Goal: Task Accomplishment & Management: Manage account settings

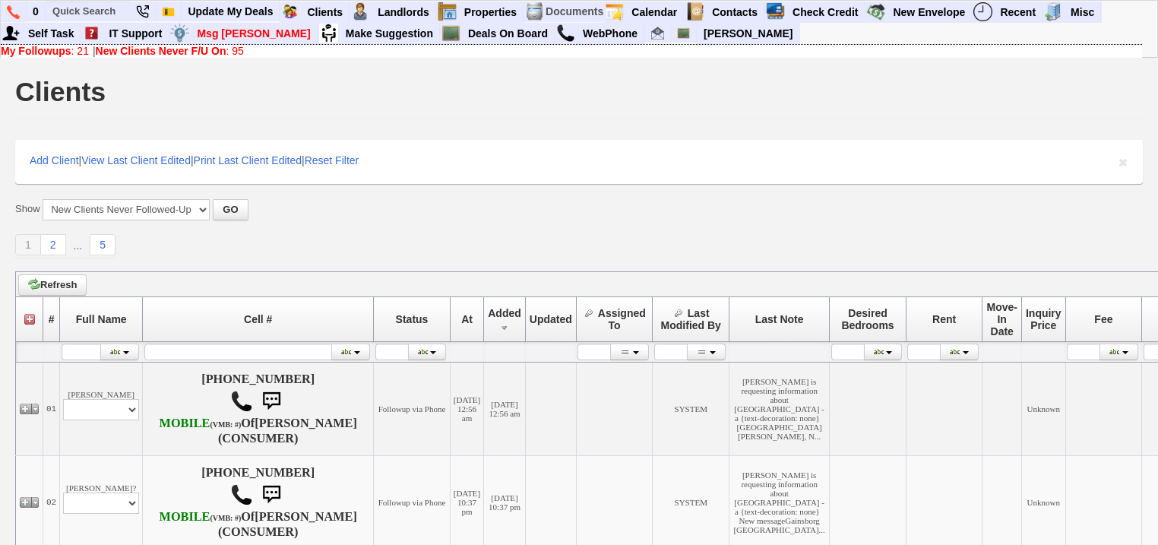
click at [200, 50] on b "New Clients Never F/U On" at bounding box center [161, 51] width 131 height 12
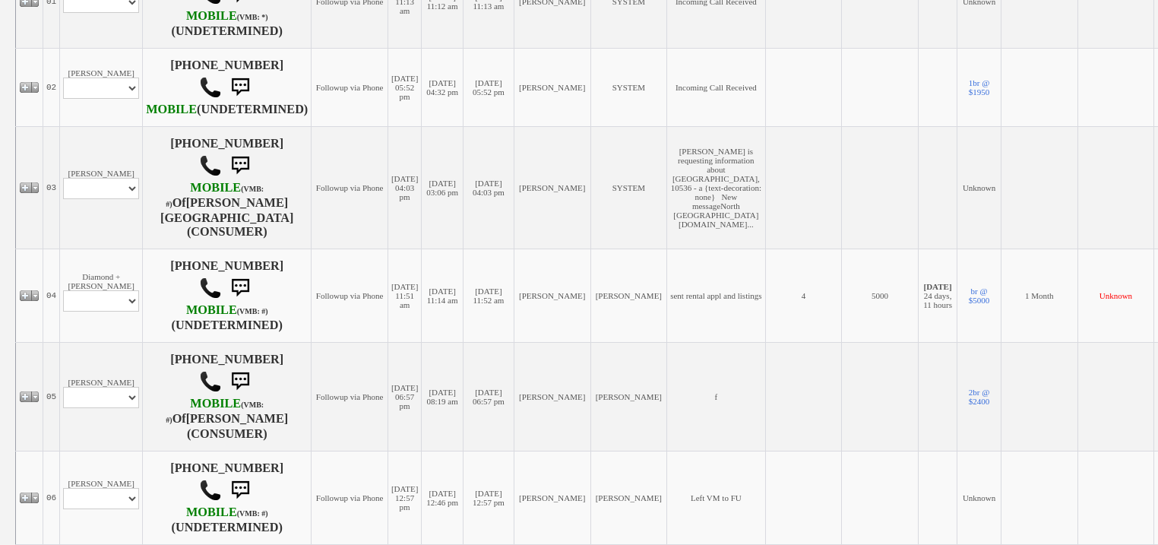
scroll to position [452, 0]
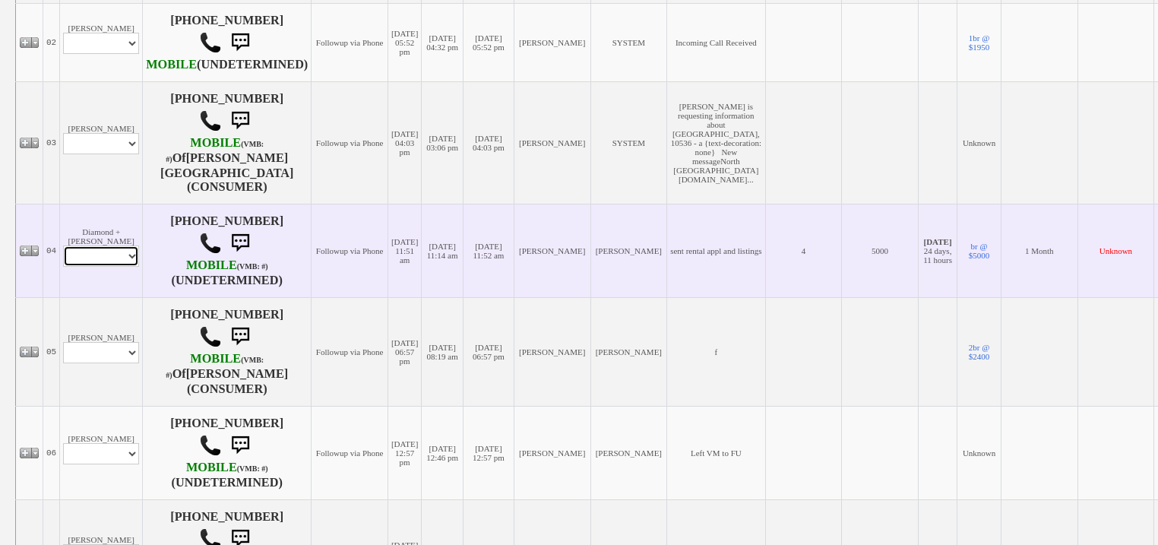
drag, startPoint x: 115, startPoint y: 261, endPoint x: 113, endPoint y: 270, distance: 8.7
click at [115, 261] on select "Profile Edit Print Email Externally (Will Not Be Tracked In CRM) Closed Deals" at bounding box center [101, 256] width 76 height 21
select select "ChangeURL,/crm/custom/edit_client_form.php?redirect=%2Fcrm%2Fclients.php&id=167…"
click at [63, 249] on select "Profile Edit Print Email Externally (Will Not Be Tracked In CRM) Closed Deals" at bounding box center [101, 256] width 76 height 21
select select
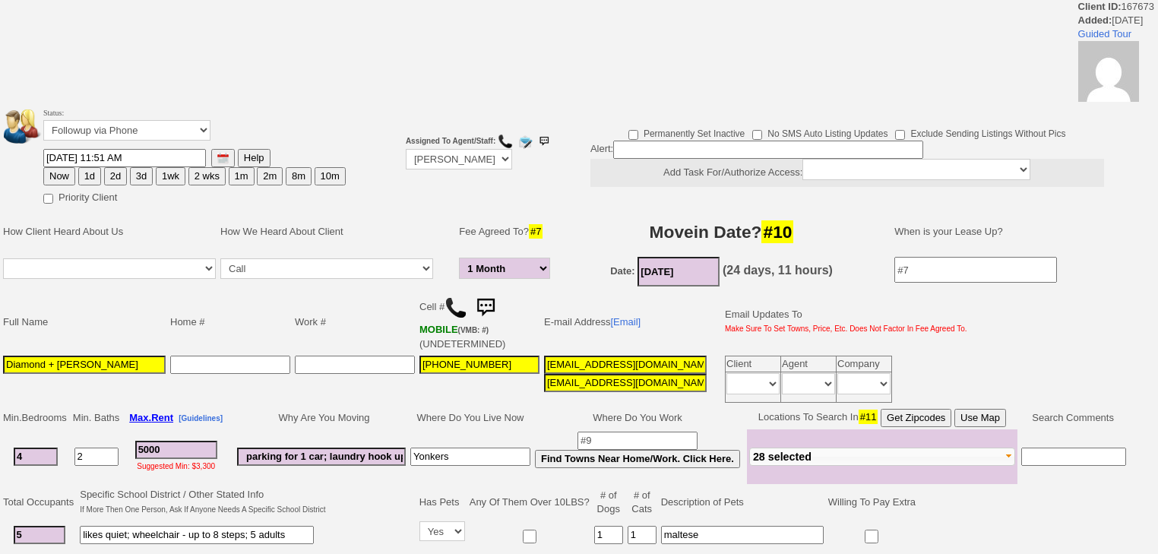
select select "1 Month"
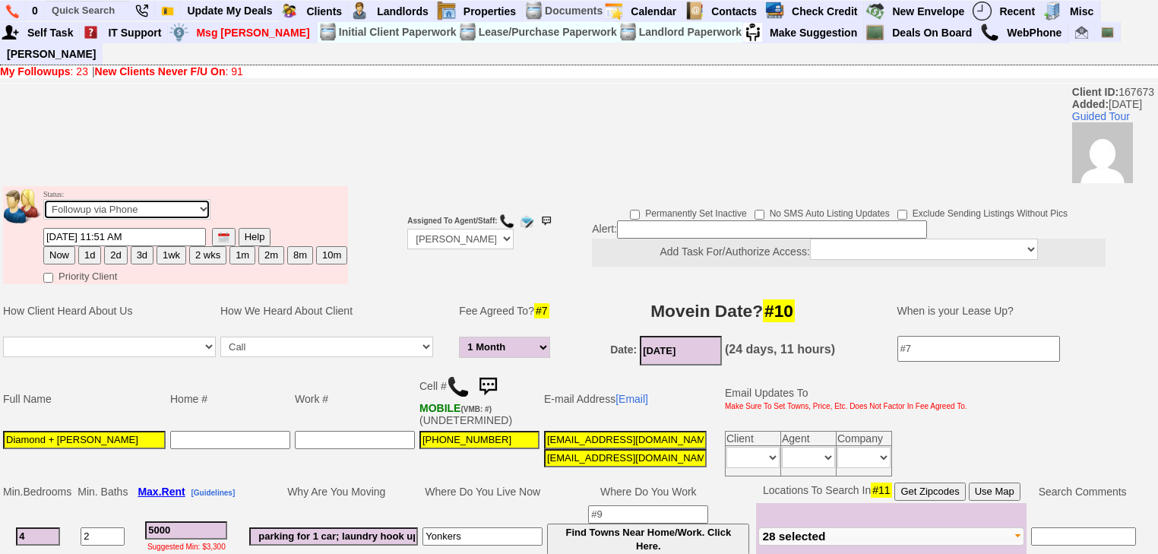
click at [116, 199] on select "Followup via Phone Followup via Email Followup When Section 8 Property Found De…" at bounding box center [126, 209] width 167 height 21
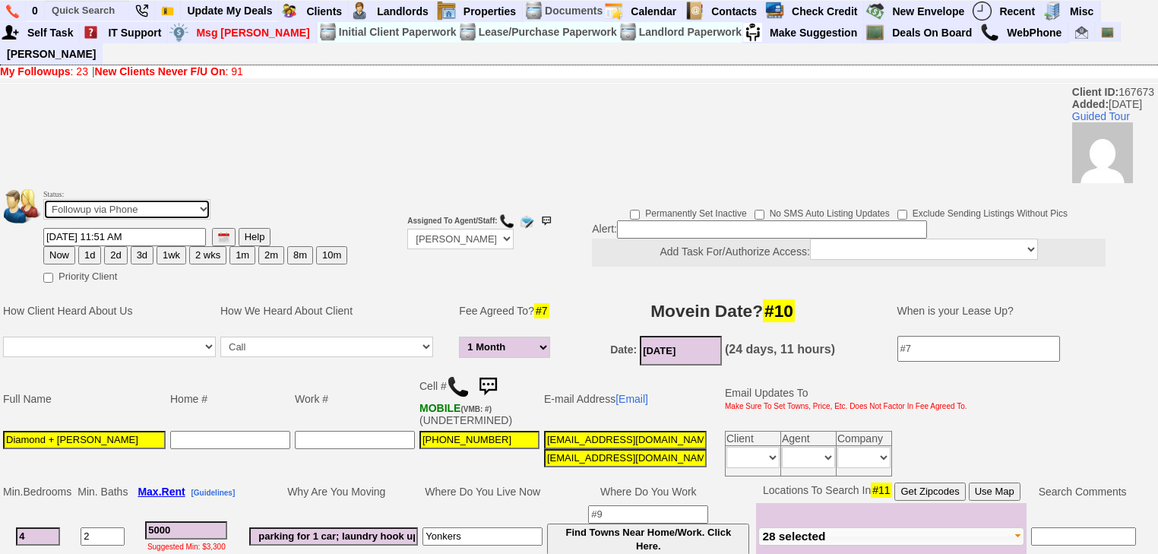
select select "Inactive"
click at [43, 199] on select "Followup via Phone Followup via Email Followup When Section 8 Property Found De…" at bounding box center [126, 209] width 167 height 21
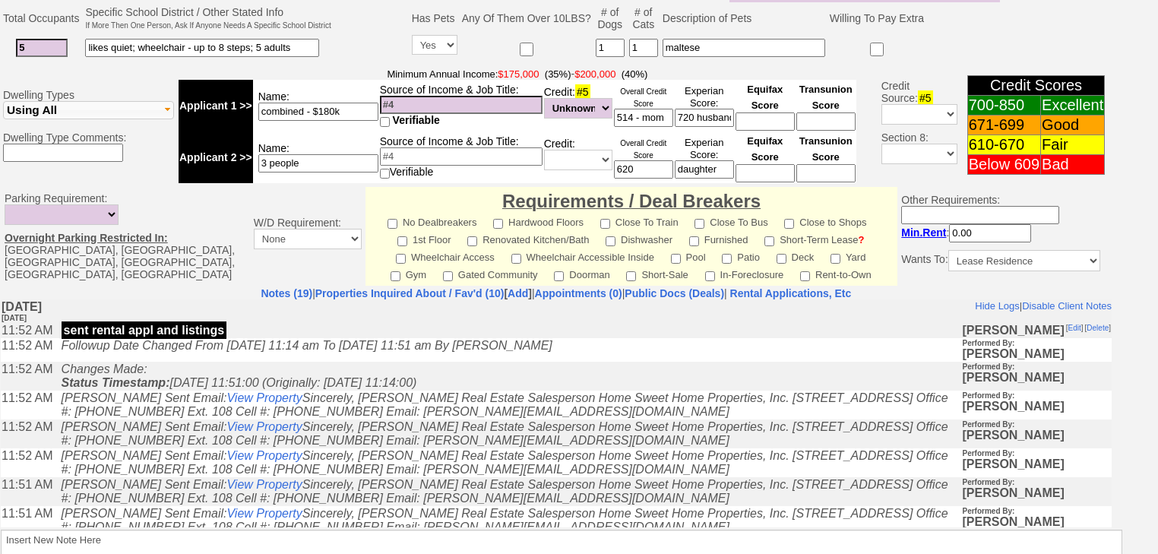
scroll to position [635, 0]
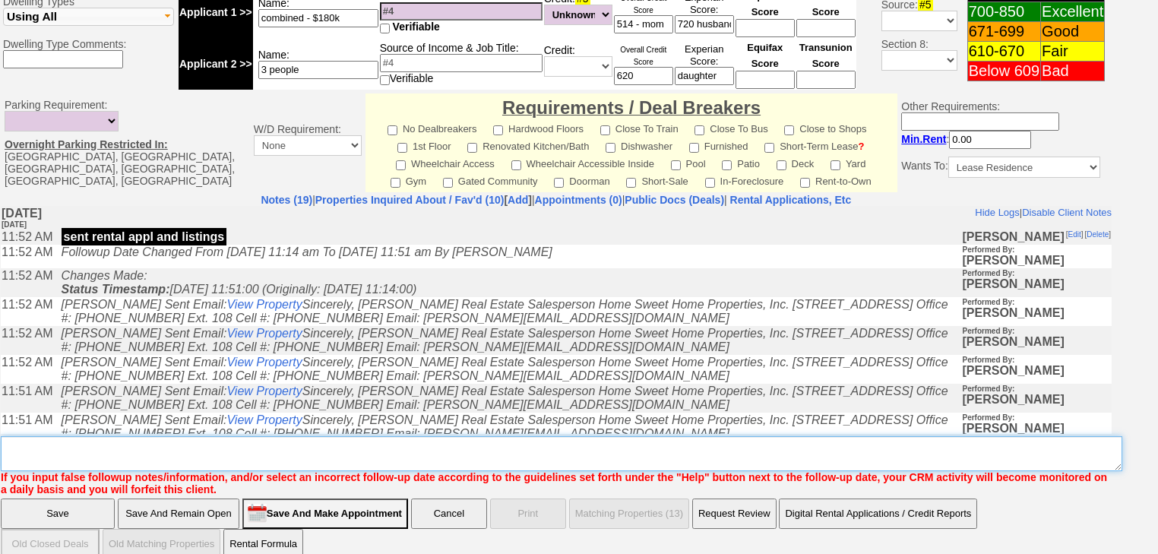
click at [273, 436] on textarea "Insert New Note Here" at bounding box center [562, 453] width 1122 height 35
drag, startPoint x: 189, startPoint y: 423, endPoint x: 16, endPoint y: 414, distance: 172.8
click at [6, 424] on b "Insert New Note Here If you input false followup notes/information, and/or sele…" at bounding box center [562, 459] width 1122 height 71
type textarea "never heard back from clients"
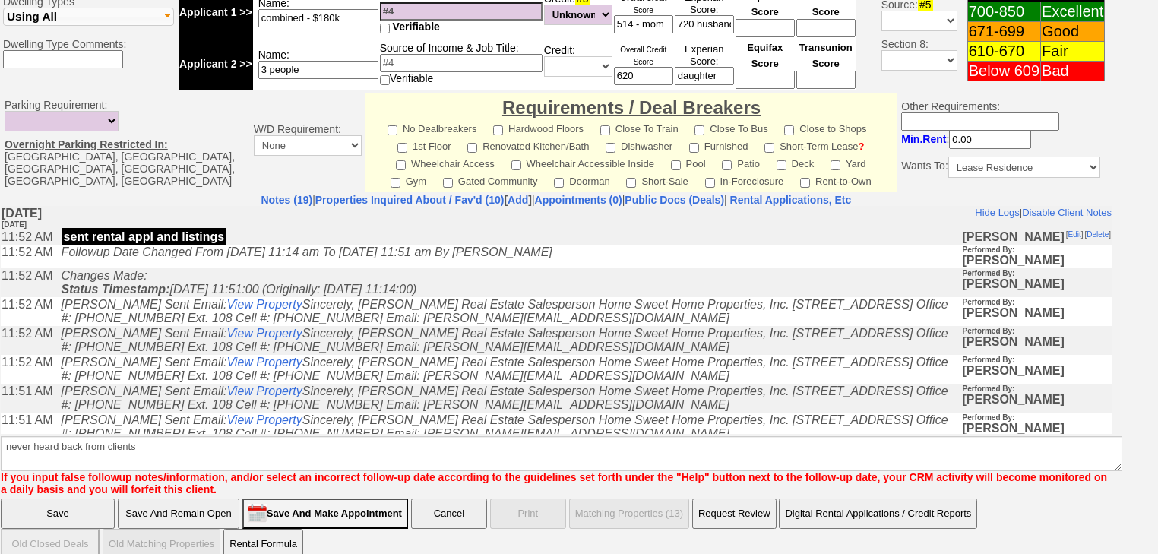
click at [100, 499] on input "Save" at bounding box center [58, 514] width 114 height 30
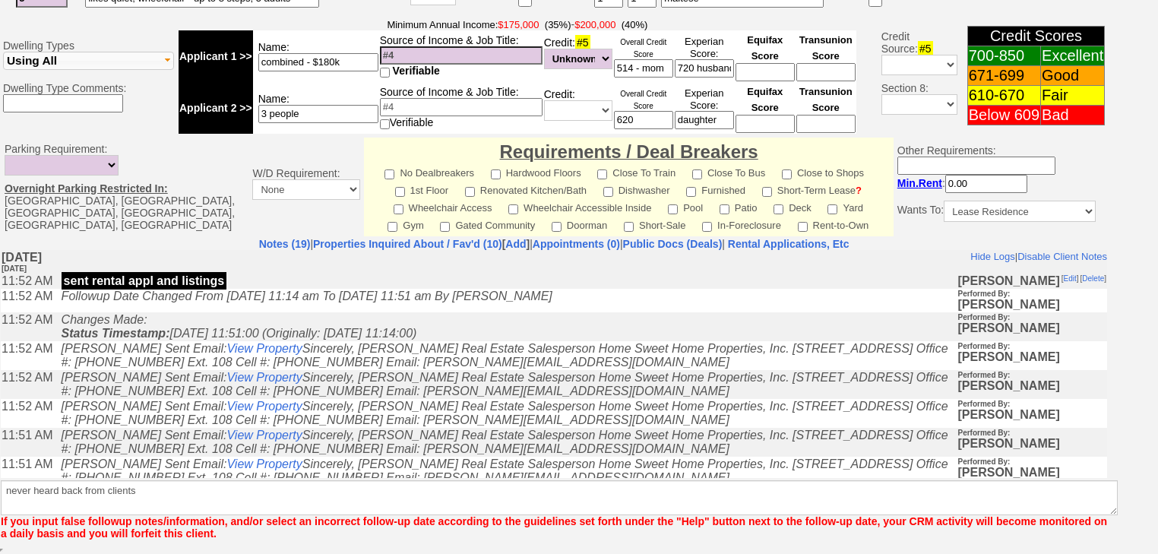
scroll to position [572, 0]
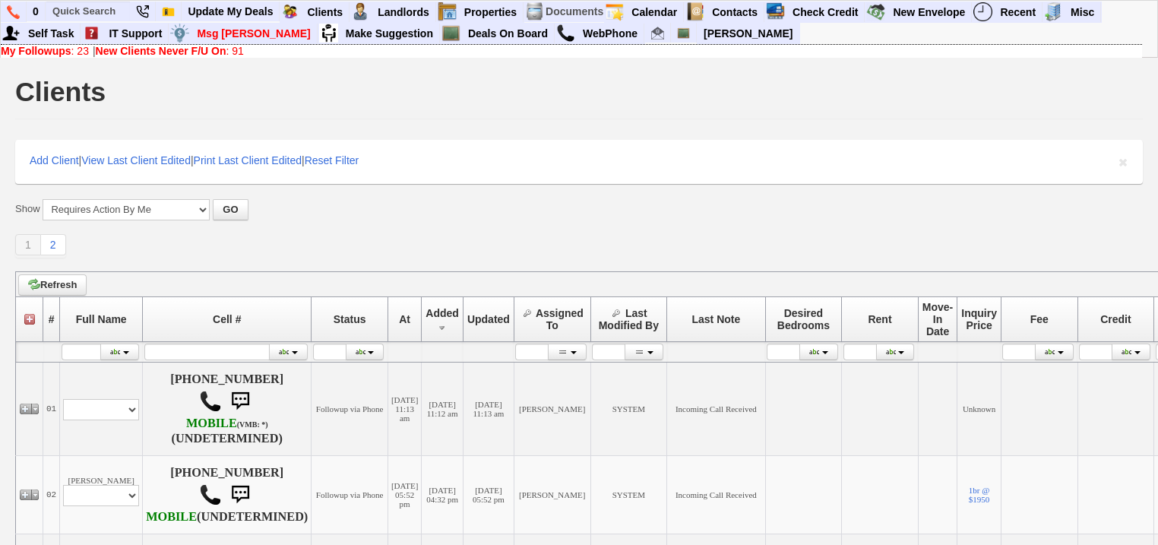
scroll to position [487, 0]
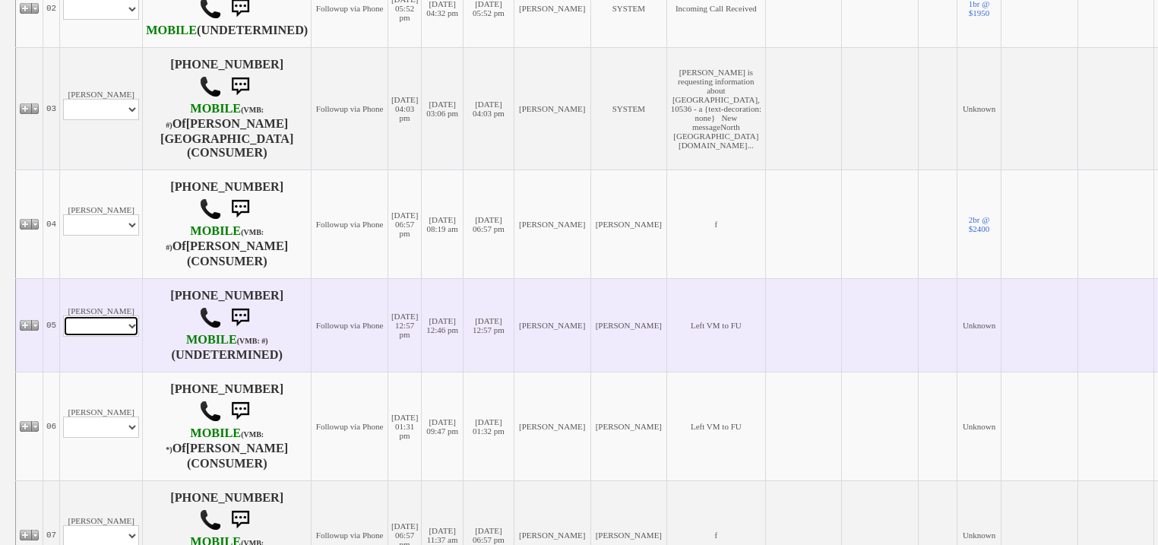
click at [119, 334] on select "Profile Edit Print Email Externally (Will Not Be Tracked In CRM) Closed Deals" at bounding box center [101, 325] width 76 height 21
select select "ChangeURL,/crm/custom/edit_client_form.php?redirect=%2Fcrm%2Fclients.php&id=167…"
click at [63, 317] on select "Profile Edit Print Email Externally (Will Not Be Tracked In CRM) Closed Deals" at bounding box center [101, 325] width 76 height 21
select select
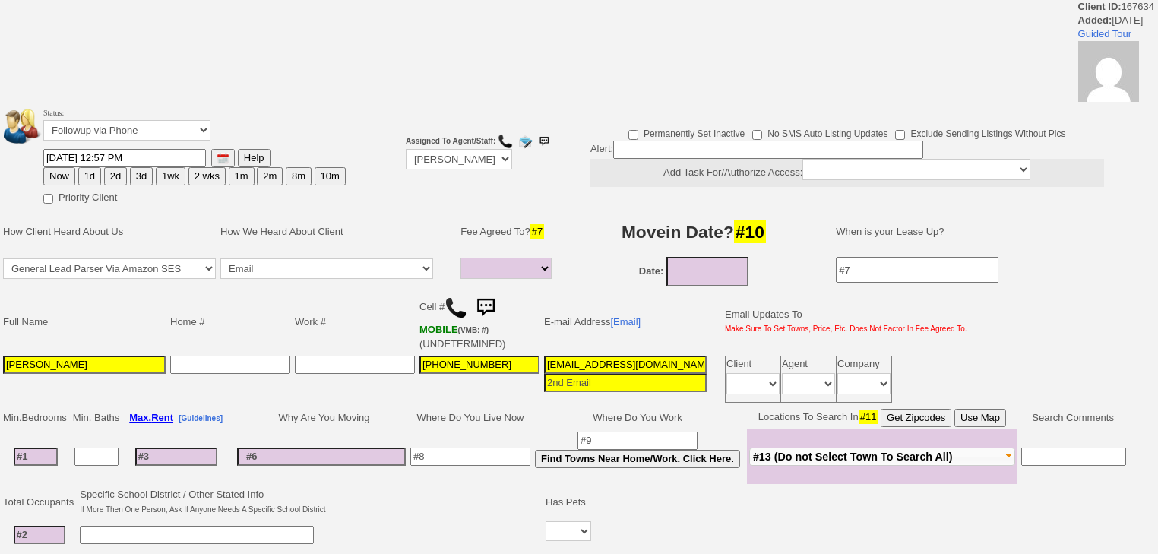
select select
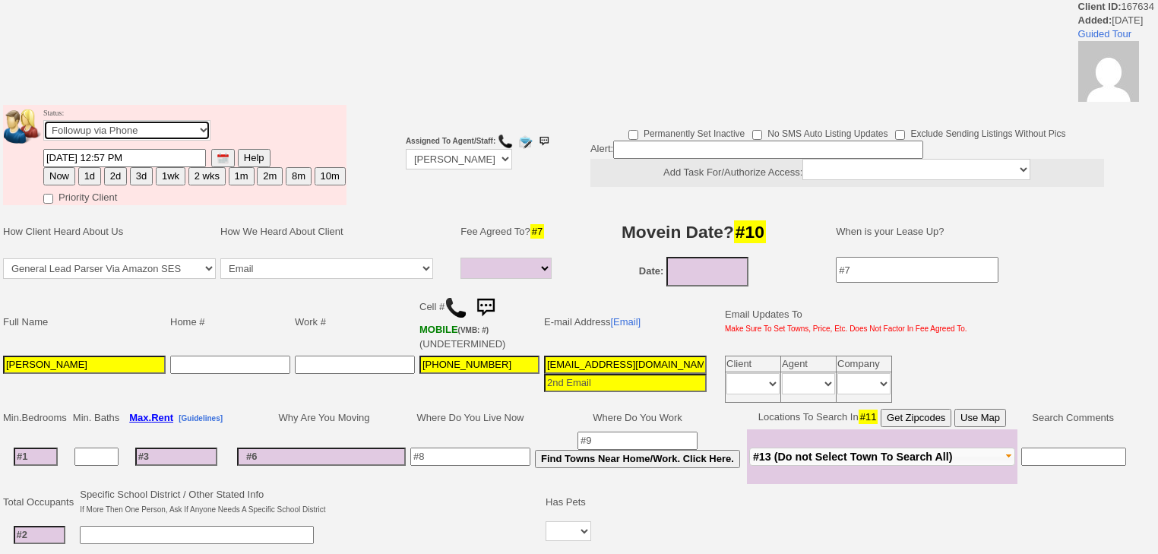
click at [135, 128] on select "Followup via Phone Followup via Email Followup When Section 8 Property Found De…" at bounding box center [126, 130] width 167 height 21
select select "Inactive"
click at [43, 125] on select "Followup via Phone Followup via Email Followup When Section 8 Property Found De…" at bounding box center [126, 130] width 167 height 21
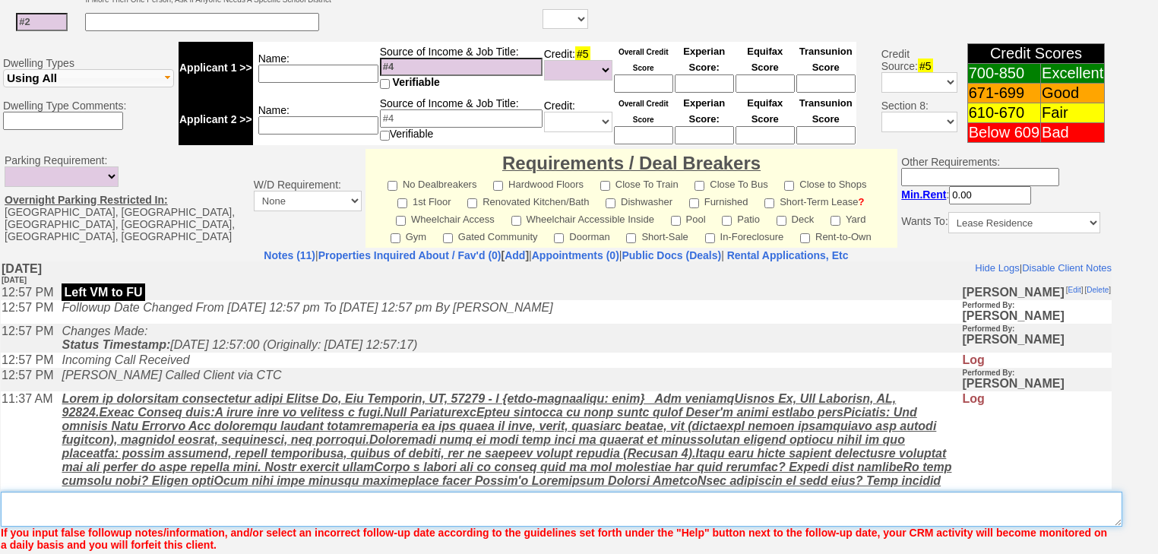
click at [97, 492] on textarea "Insert New Note Here" at bounding box center [562, 509] width 1122 height 35
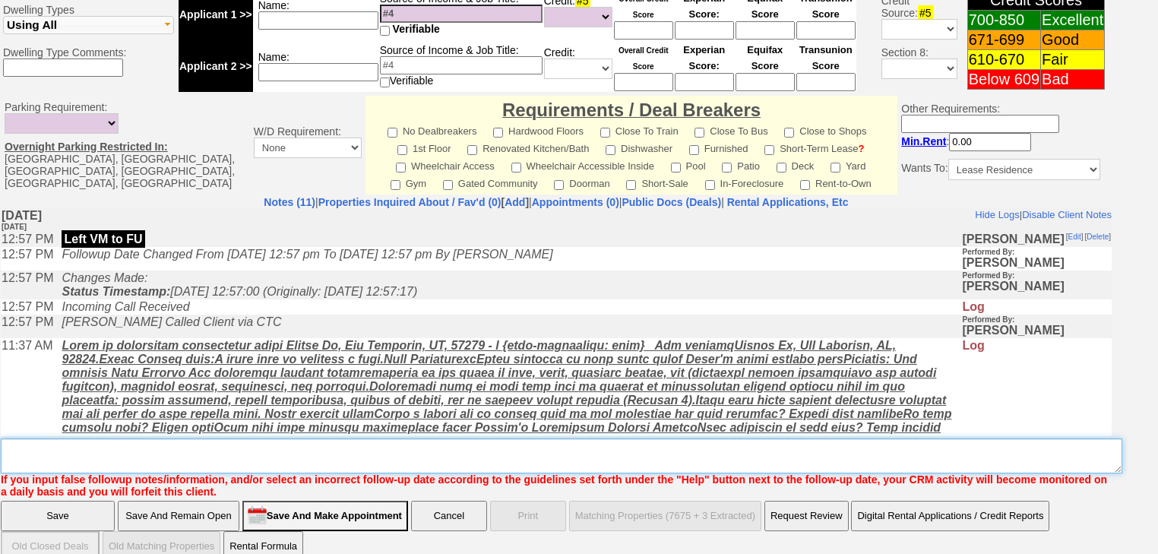
paste textarea "never heard back from clients"
type textarea "never heard back from clients"
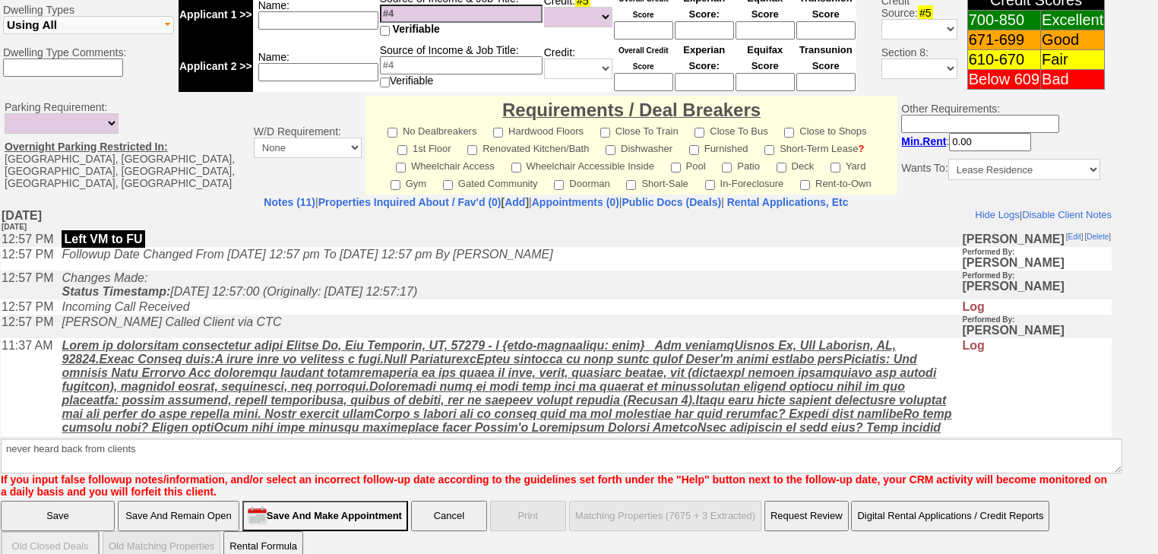
click at [92, 501] on input "Save" at bounding box center [58, 516] width 114 height 30
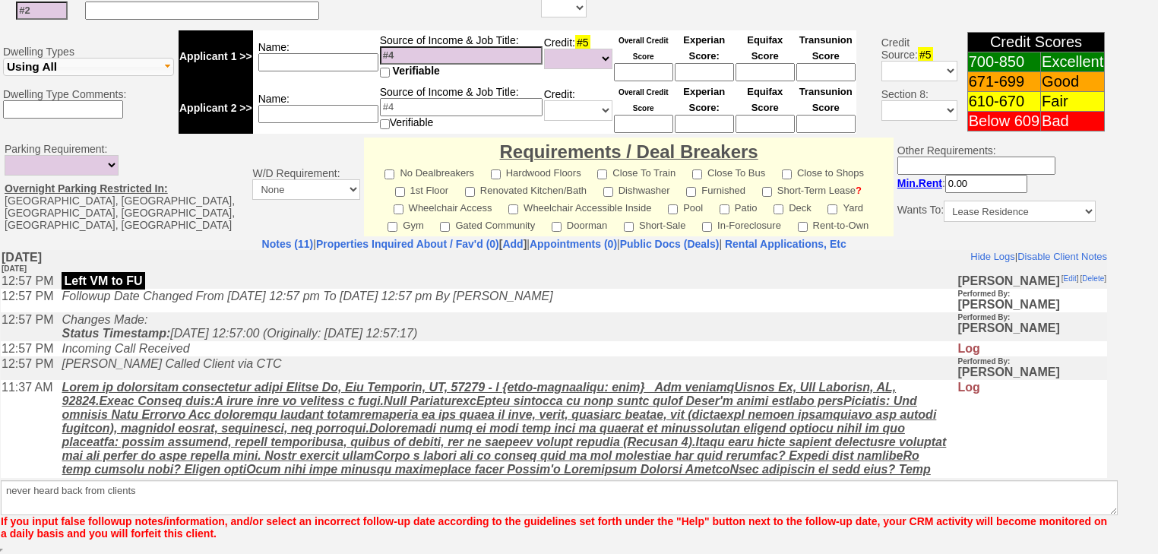
scroll to position [559, 0]
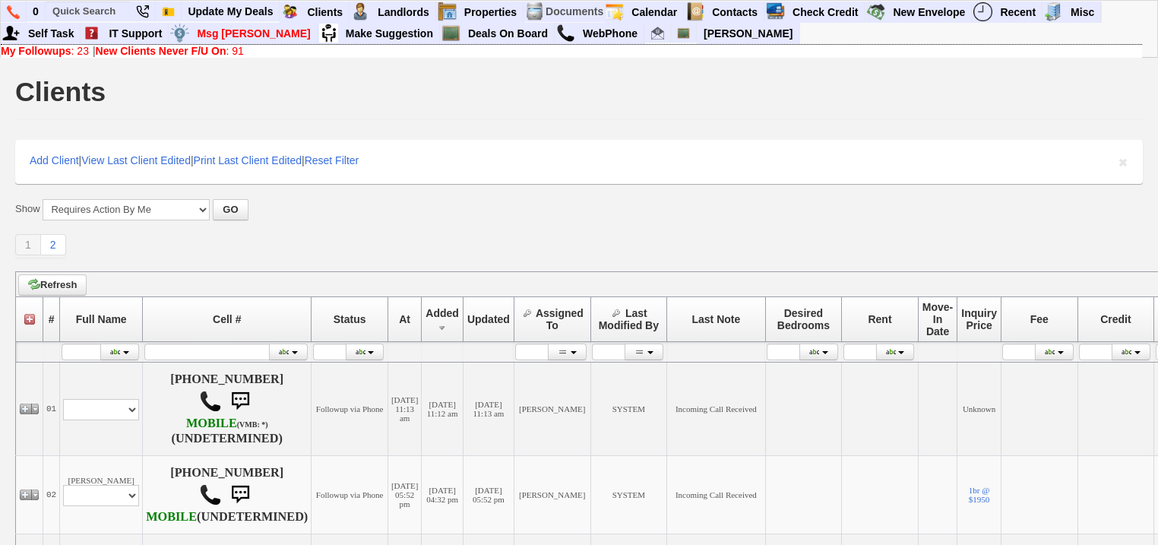
scroll to position [547, 0]
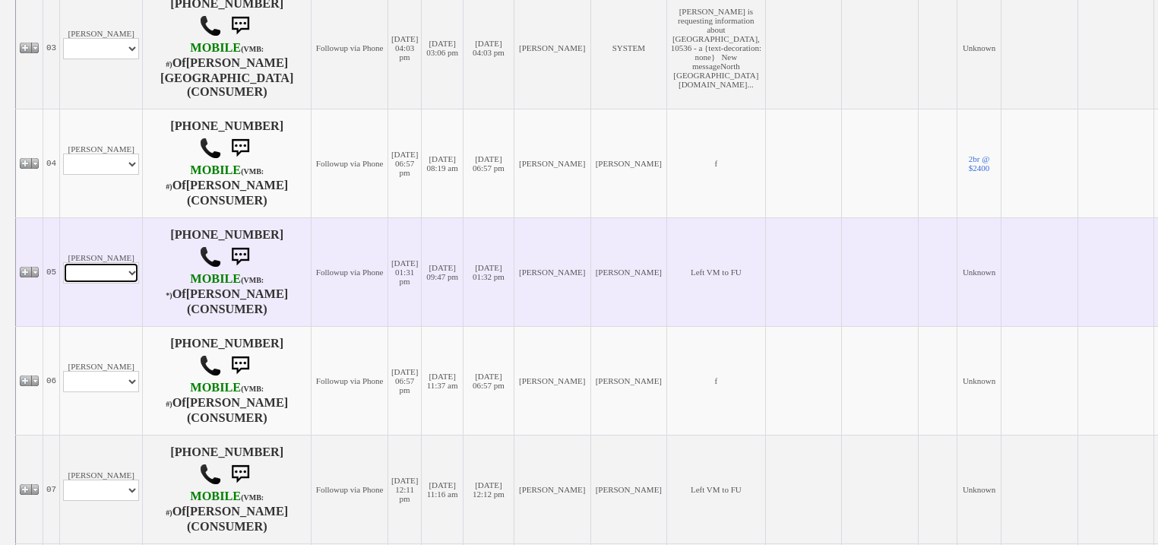
click at [128, 274] on select "Profile Edit Print Email Externally (Will Not Be Tracked In CRM) Closed Deals" at bounding box center [101, 272] width 76 height 21
select select "ChangeURL,/crm/custom/edit_client_form.php?redirect=%2Fcrm%2Fclients.php&id=167…"
click at [63, 263] on select "Profile Edit Print Email Externally (Will Not Be Tracked In CRM) Closed Deals" at bounding box center [101, 272] width 76 height 21
select select
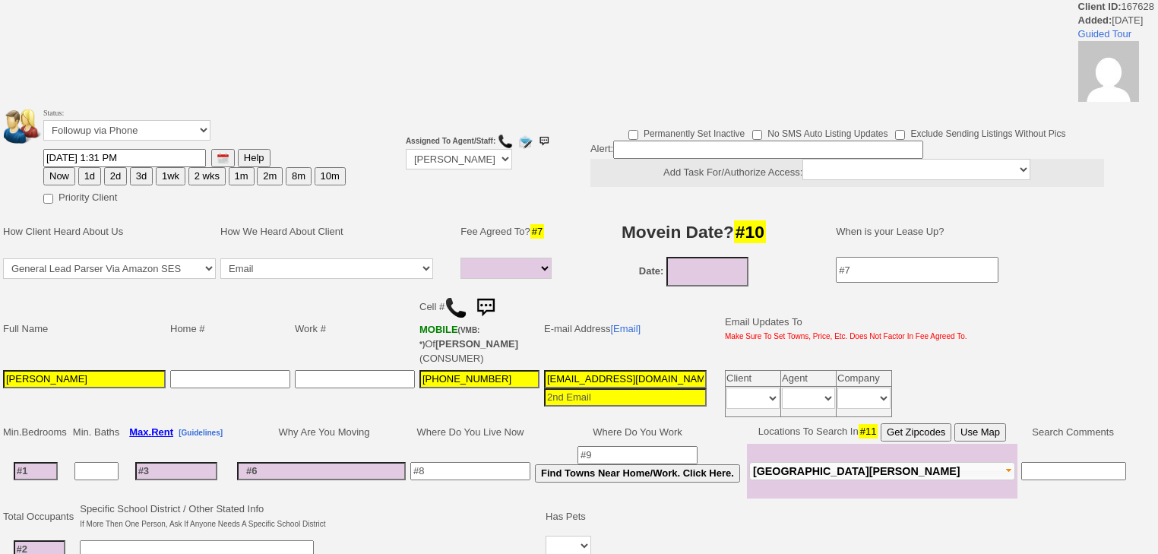
select select
click at [134, 134] on select "Followup via Phone Followup via Email Followup When Section 8 Property Found De…" at bounding box center [126, 130] width 167 height 21
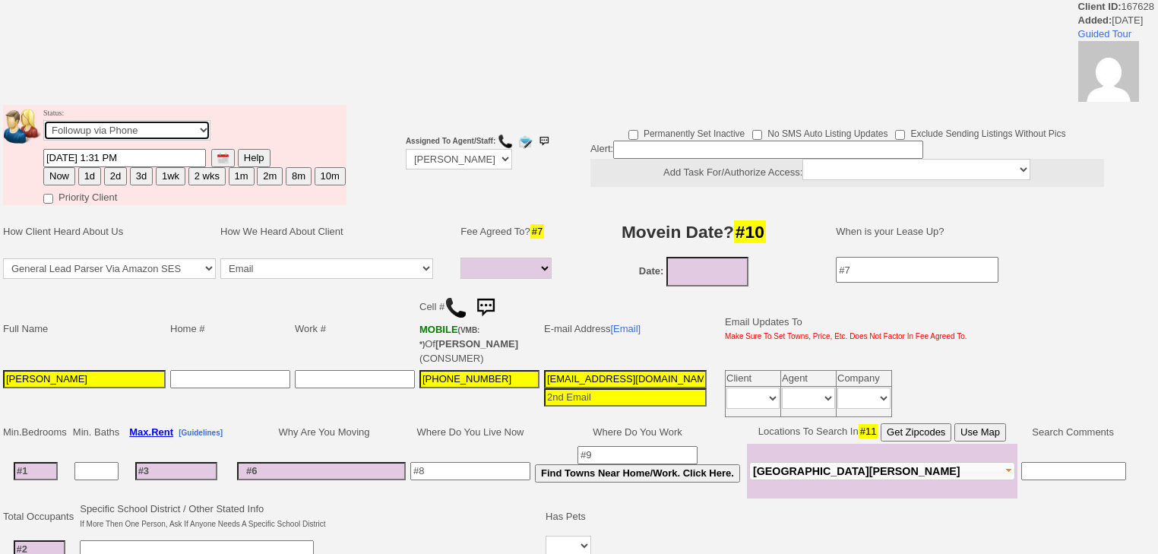
select select "Inactive"
click at [43, 125] on select "Followup via Phone Followup via Email Followup When Section 8 Property Found De…" at bounding box center [126, 130] width 167 height 21
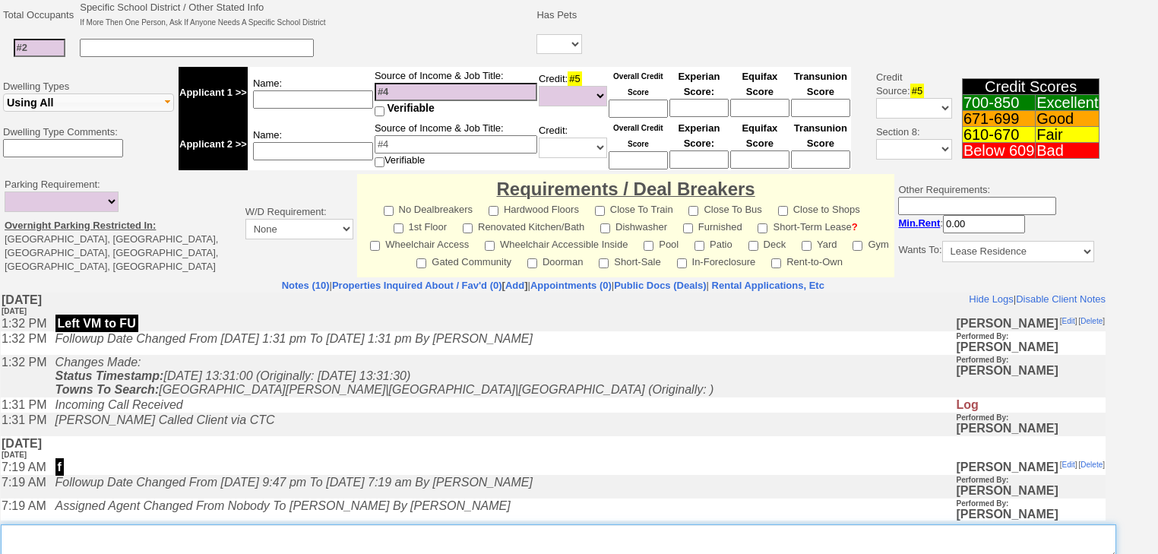
click at [106, 534] on textarea "Insert New Note Here" at bounding box center [559, 542] width 1116 height 35
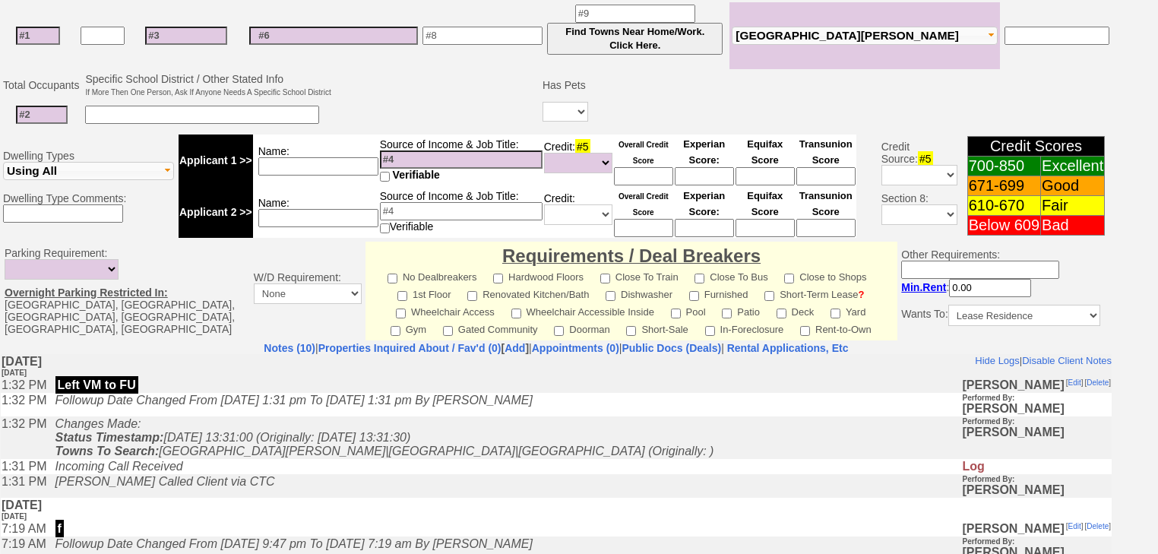
paste textarea "never heard back from clients"
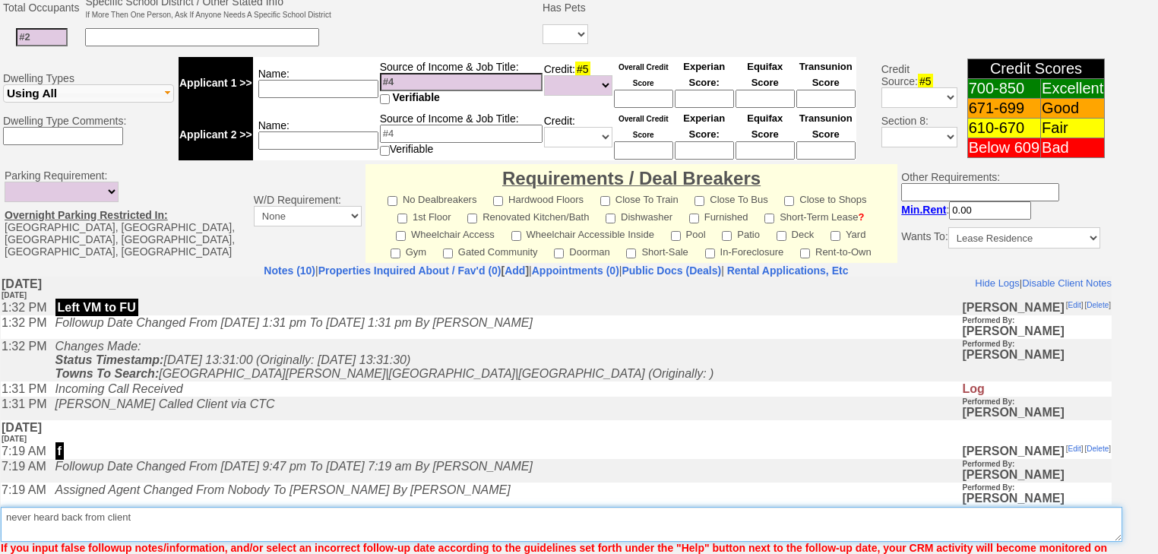
scroll to position [635, 0]
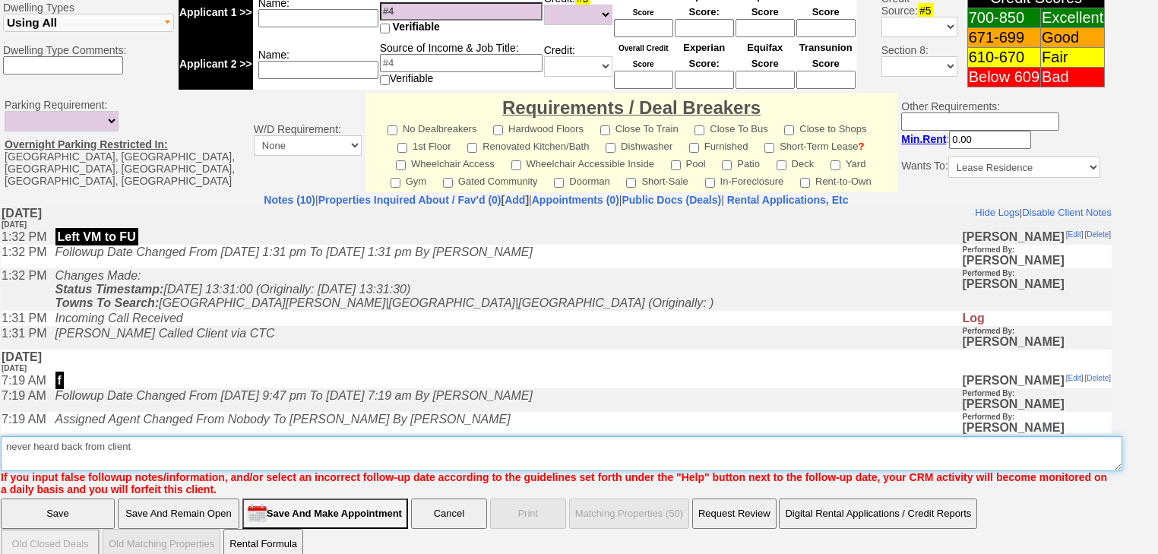
drag, startPoint x: 143, startPoint y: 434, endPoint x: 0, endPoint y: 438, distance: 143.0
click at [0, 438] on td "Notes (10) | Properties Inquired About / Fav'd (0) [ Add ] | Appointments (0) |…" at bounding box center [556, 344] width 1113 height 303
type textarea "never heard back from client"
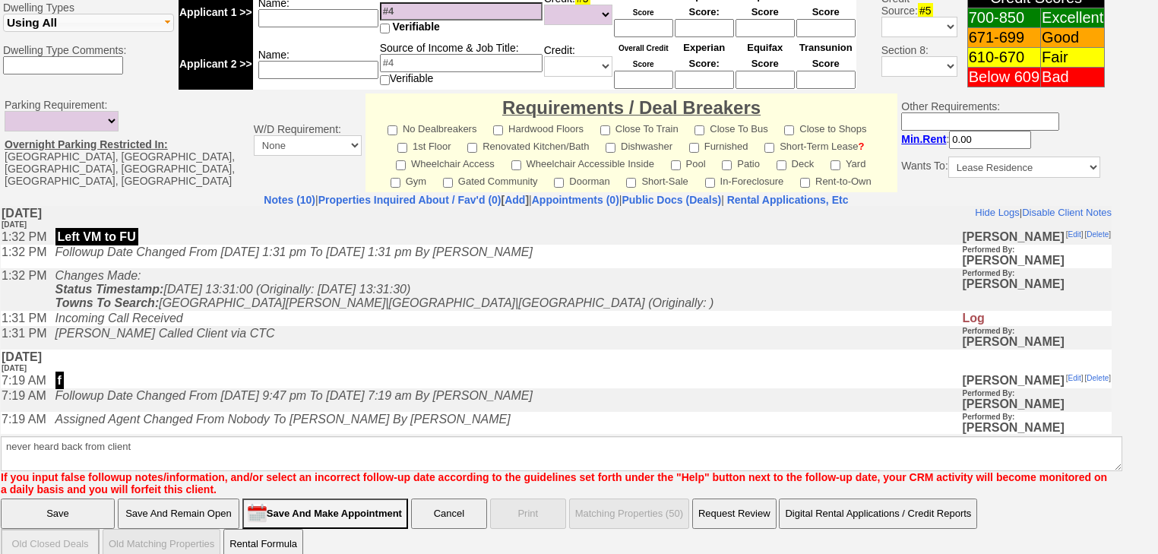
click at [79, 499] on input "Save" at bounding box center [58, 514] width 114 height 30
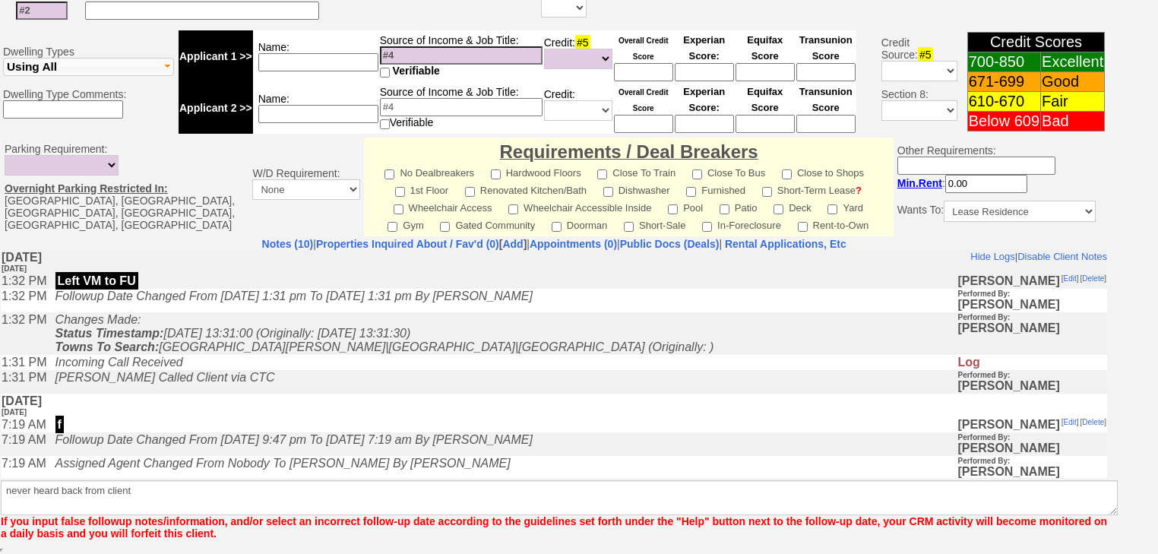
scroll to position [572, 0]
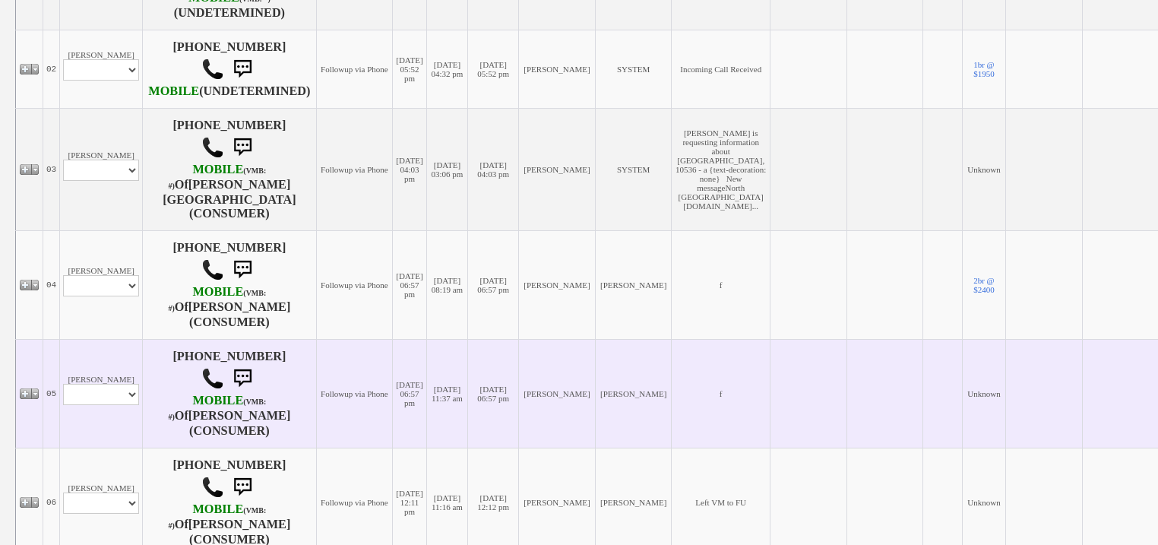
scroll to position [669, 0]
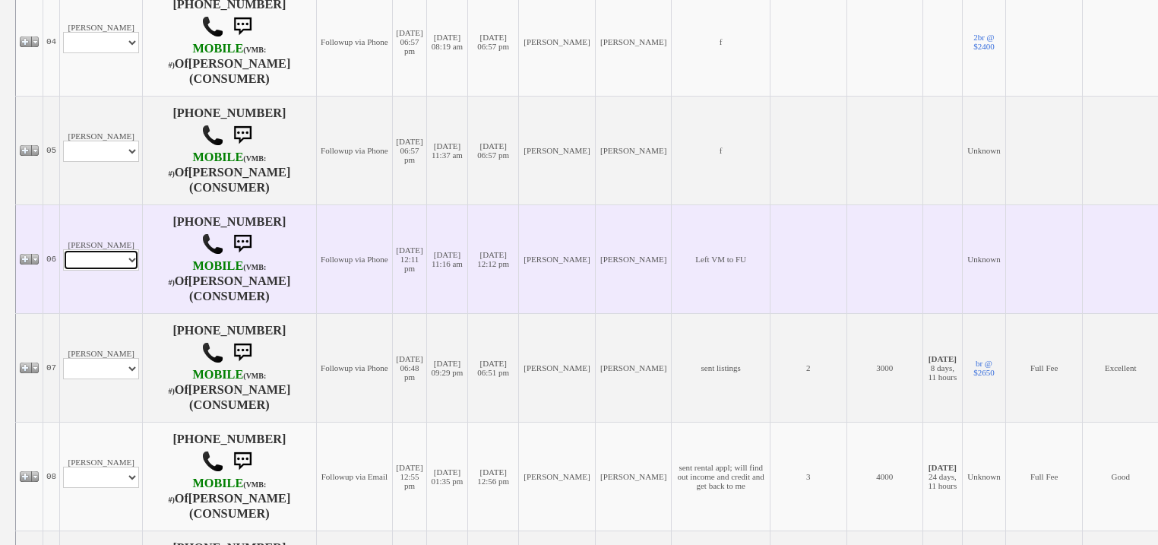
click at [133, 259] on select "Profile Edit Print Email Externally (Will Not Be Tracked In CRM) Closed Deals" at bounding box center [101, 259] width 76 height 21
select select "ChangeURL,/crm/custom/edit_client_form.php?redirect=%2Fcrm%2Fclients.php&id=167…"
click at [63, 249] on select "Profile Edit Print Email Externally (Will Not Be Tracked In CRM) Closed Deals" at bounding box center [101, 259] width 76 height 21
select select
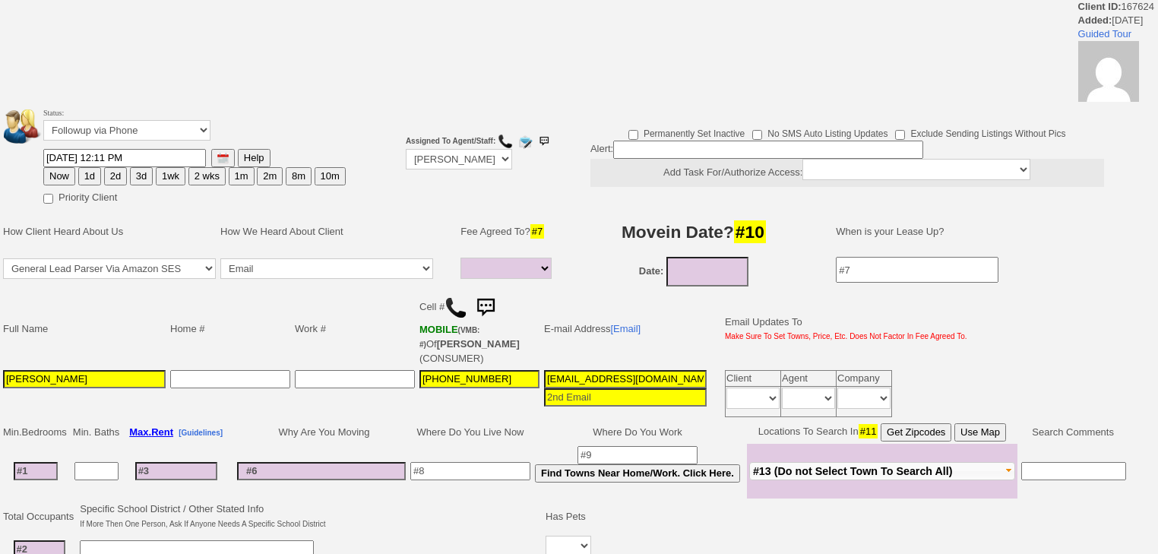
select select
drag, startPoint x: 113, startPoint y: 131, endPoint x: 116, endPoint y: 139, distance: 8.7
click at [114, 135] on select "Followup via Phone Followup via Email Followup When Section 8 Property Found De…" at bounding box center [126, 130] width 167 height 21
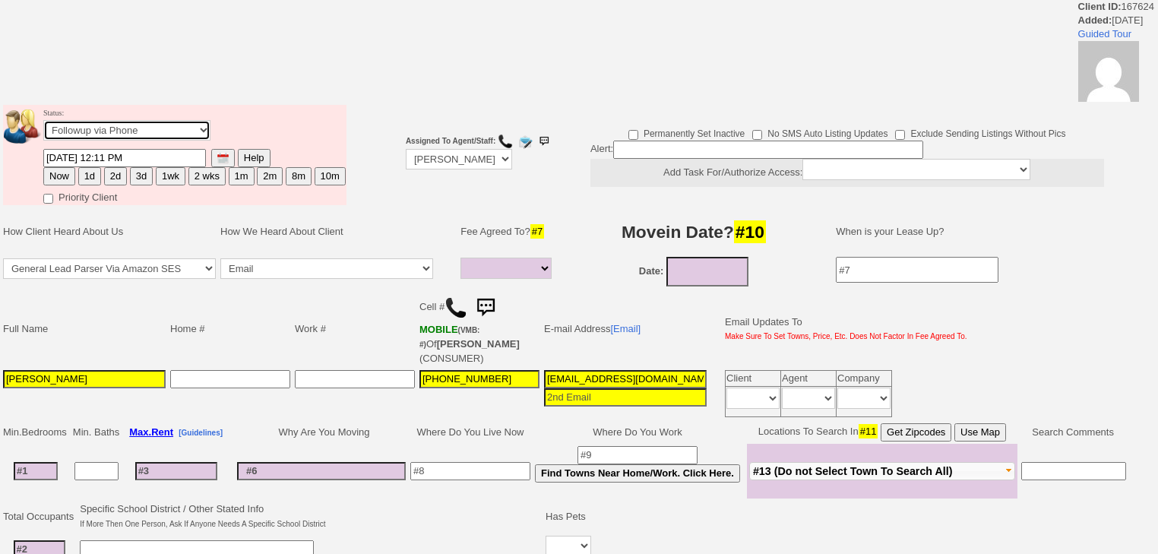
select select "Inactive"
click at [43, 125] on select "Followup via Phone Followup via Email Followup When Section 8 Property Found De…" at bounding box center [126, 130] width 167 height 21
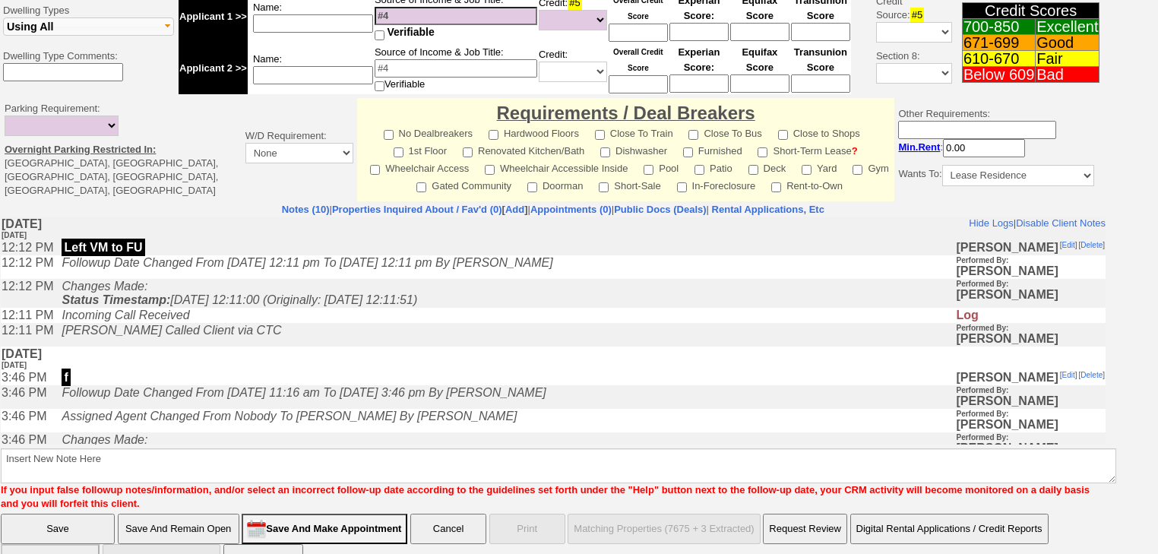
scroll to position [567, 0]
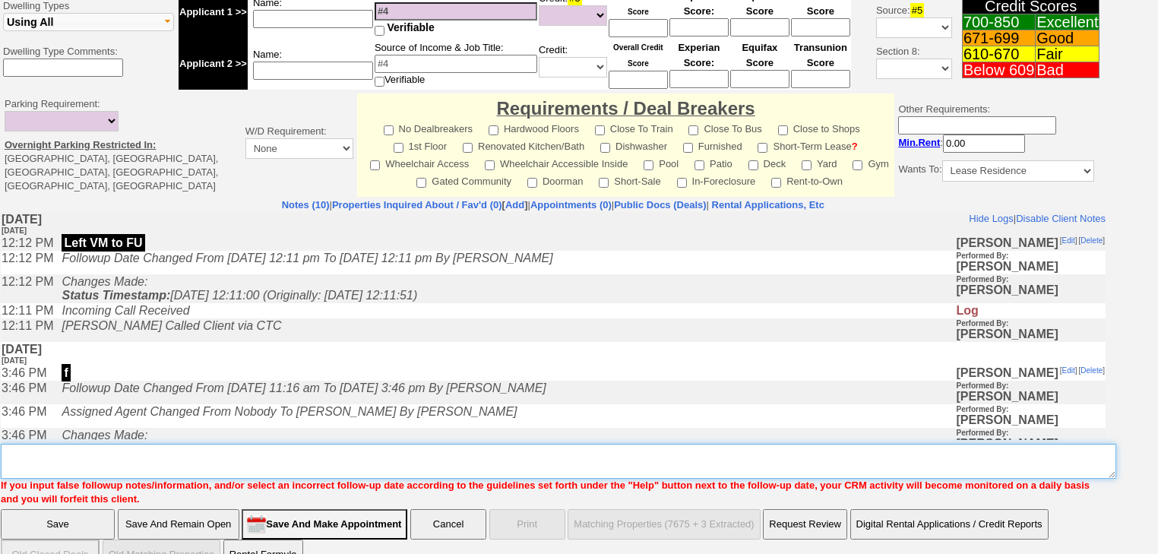
click at [173, 444] on textarea "Insert New Note Here" at bounding box center [559, 461] width 1116 height 35
paste textarea "never heard back from client"
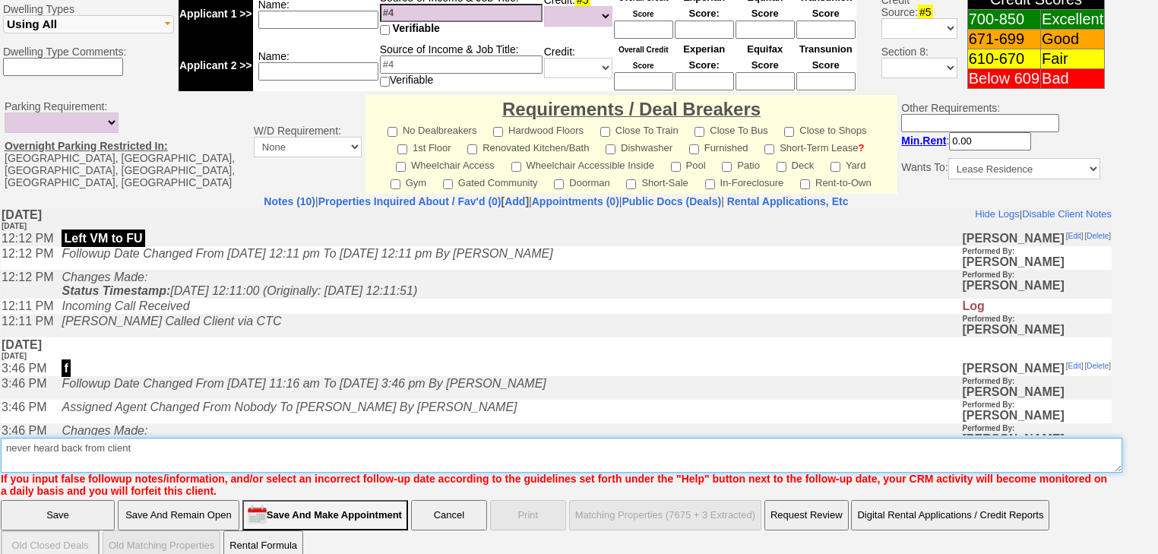
type textarea "never heard back from client"
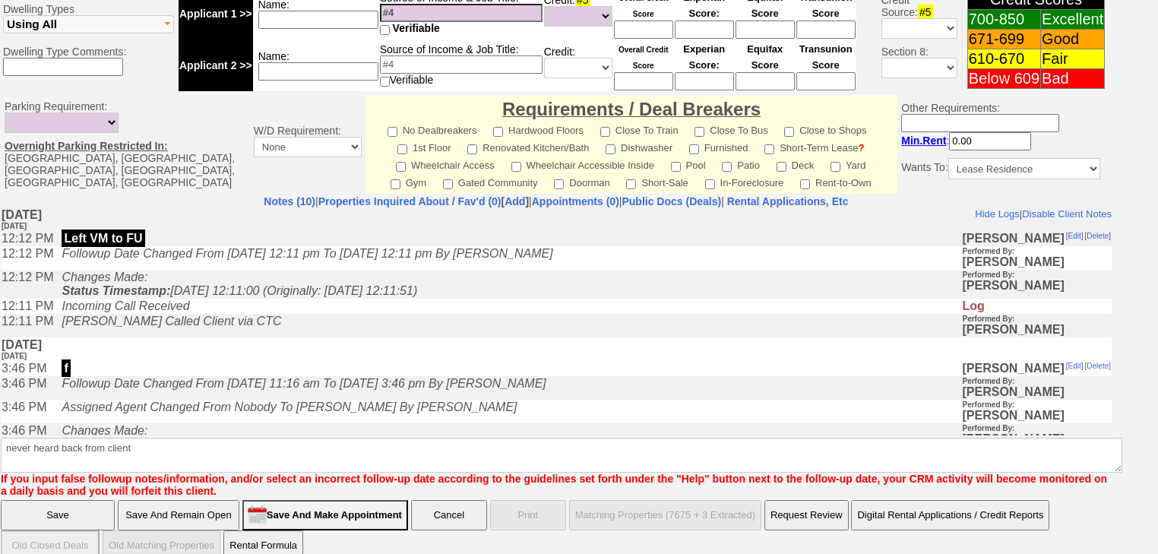
click at [31, 500] on input "Save" at bounding box center [58, 515] width 114 height 30
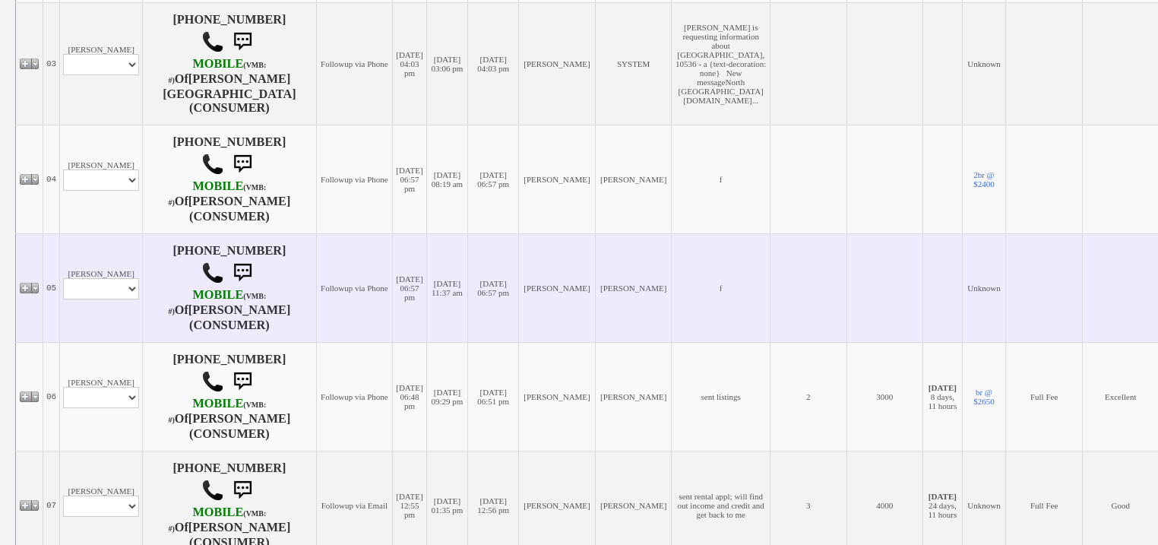
scroll to position [608, 0]
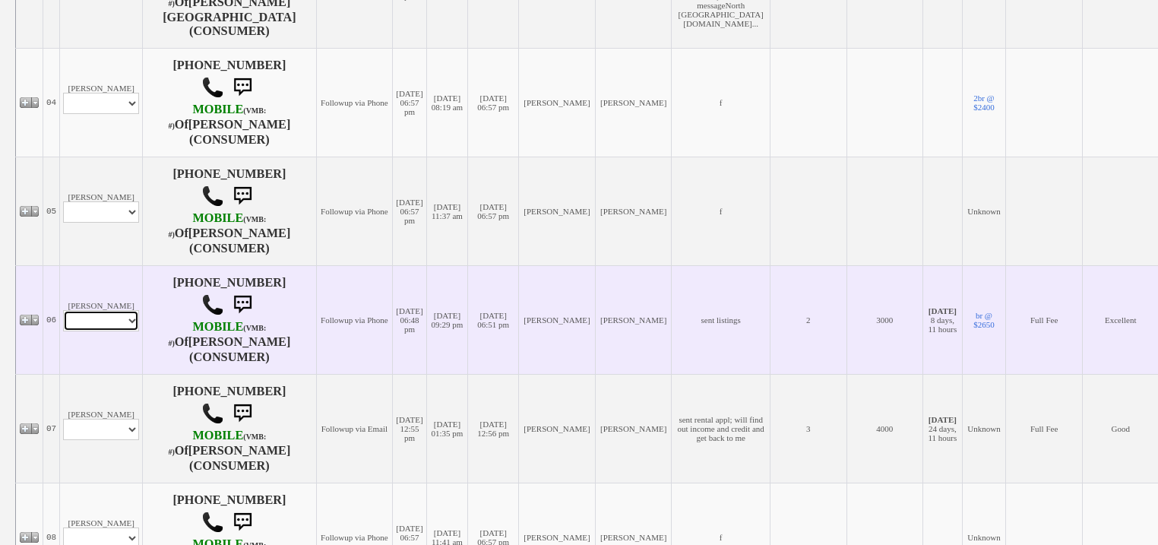
drag, startPoint x: 131, startPoint y: 322, endPoint x: 128, endPoint y: 330, distance: 7.9
click at [131, 323] on select "Profile Edit Print Email Externally (Will Not Be Tracked In CRM) Closed Deals" at bounding box center [101, 320] width 76 height 21
select select "ChangeURL,/crm/custom/edit_client_form.php?redirect=%2Fcrm%2Fclients.php&id=167…"
click at [63, 310] on select "Profile Edit Print Email Externally (Will Not Be Tracked In CRM) Closed Deals" at bounding box center [101, 320] width 76 height 21
select select
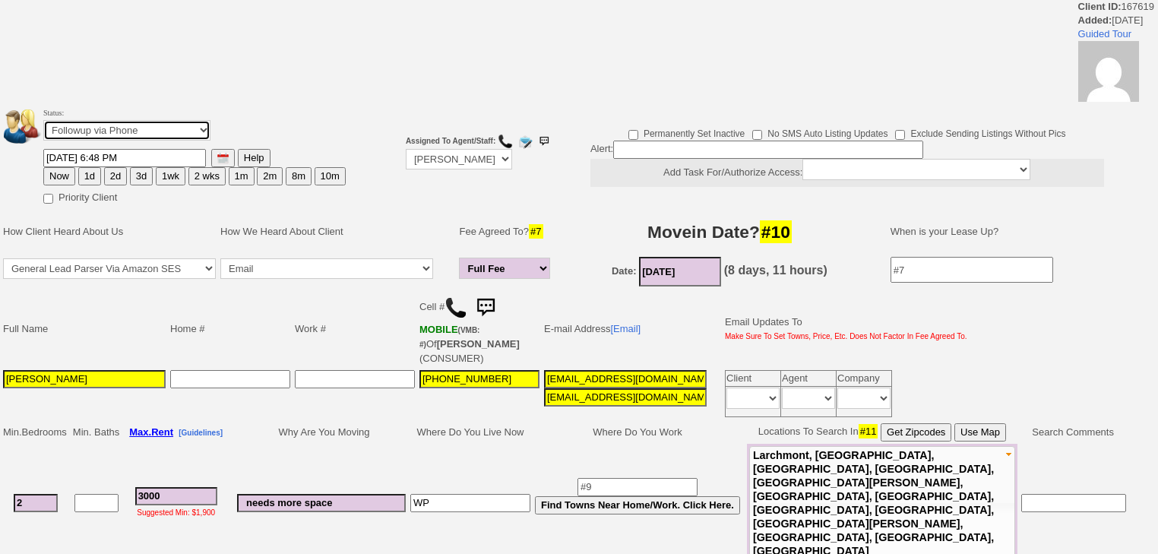
click at [185, 134] on select "Followup via Phone Followup via Email Followup When Section 8 Property Found De…" at bounding box center [126, 130] width 167 height 21
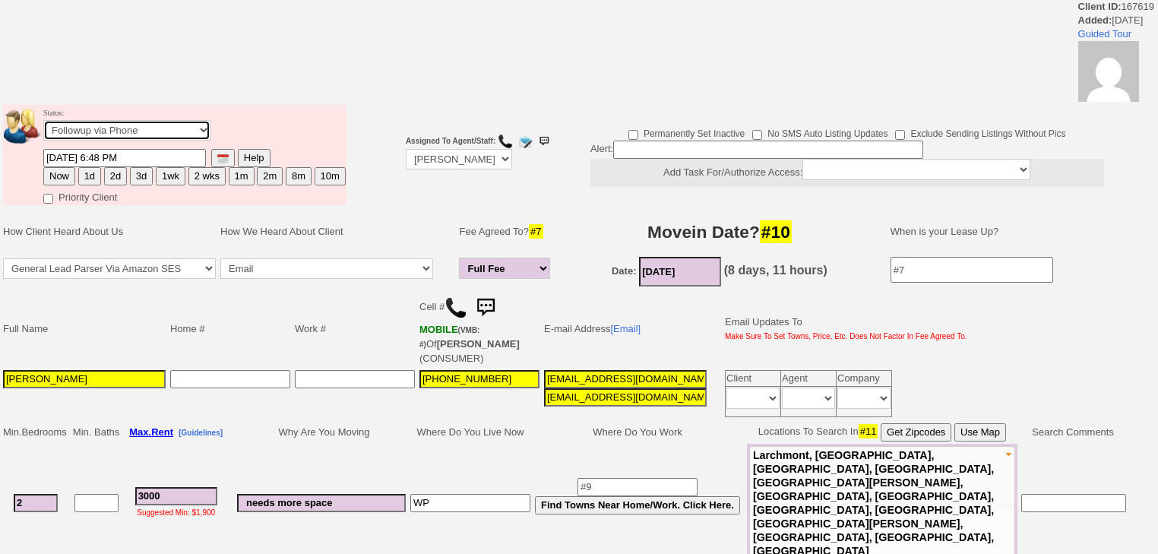
select select "Inactive"
click at [43, 125] on select "Followup via Phone Followup via Email Followup When Section 8 Property Found De…" at bounding box center [126, 130] width 167 height 21
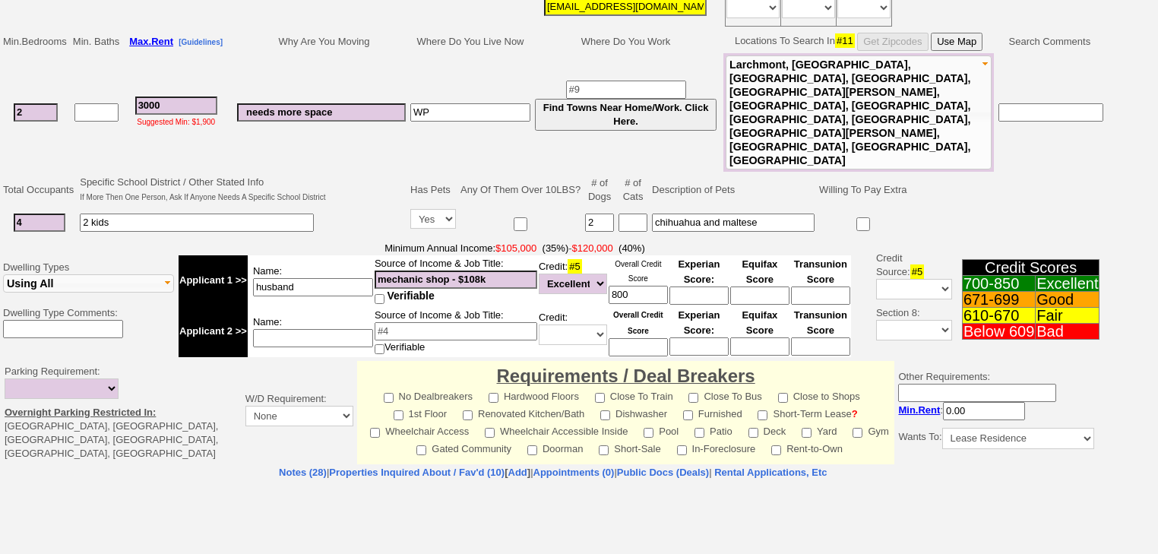
scroll to position [547, 0]
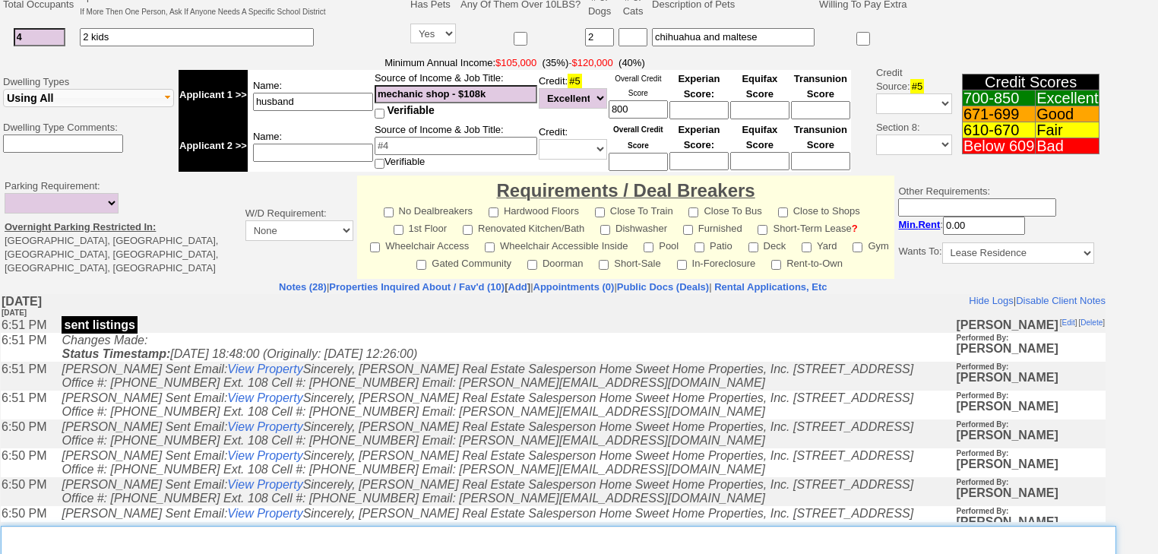
click at [128, 526] on textarea "Insert New Note Here" at bounding box center [559, 543] width 1116 height 35
paste textarea "never heard back from client"
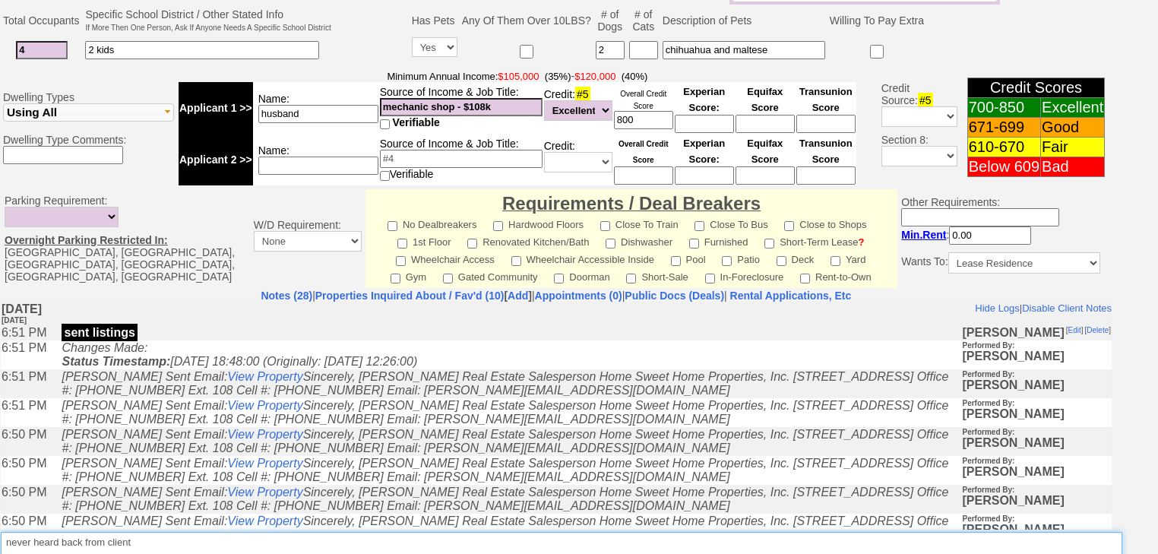
type textarea "never heard back from client"
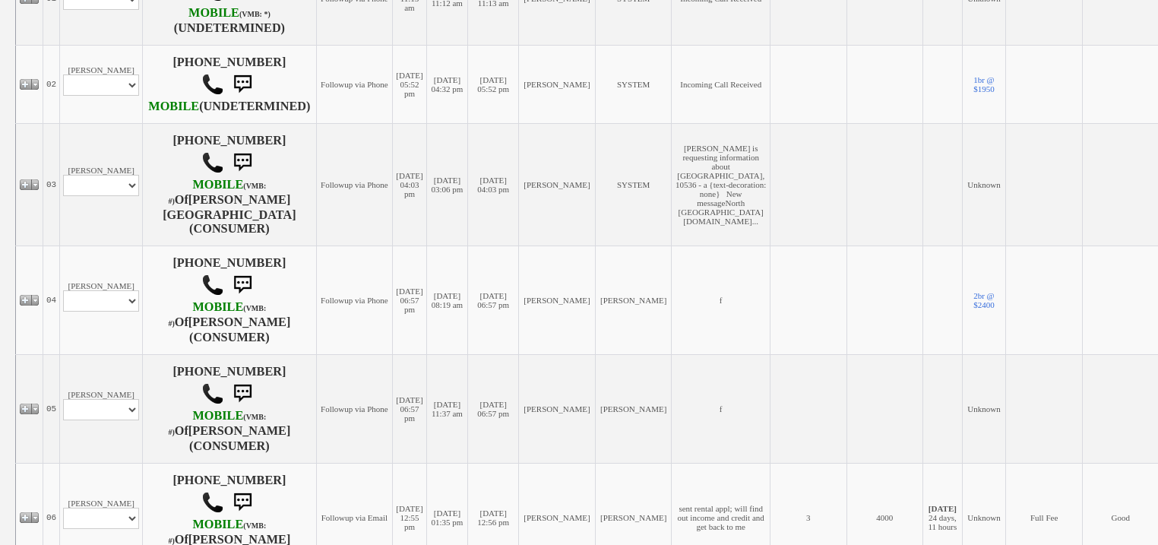
scroll to position [547, 0]
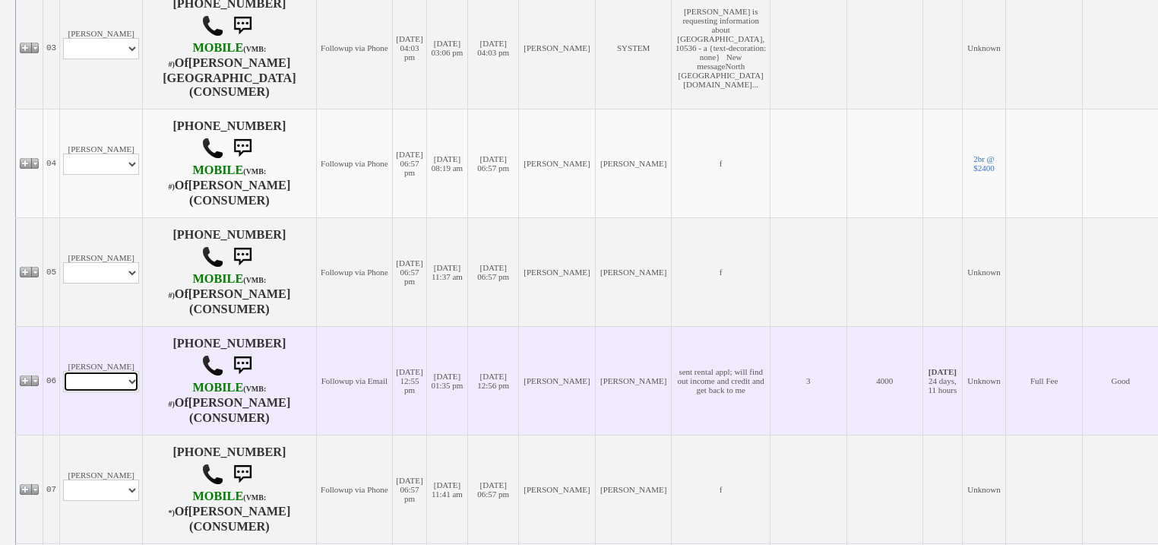
click at [134, 384] on select "Profile Edit Print Email Externally (Will Not Be Tracked In CRM) Closed Deals" at bounding box center [101, 381] width 76 height 21
select select "ChangeURL,/crm/custom/edit_client_form.php?redirect=%2Fcrm%2Fclients.php&id=167…"
click at [63, 371] on select "Profile Edit Print Email Externally (Will Not Be Tracked In CRM) Closed Deals" at bounding box center [101, 381] width 76 height 21
select select
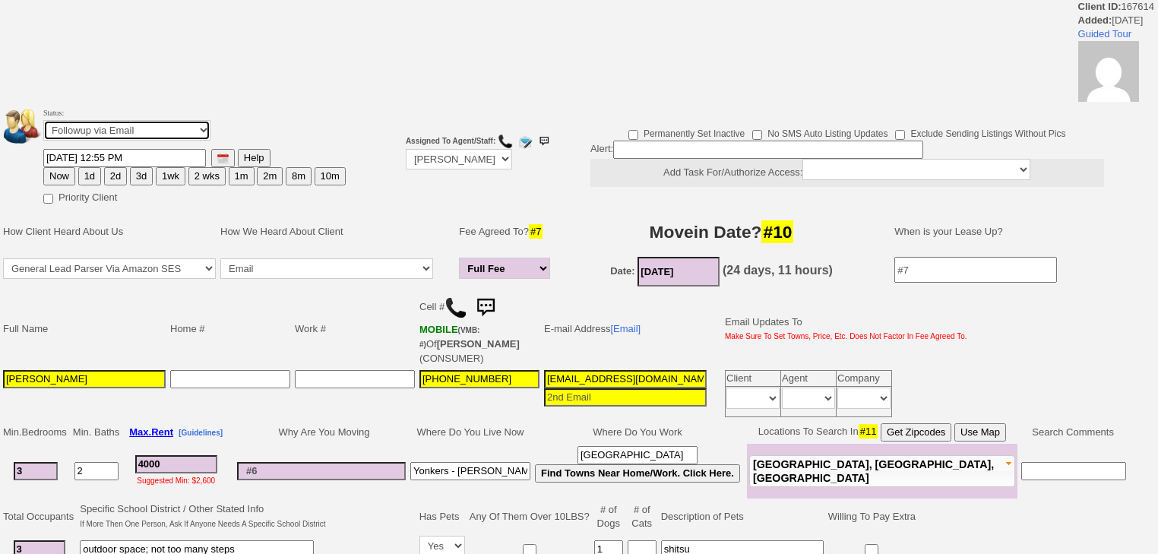
drag, startPoint x: 195, startPoint y: 127, endPoint x: 195, endPoint y: 137, distance: 9.9
click at [195, 128] on select "Followup via Phone Followup via Email Followup When Section 8 Property Found De…" at bounding box center [126, 130] width 167 height 21
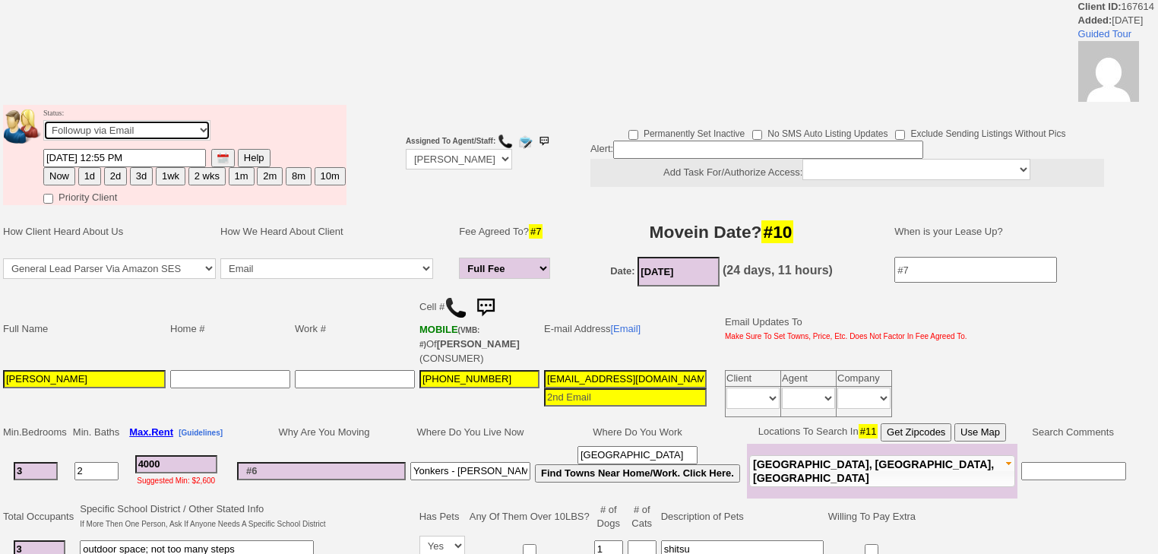
select select "Inactive"
click at [43, 125] on select "Followup via Phone Followup via Email Followup When Section 8 Property Found De…" at bounding box center [126, 130] width 167 height 21
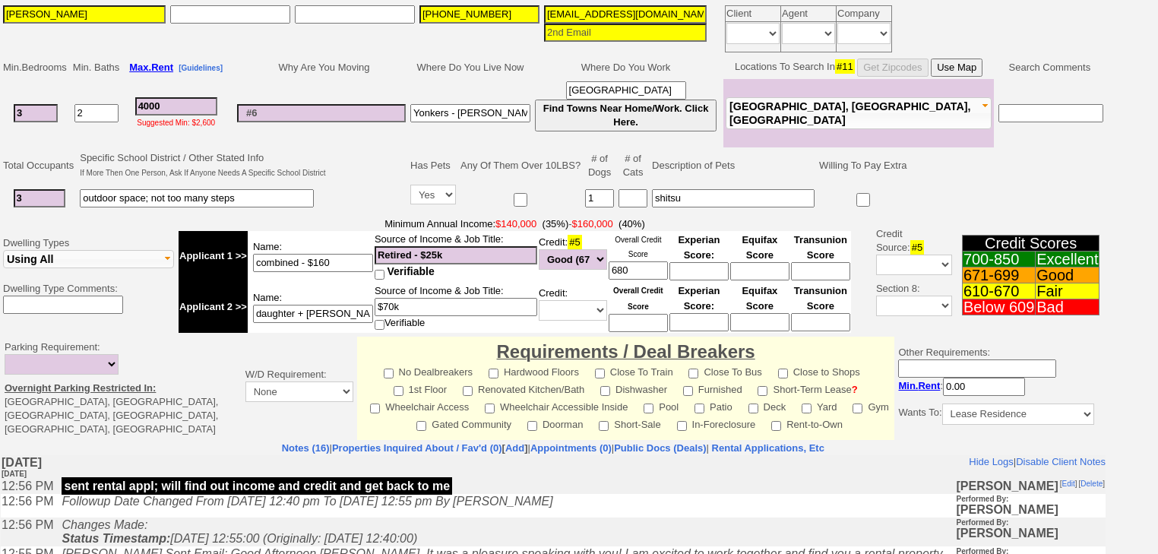
scroll to position [593, 0]
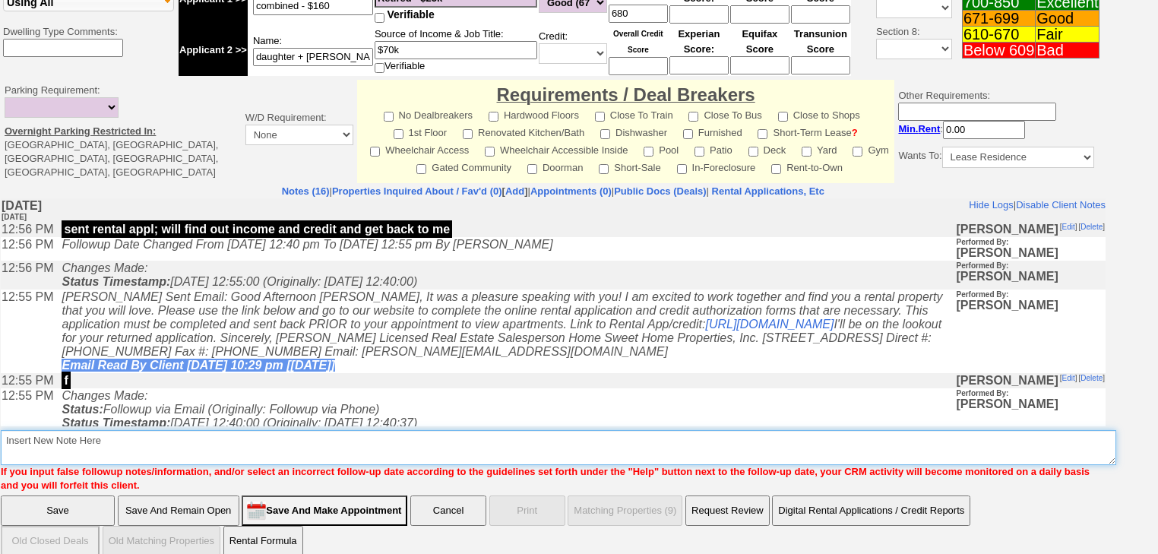
click at [295, 430] on textarea "Insert New Note Here" at bounding box center [559, 447] width 1116 height 35
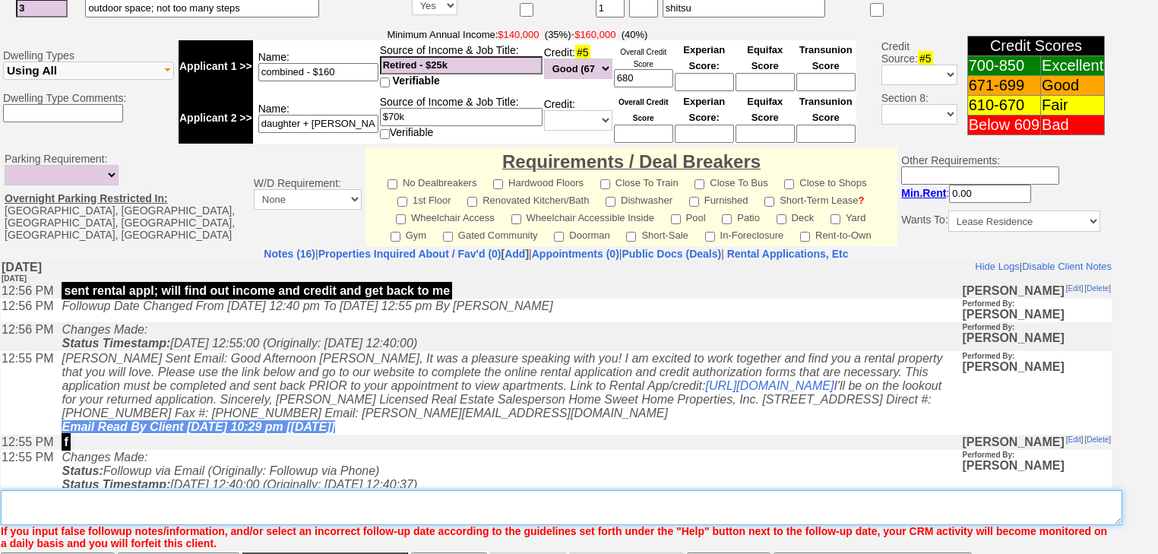
scroll to position [646, 0]
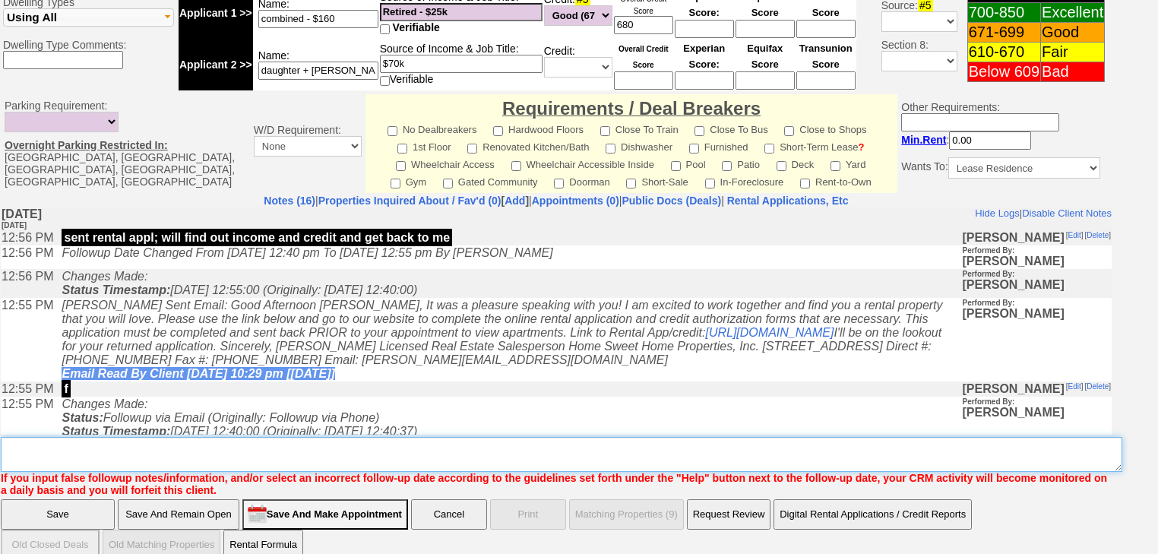
paste textarea "never heard back from client"
type textarea "never heard back from client"
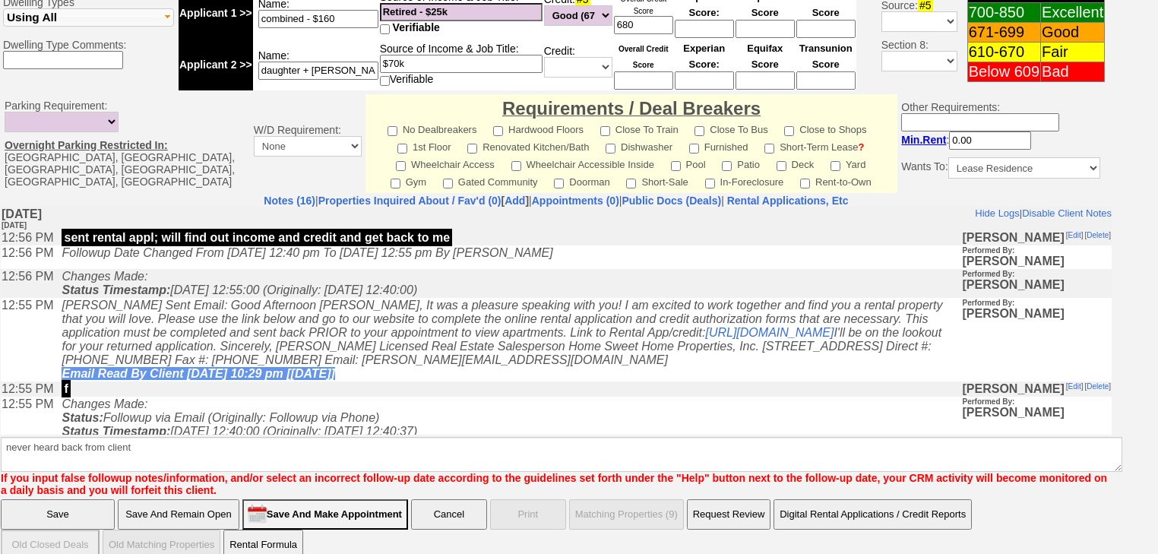
click at [98, 499] on input "Save" at bounding box center [58, 514] width 114 height 30
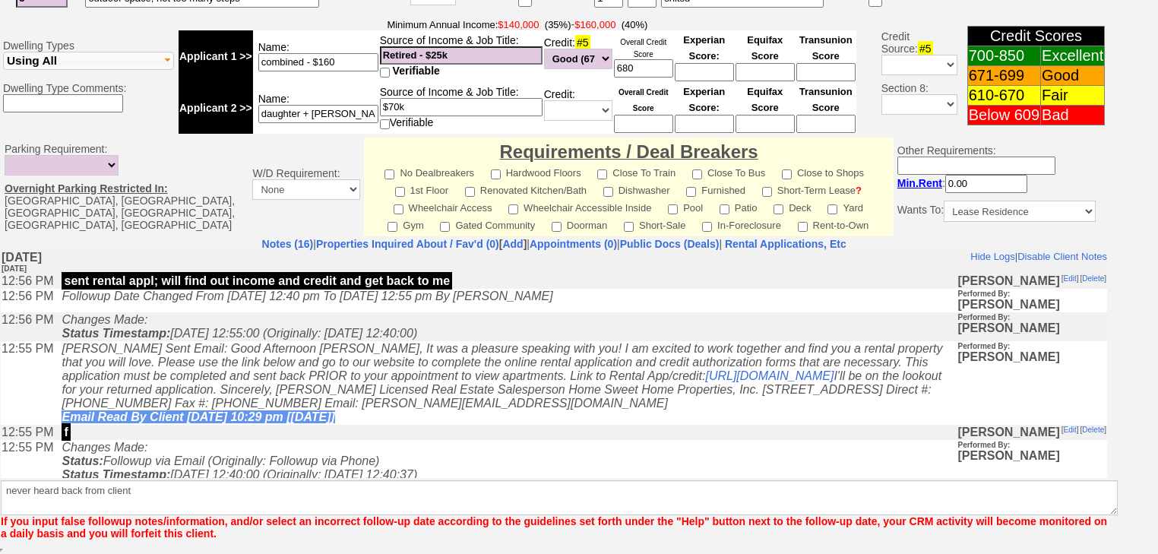
scroll to position [585, 0]
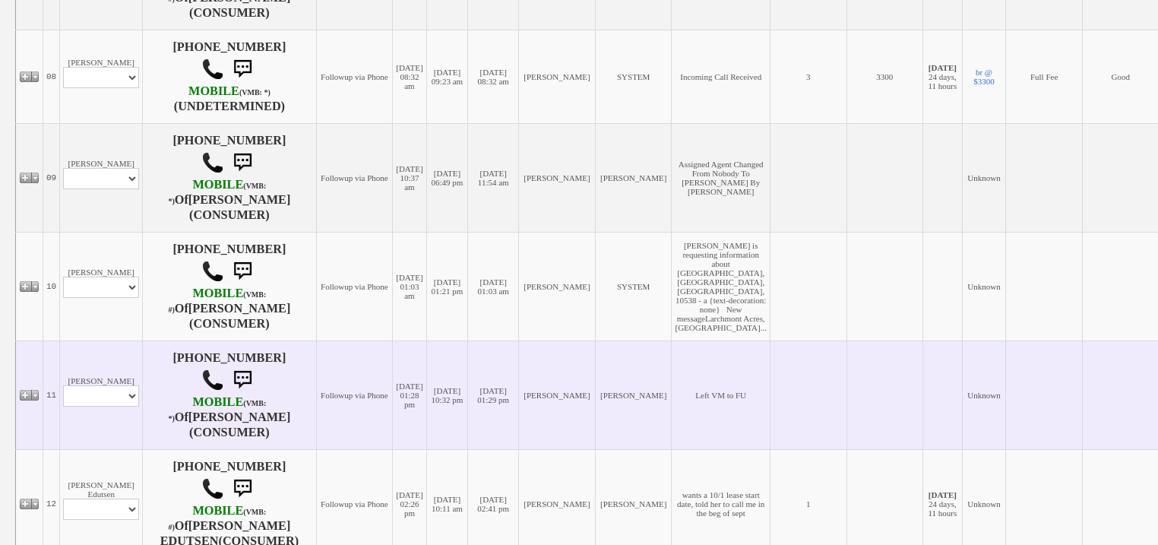
scroll to position [1216, 0]
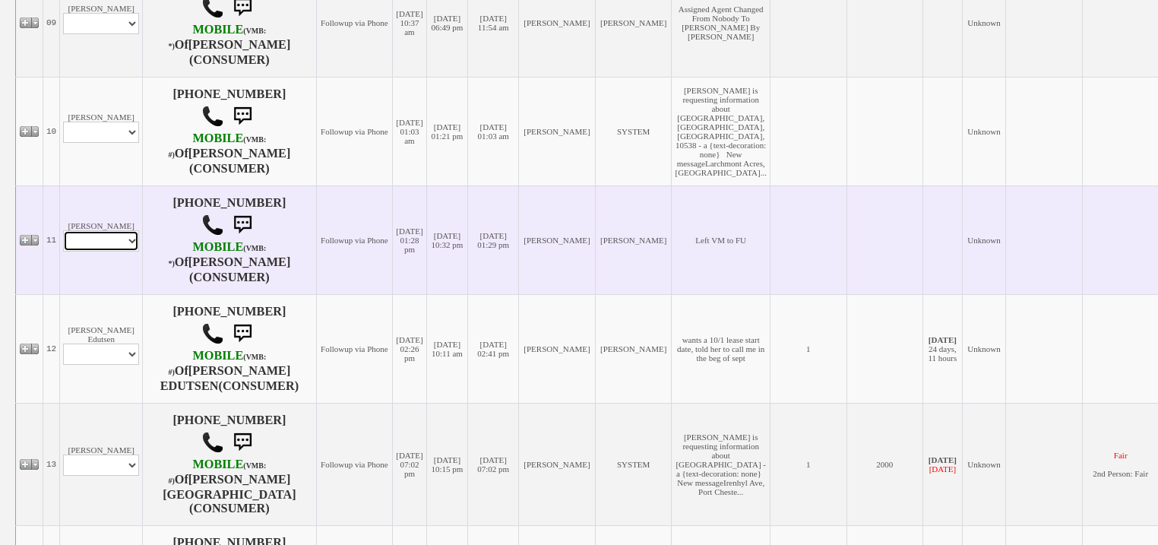
click at [79, 230] on select "Profile Edit Print Email Externally (Will Not Be Tracked In CRM) Closed Deals" at bounding box center [101, 240] width 76 height 21
select select "ChangeURL,/crm/custom/edit_client_form.php?redirect=%2Fcrm%2Fclients.php&id=166…"
click at [63, 230] on select "Profile Edit Print Email Externally (Will Not Be Tracked In CRM) Closed Deals" at bounding box center [101, 240] width 76 height 21
select select
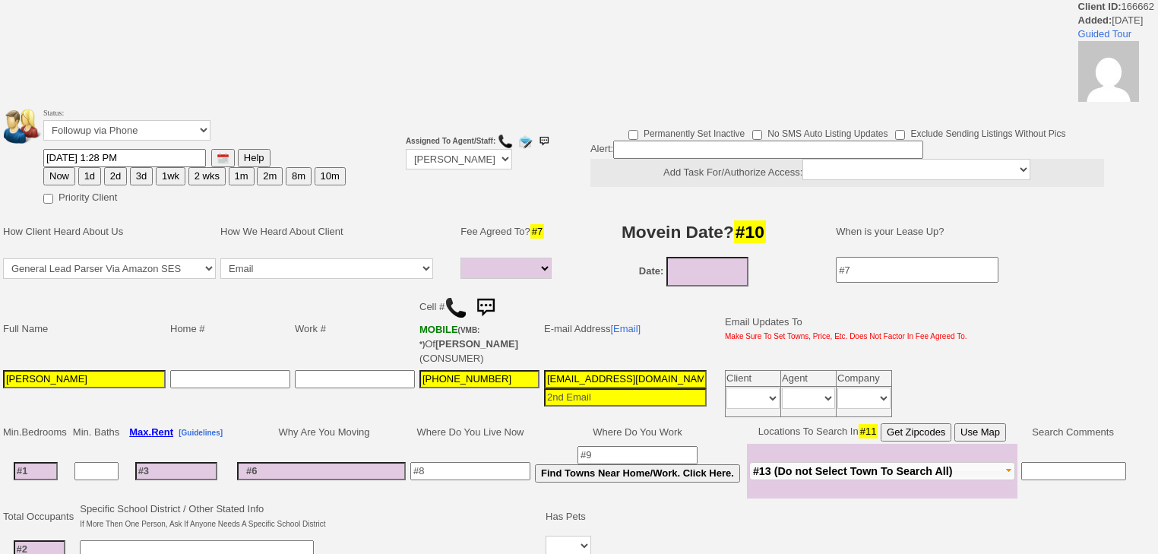
select select
drag, startPoint x: 198, startPoint y: 131, endPoint x: 198, endPoint y: 138, distance: 7.6
click at [198, 132] on select "Followup via Phone Followup via Email Followup When Section 8 Property Found De…" at bounding box center [126, 130] width 167 height 21
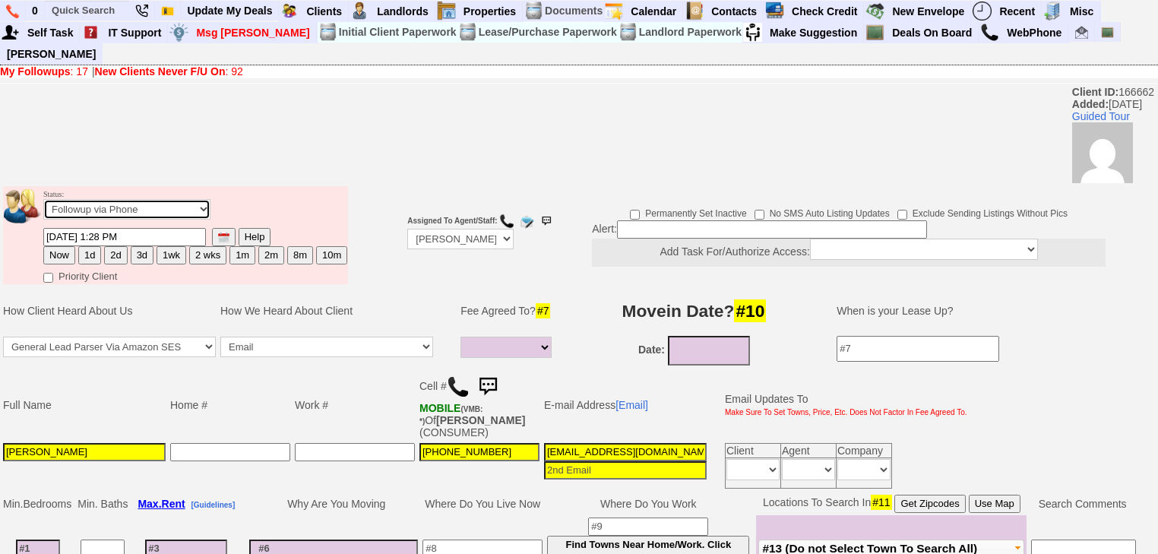
select select
click at [43, 199] on select "Followup via Phone Followup via Email Followup When Section 8 Property Found De…" at bounding box center [126, 209] width 167 height 21
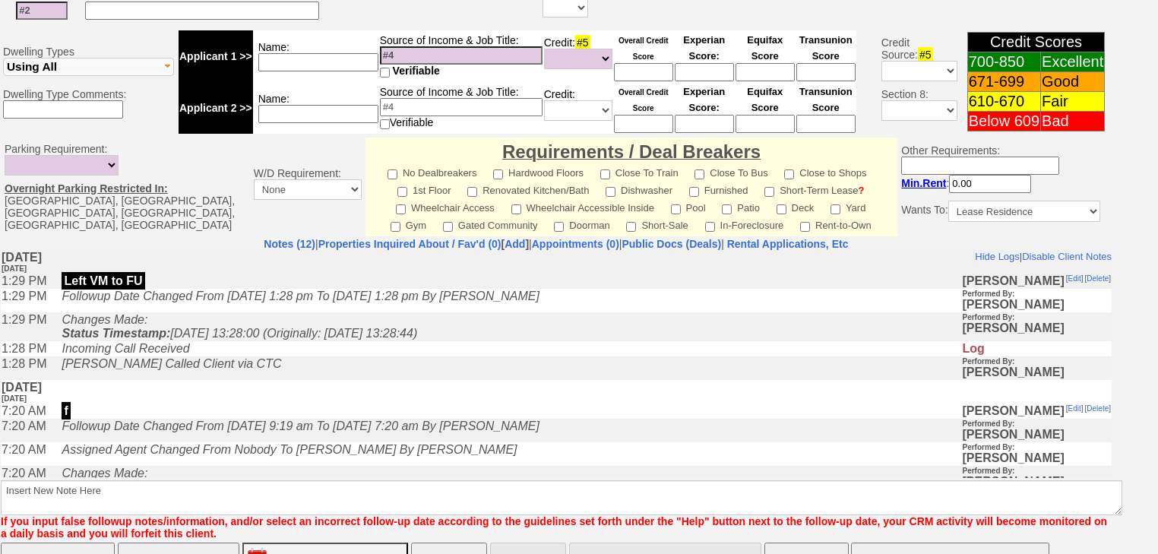
scroll to position [635, 0]
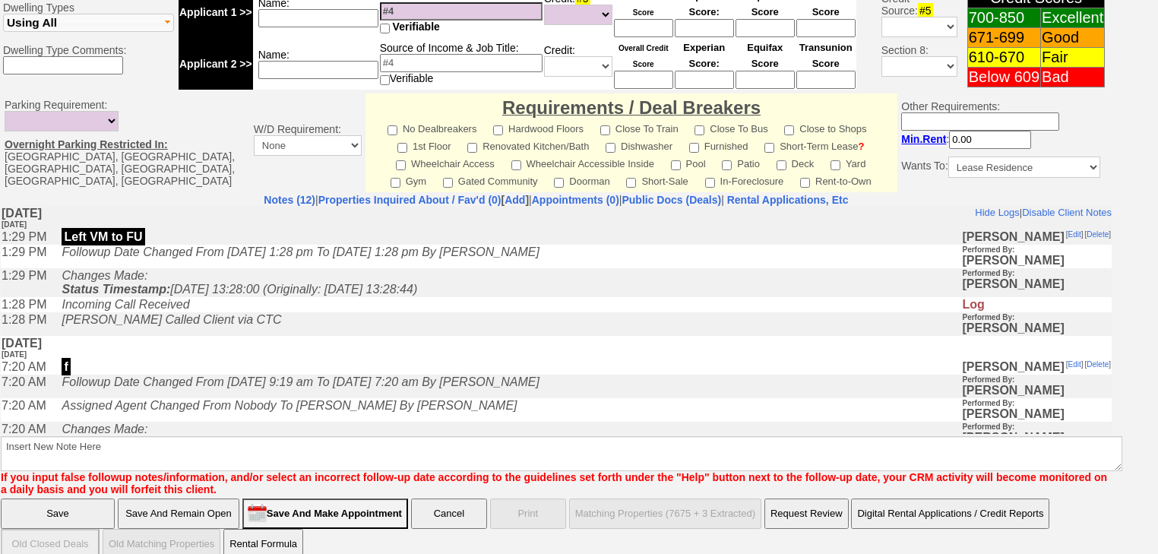
drag, startPoint x: 145, startPoint y: 426, endPoint x: 147, endPoint y: 622, distance: 195.4
click at [145, 421] on td "Assigned Agent Changed From Nobody To Renata Staroselsky By renata staroselsky" at bounding box center [508, 410] width 908 height 24
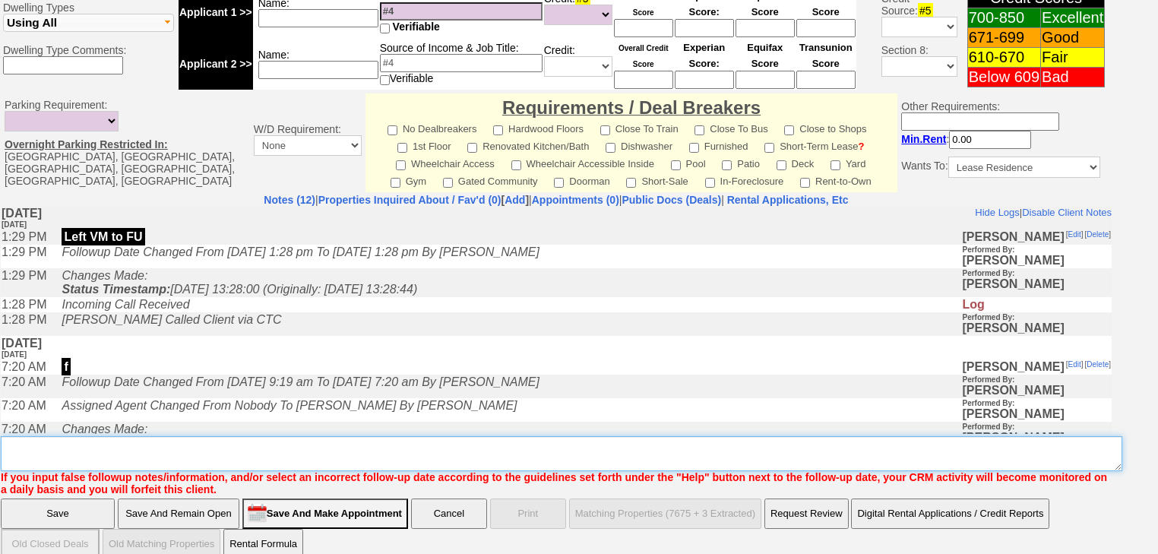
click at [144, 438] on textarea "Insert New Note Here" at bounding box center [562, 453] width 1122 height 35
paste textarea "never heard back from client"
type textarea "never heard back from client"
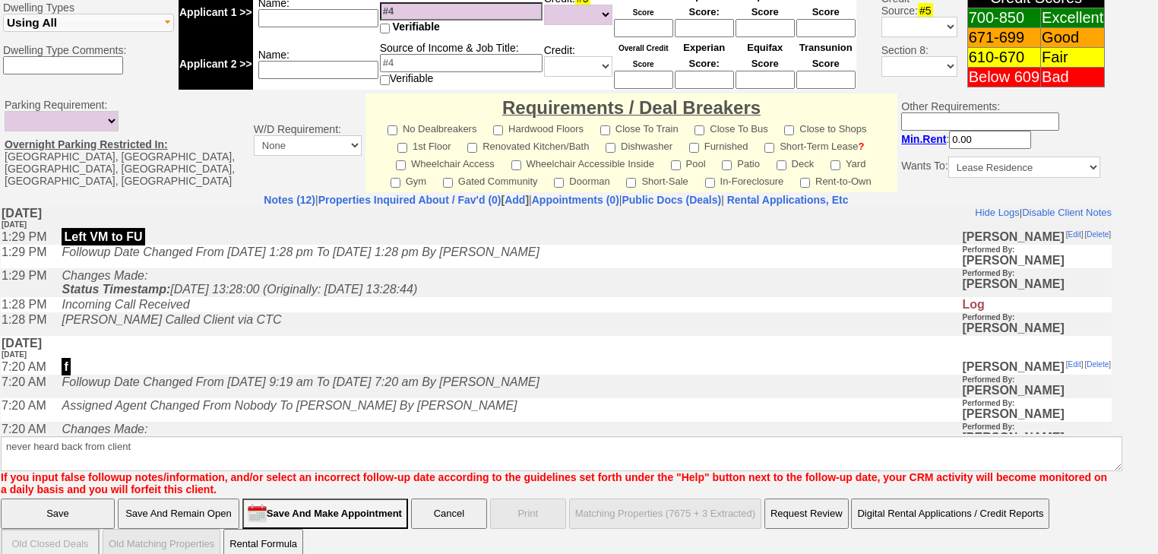
click at [107, 506] on input "Save" at bounding box center [58, 514] width 114 height 30
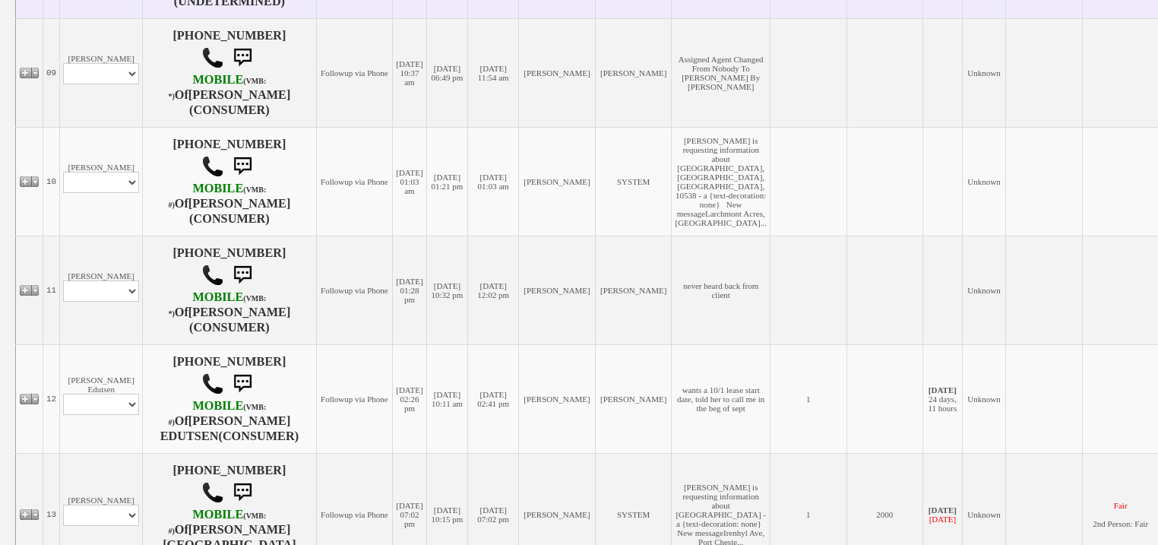
scroll to position [1277, 0]
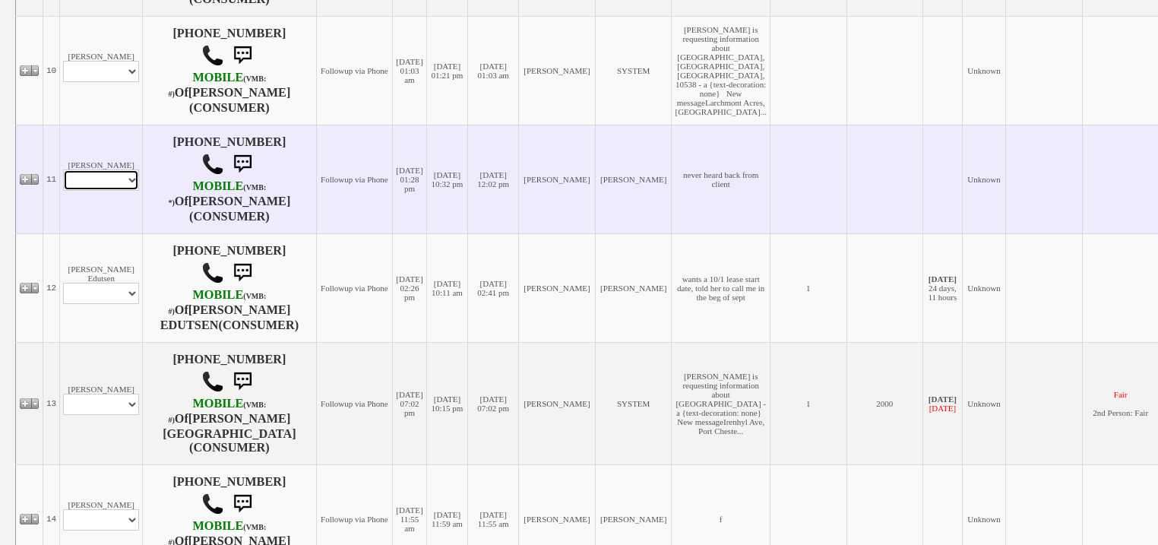
drag, startPoint x: 115, startPoint y: 166, endPoint x: 112, endPoint y: 182, distance: 16.3
click at [115, 170] on select "Profile Edit Print Email Externally (Will Not Be Tracked In CRM) Closed Deals" at bounding box center [101, 180] width 76 height 21
select select "ChangeURL,/crm/custom/edit_client_form.php?redirect=%2Fcrm%2Fclients.php&id=166…"
click at [63, 170] on select "Profile Edit Print Email Externally (Will Not Be Tracked In CRM) Closed Deals" at bounding box center [101, 180] width 76 height 21
select select
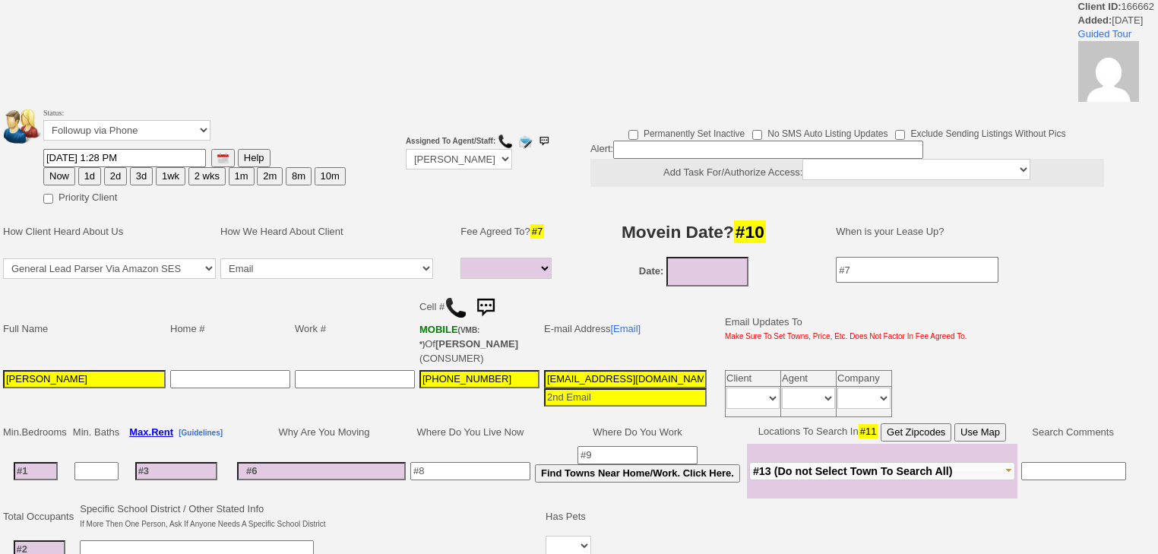
select select
click at [135, 117] on td "Status: Followup via Phone Followup via Email Followup When Section 8 Property …" at bounding box center [195, 126] width 304 height 43
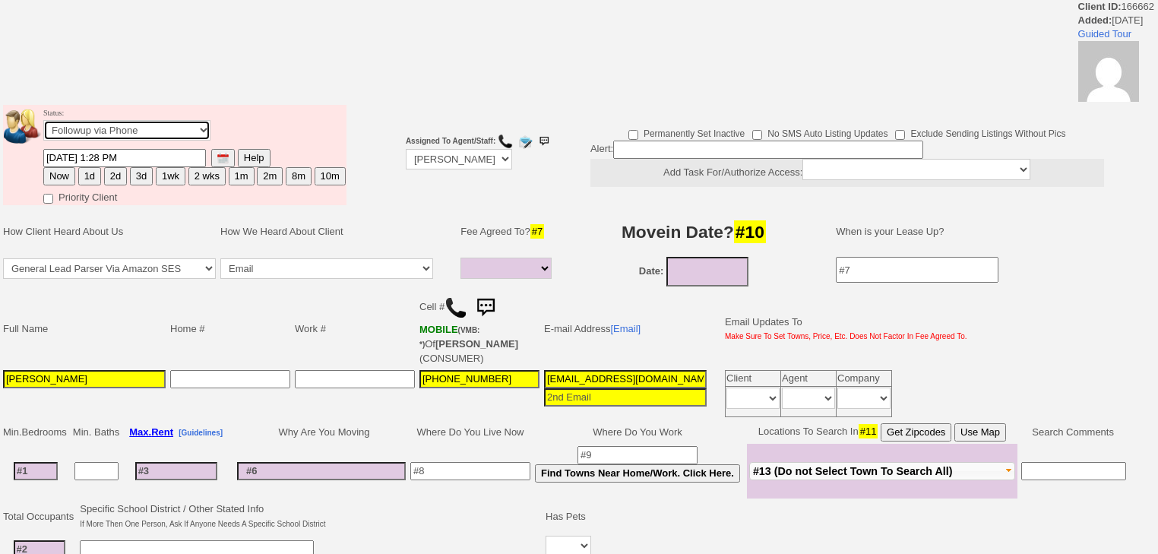
drag, startPoint x: 135, startPoint y: 134, endPoint x: 134, endPoint y: 155, distance: 21.3
click at [134, 155] on tbody "Status: Followup via Phone Followup via Email Followup When Section 8 Property …" at bounding box center [175, 155] width 344 height 100
select select "Inactive"
click at [43, 125] on select "Followup via Phone Followup via Email Followup When Section 8 Property Found De…" at bounding box center [126, 130] width 167 height 21
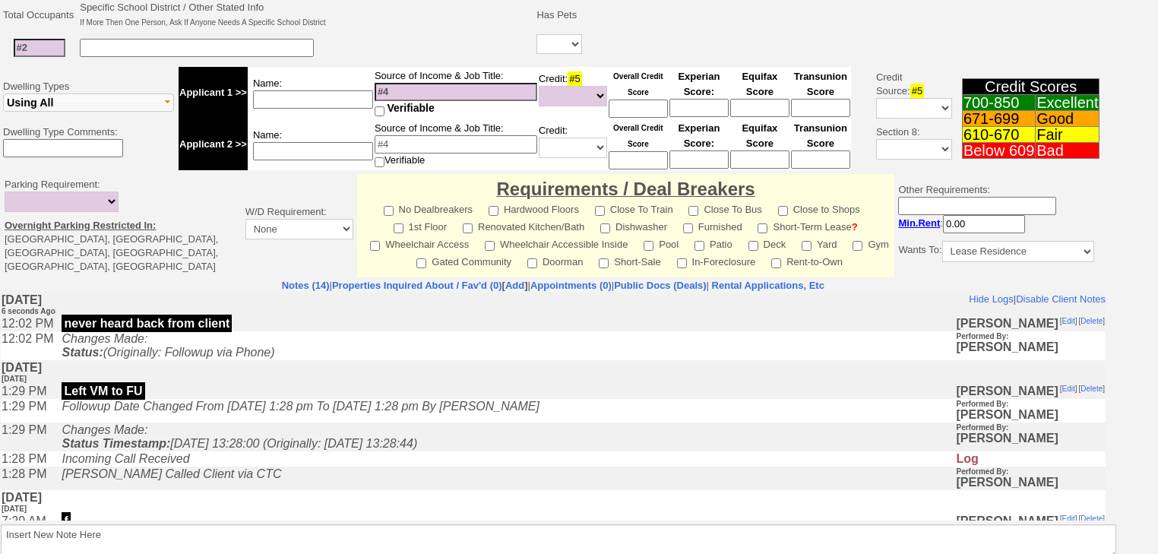
scroll to position [539, 0]
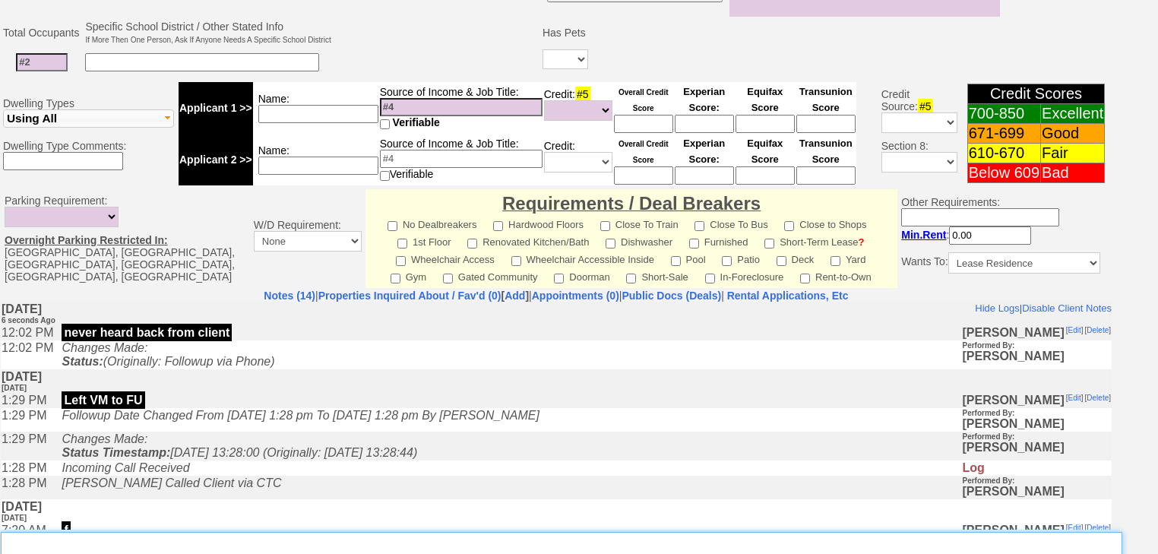
click at [76, 532] on textarea "Insert New Note Here" at bounding box center [562, 549] width 1122 height 35
paste textarea "never heard back from client"
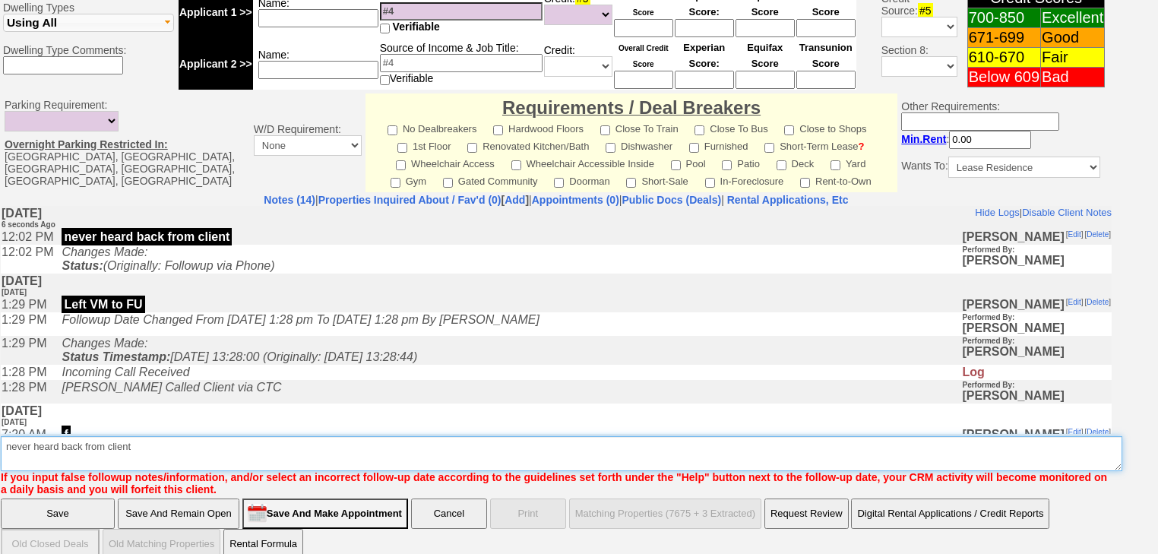
type textarea "never heard back from client"
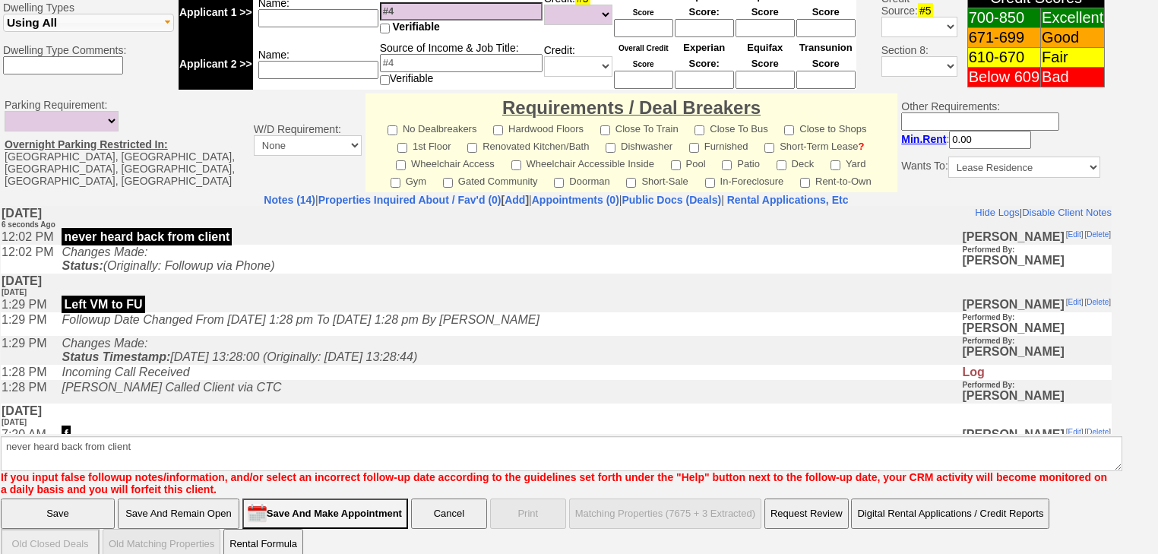
click at [6, 506] on input "Save" at bounding box center [58, 514] width 114 height 30
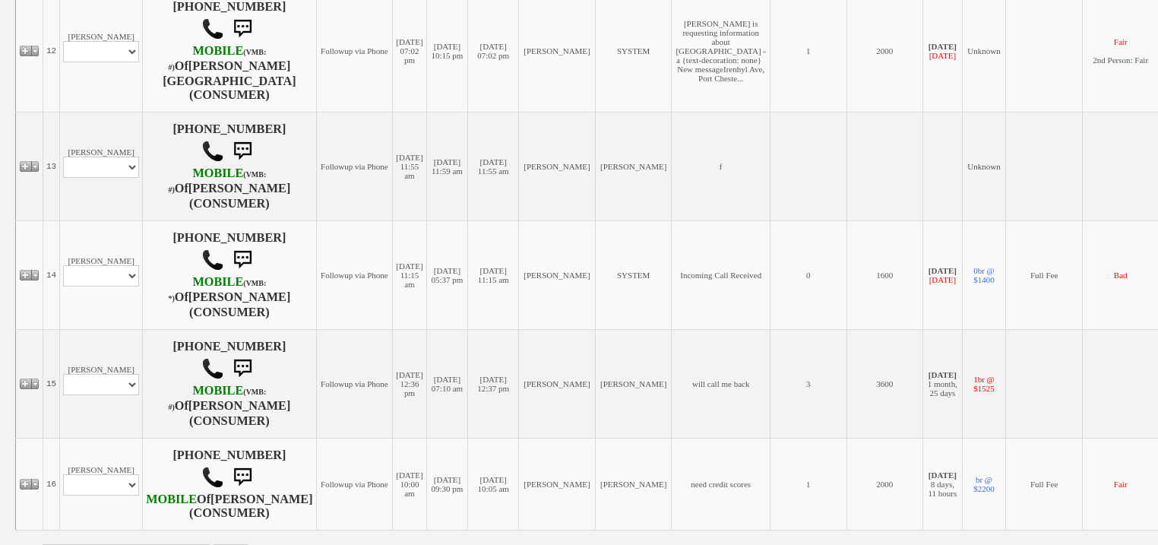
scroll to position [1621, 0]
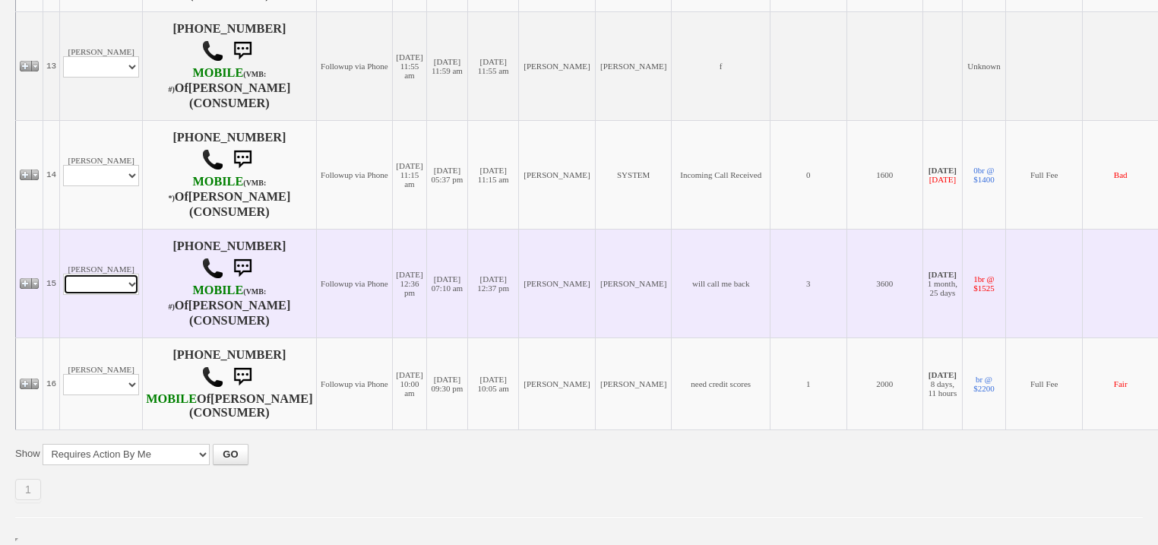
click at [122, 274] on select "Profile Edit Print Email Externally (Will Not Be Tracked In CRM) Closed Deals" at bounding box center [101, 284] width 76 height 21
select select "ChangeURL,/crm/custom/edit_client_form.php?redirect=%2Fcrm%2Fclients.php&id=877…"
click at [63, 274] on select "Profile Edit Print Email Externally (Will Not Be Tracked In CRM) Closed Deals" at bounding box center [101, 284] width 76 height 21
select select
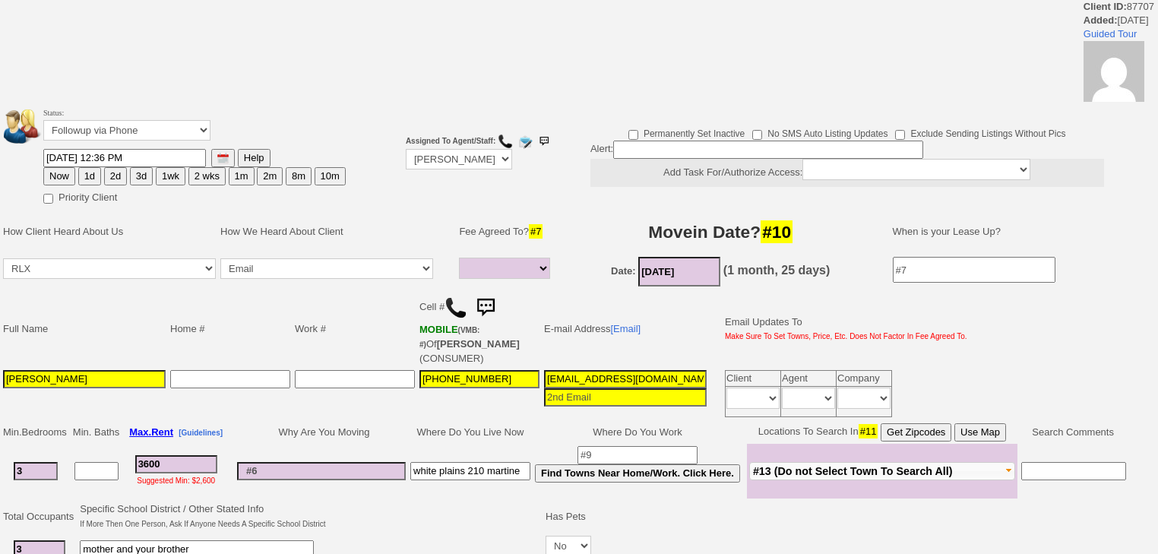
select select
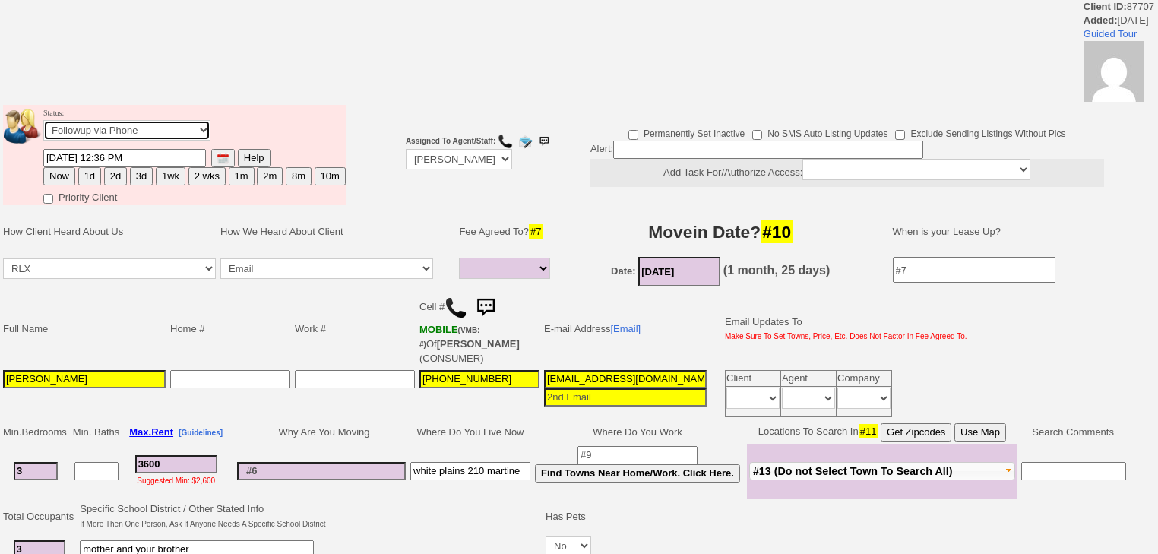
click at [146, 128] on select "Followup via Phone Followup via Email Followup When Section 8 Property Found De…" at bounding box center [126, 130] width 167 height 21
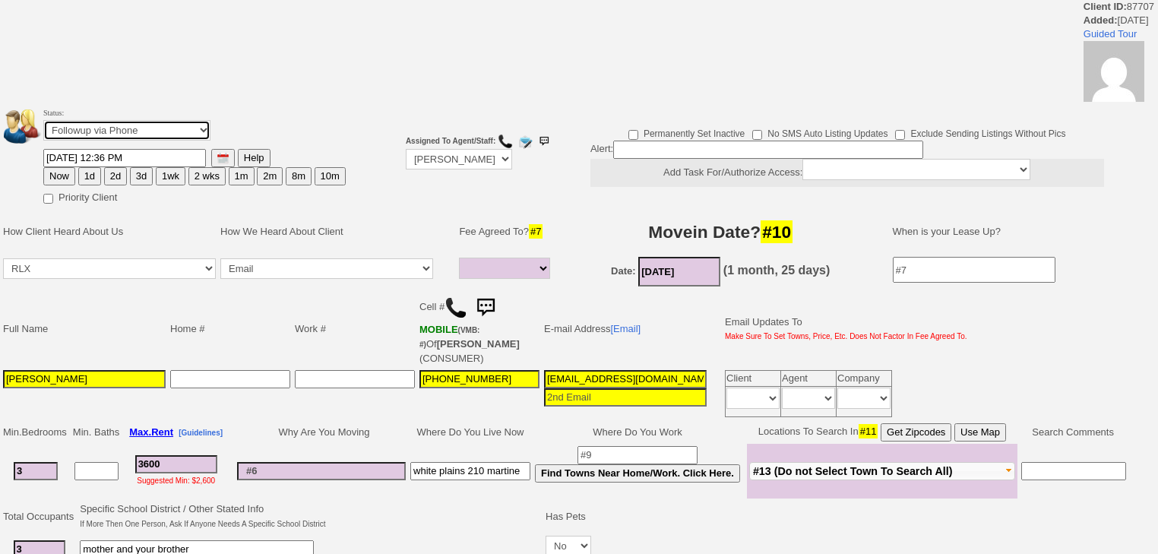
select select "Inactive"
click at [43, 141] on select "Followup via Phone Followup via Email Followup When Section 8 Property Found De…" at bounding box center [126, 130] width 167 height 21
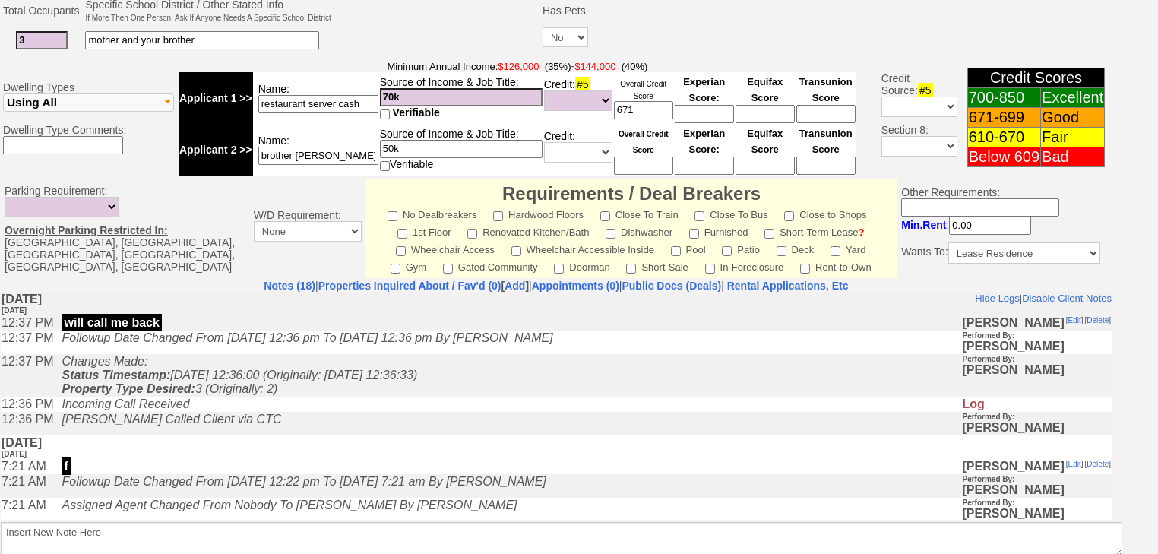
scroll to position [648, 0]
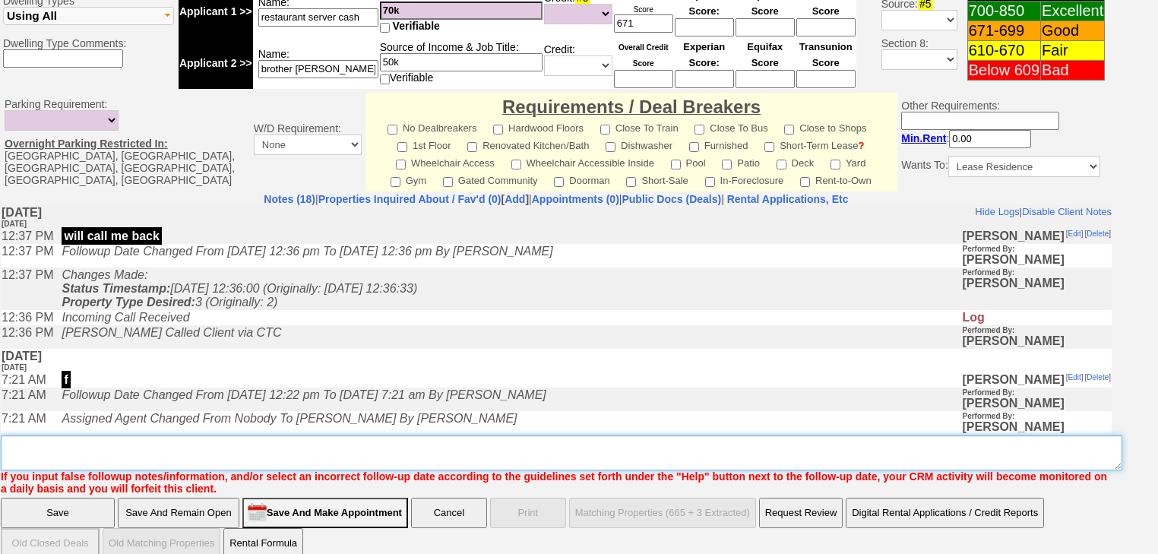
click at [132, 436] on textarea "Insert New Note Here" at bounding box center [562, 453] width 1122 height 35
paste textarea "never heard back from client"
type textarea "never heard back from client"
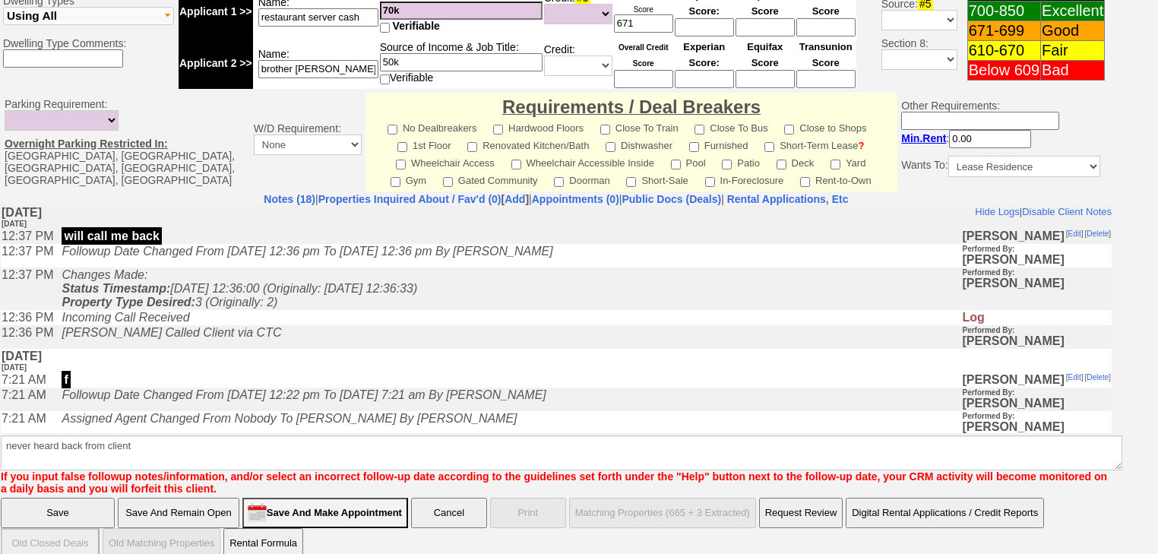
click at [92, 498] on input "Save" at bounding box center [58, 513] width 114 height 30
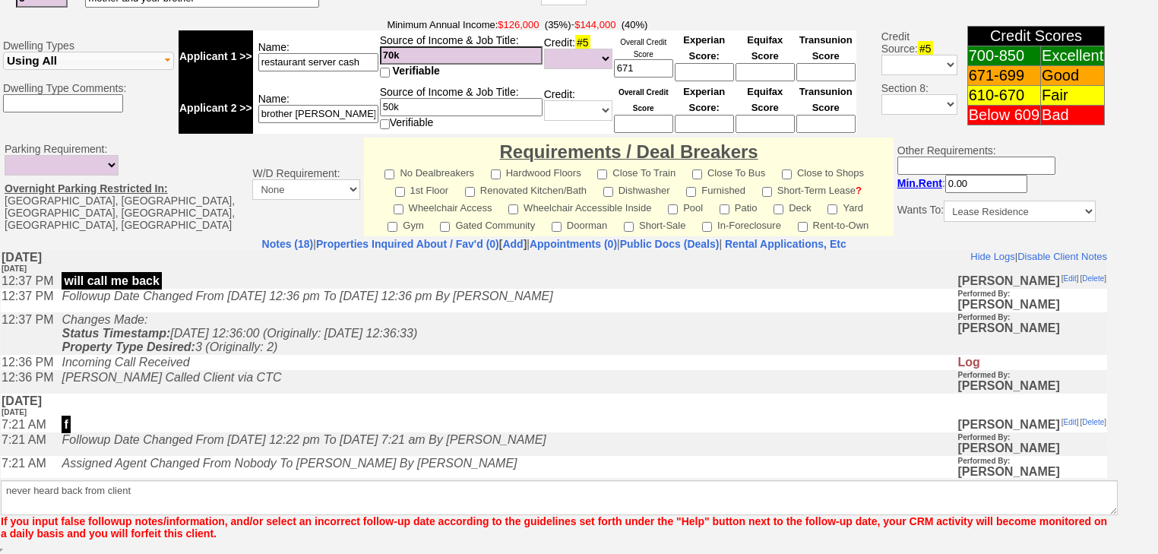
scroll to position [585, 0]
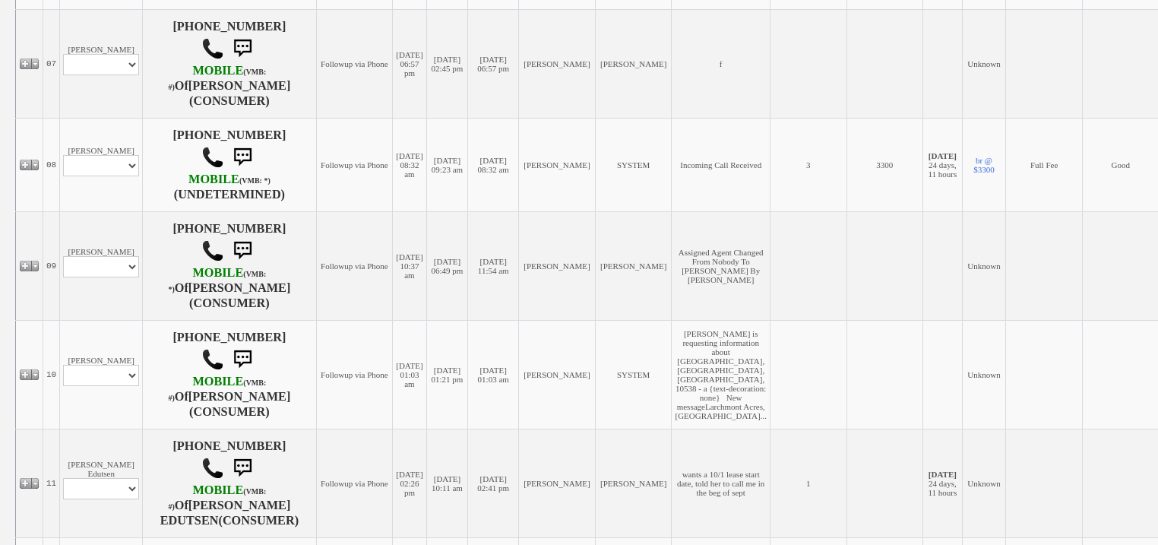
scroll to position [1460, 0]
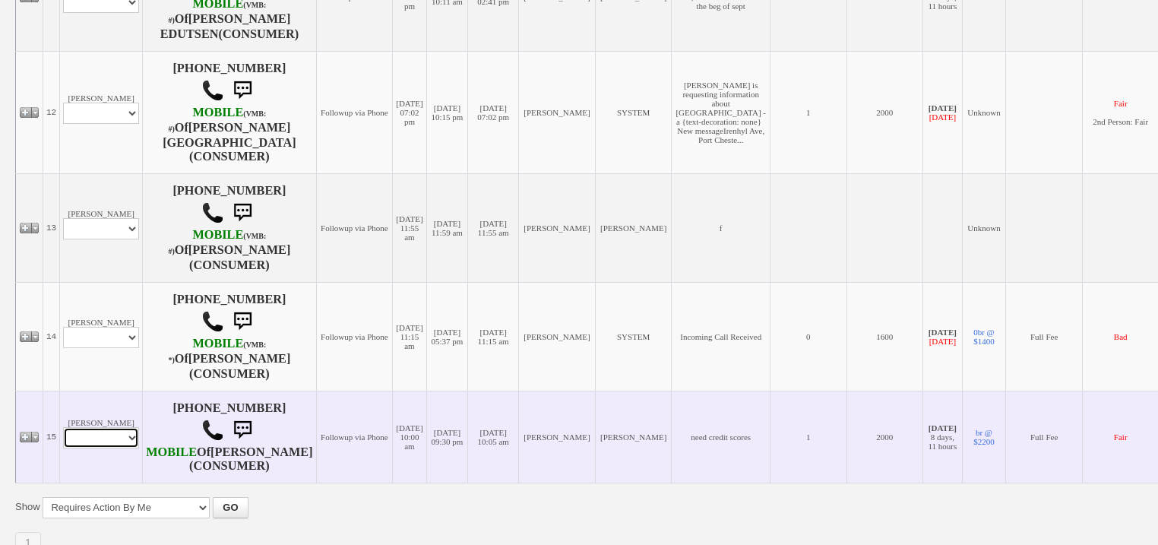
drag, startPoint x: 128, startPoint y: 423, endPoint x: 127, endPoint y: 433, distance: 9.9
click at [128, 427] on select "Profile Edit Print Email Externally (Will Not Be Tracked In CRM) Closed Deals" at bounding box center [101, 437] width 76 height 21
select select "ChangeURL,/crm/custom/edit_client_form.php?redirect=%2Fcrm%2Fclients.php&id=813…"
click at [63, 427] on select "Profile Edit Print Email Externally (Will Not Be Tracked In CRM) Closed Deals" at bounding box center [101, 437] width 76 height 21
select select
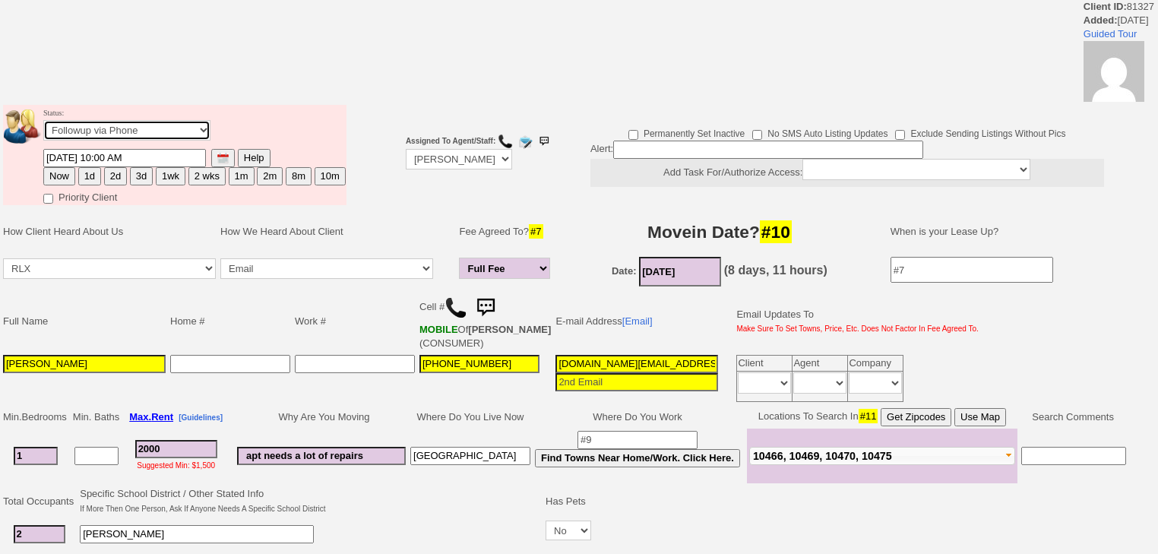
click at [151, 138] on select "Followup via Phone Followup via Email Followup When Section 8 Property Found De…" at bounding box center [126, 130] width 167 height 21
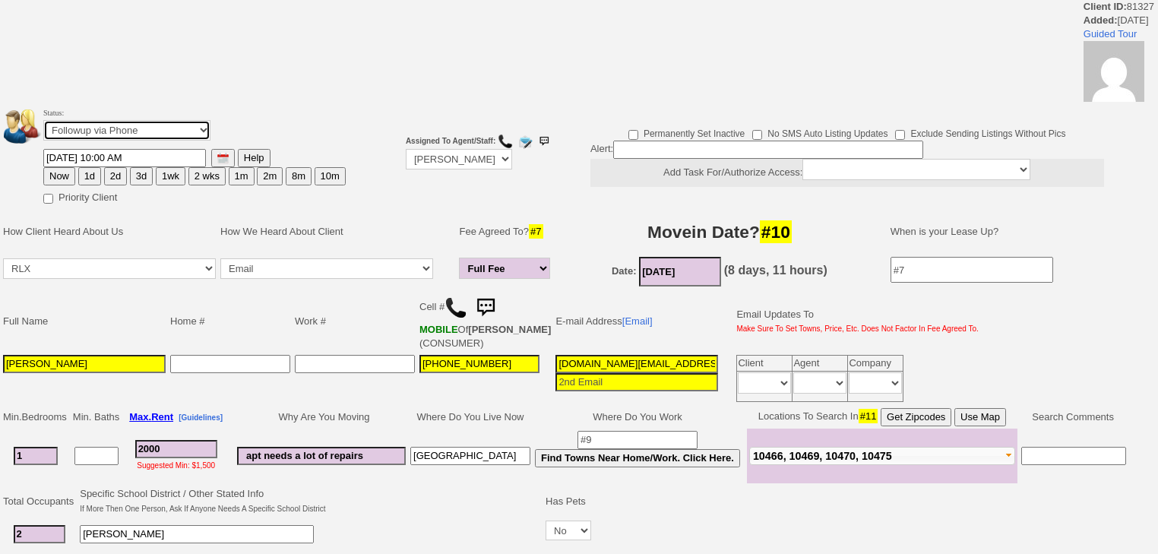
select select "Inactive"
click at [43, 125] on select "Followup via Phone Followup via Email Followup When Section 8 Property Found De…" at bounding box center [126, 130] width 167 height 21
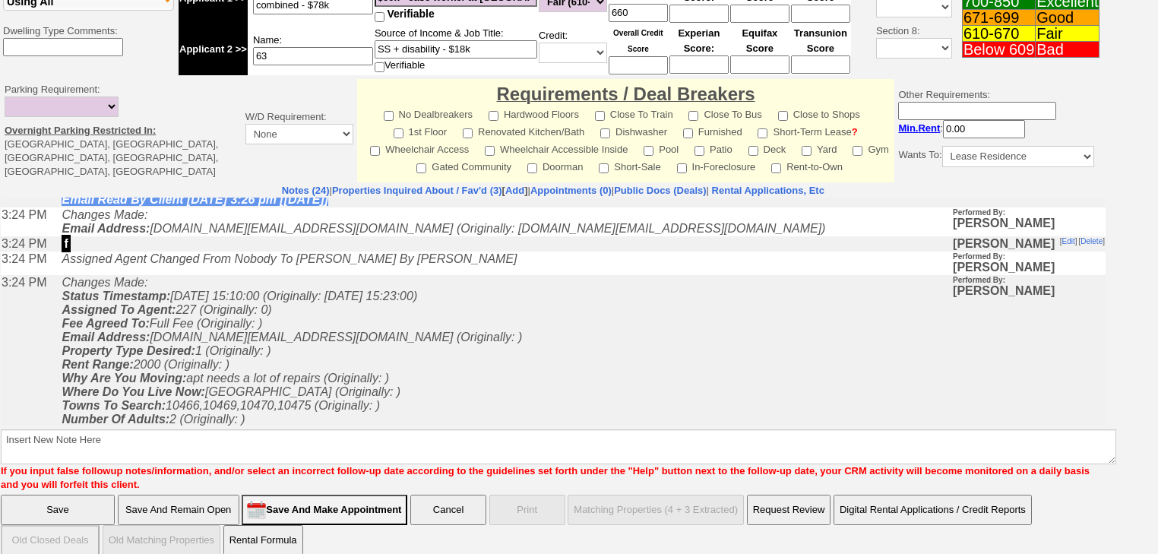
scroll to position [426, 0]
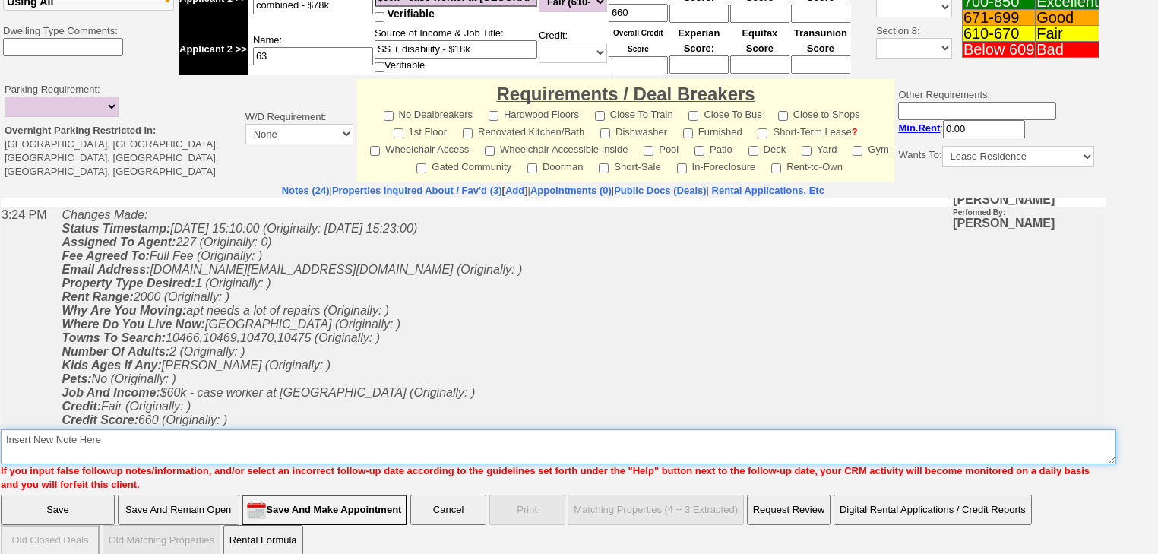
click at [97, 432] on textarea "Insert New Note Here" at bounding box center [559, 446] width 1116 height 35
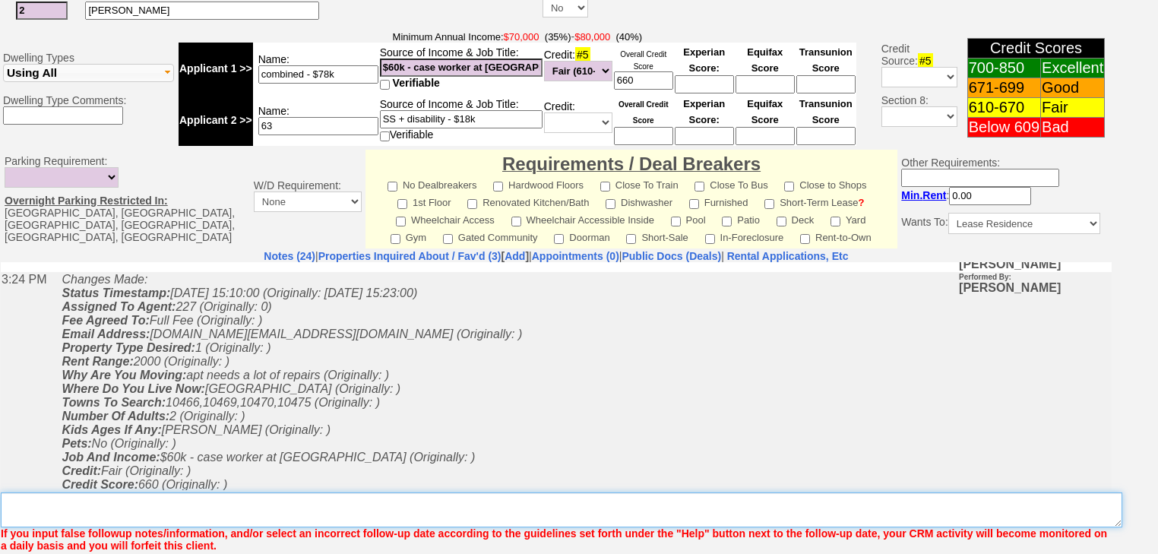
scroll to position [646, 0]
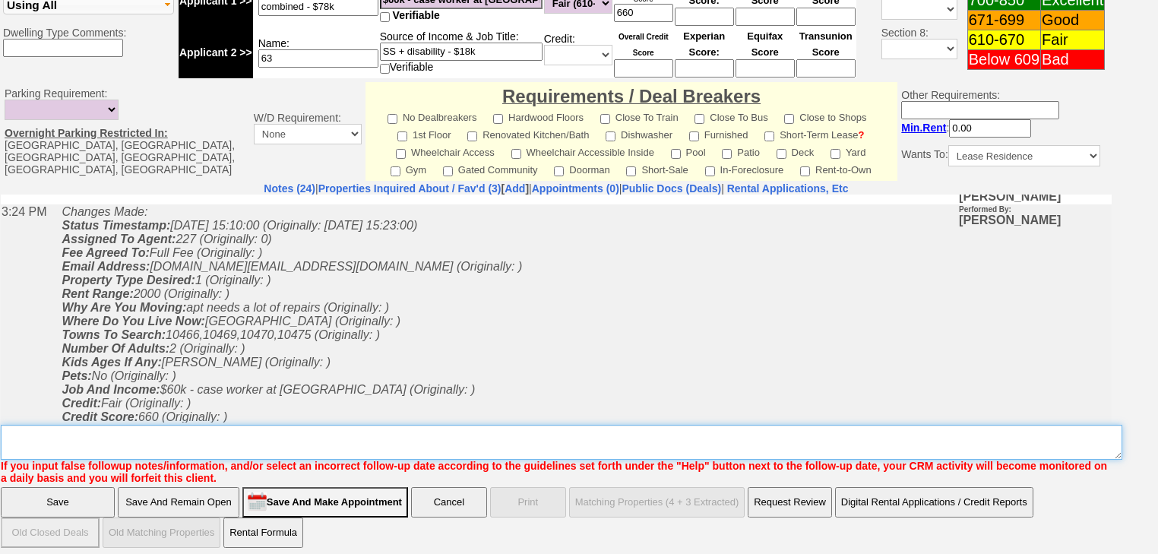
paste textarea "never heard back from client"
type textarea "never heard back from client"
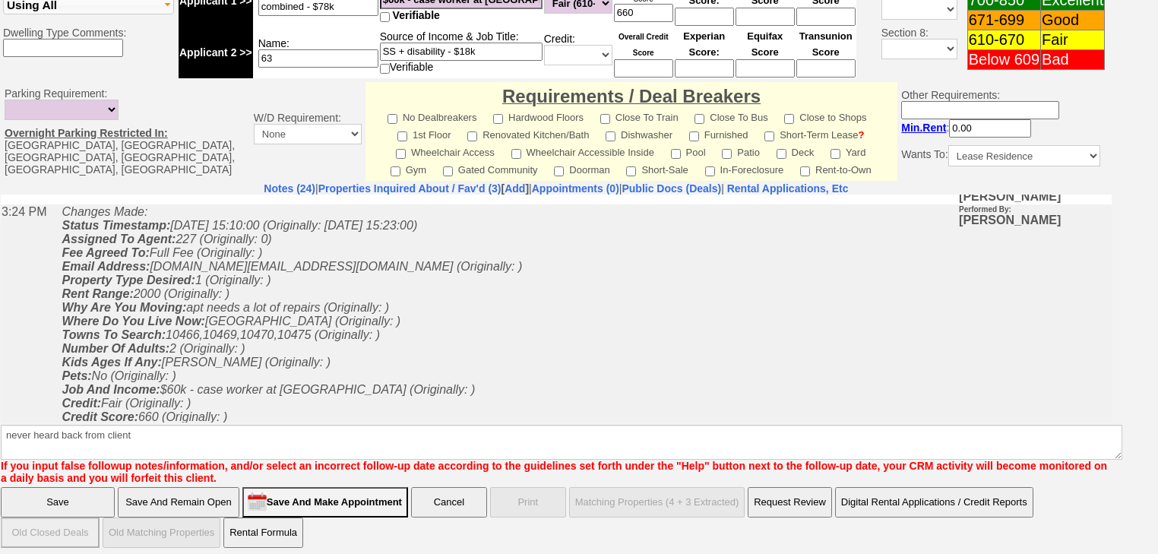
click at [97, 499] on input "Save" at bounding box center [58, 502] width 114 height 30
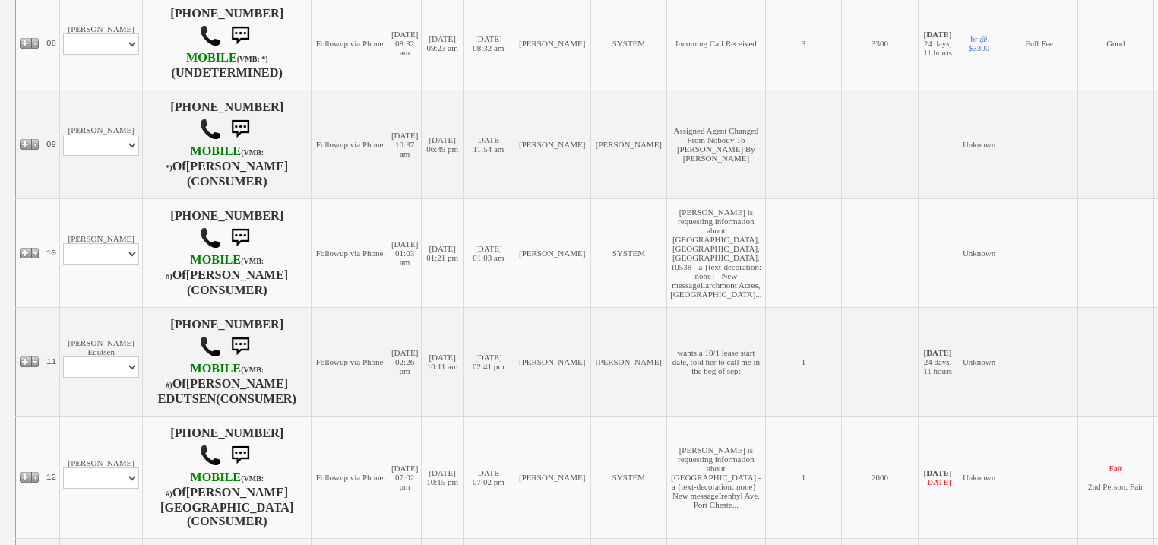
scroll to position [1409, 0]
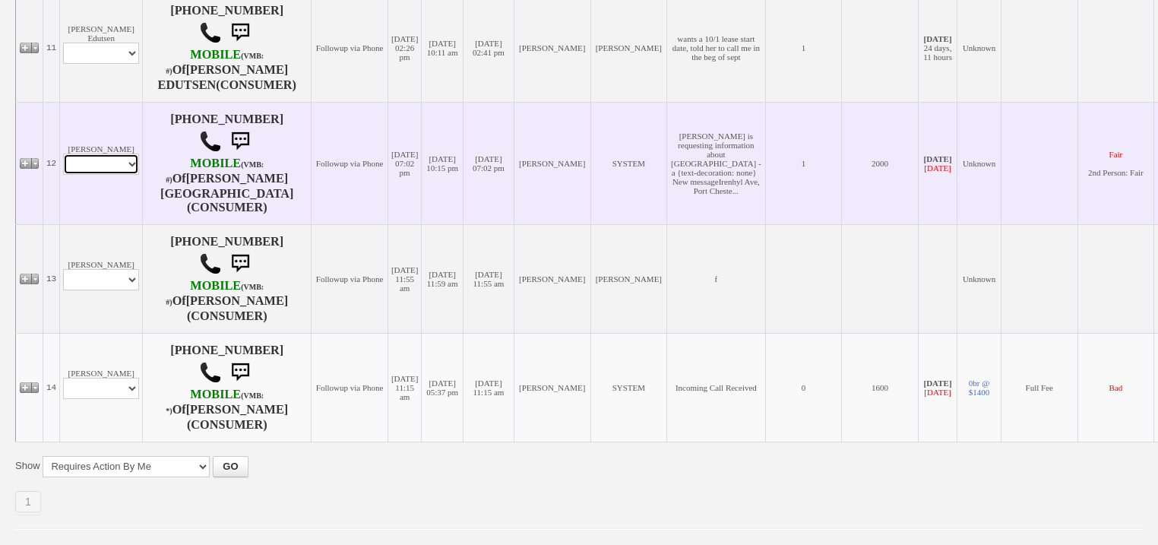
click at [92, 154] on select "Profile Edit Print Email Externally (Will Not Be Tracked In CRM) Closed Deals" at bounding box center [101, 164] width 76 height 21
select select "ChangeURL,/crm/custom/edit_client_form.php?redirect=%2Fcrm%2Fclients.php&id=161…"
click at [63, 154] on select "Profile Edit Print Email Externally (Will Not Be Tracked In CRM) Closed Deals" at bounding box center [101, 164] width 76 height 21
select select
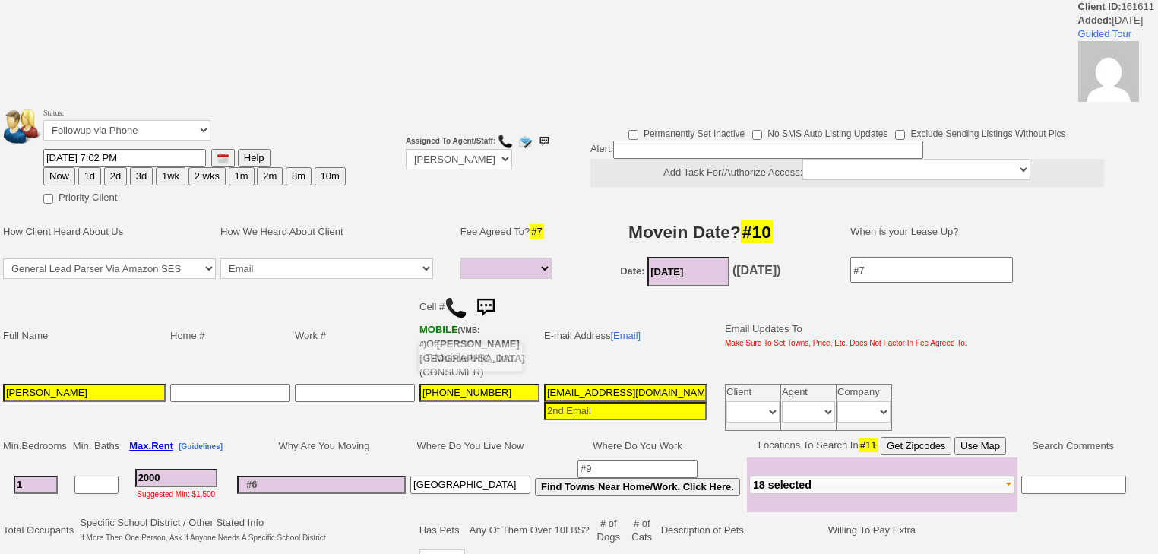
select select
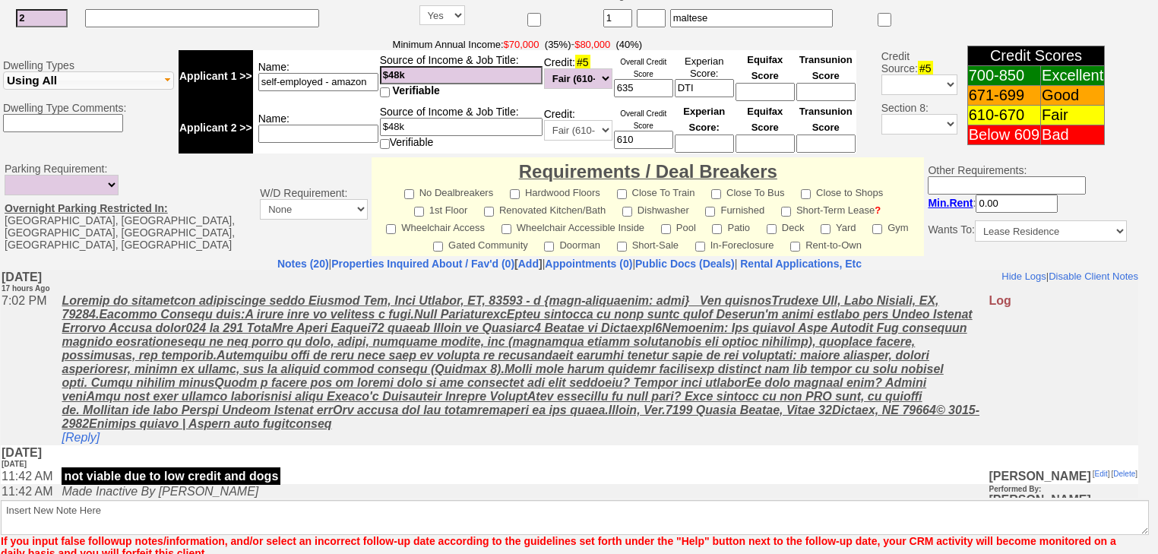
scroll to position [673, 0]
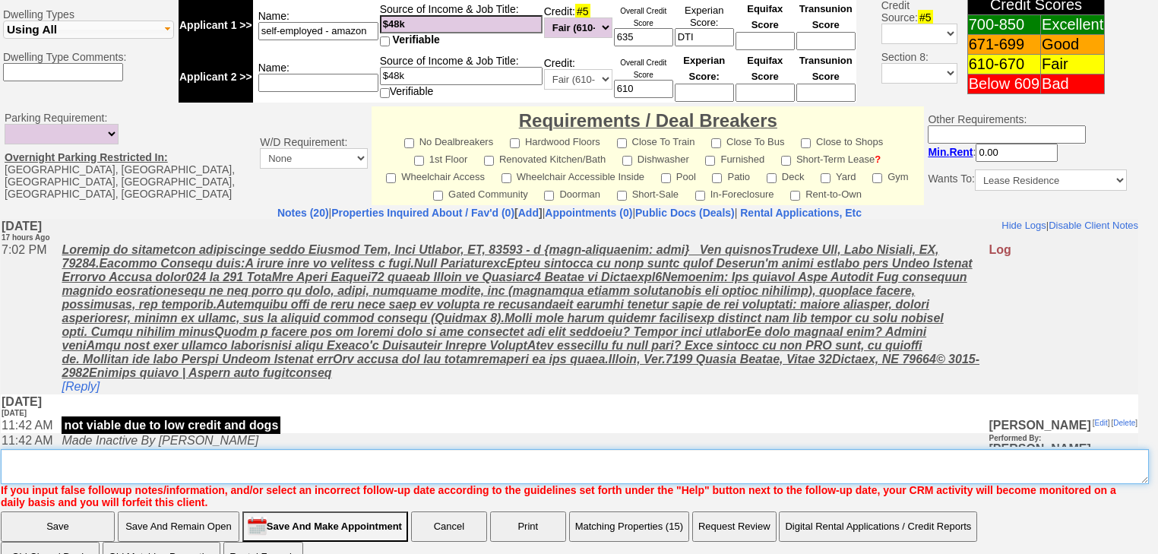
click at [293, 449] on textarea "Insert New Note Here" at bounding box center [575, 466] width 1149 height 35
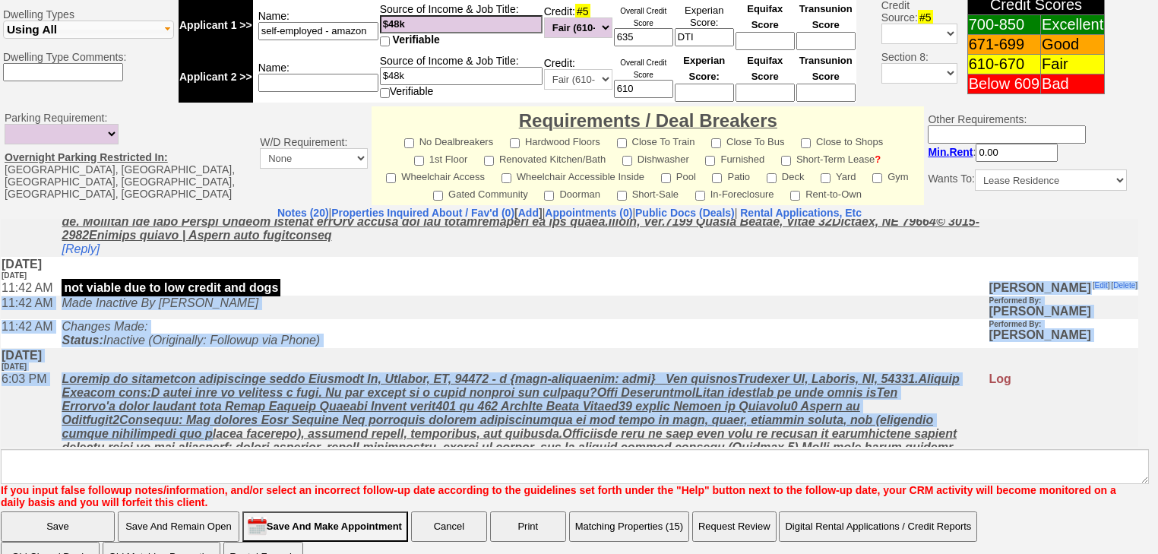
scroll to position [141, 0]
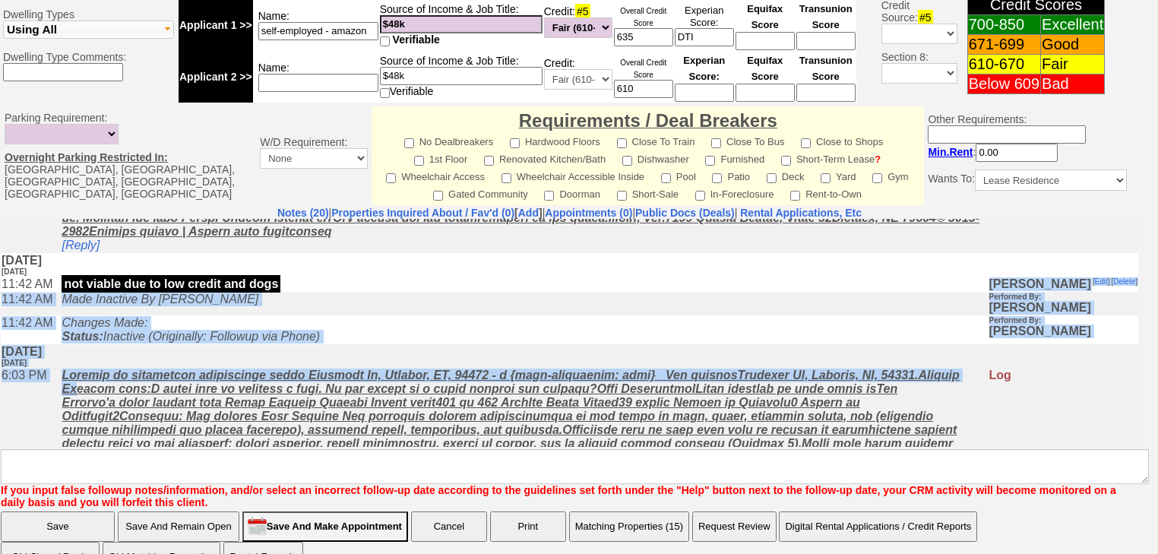
drag, startPoint x: 290, startPoint y: 431, endPoint x: 211, endPoint y: 355, distance: 109.7
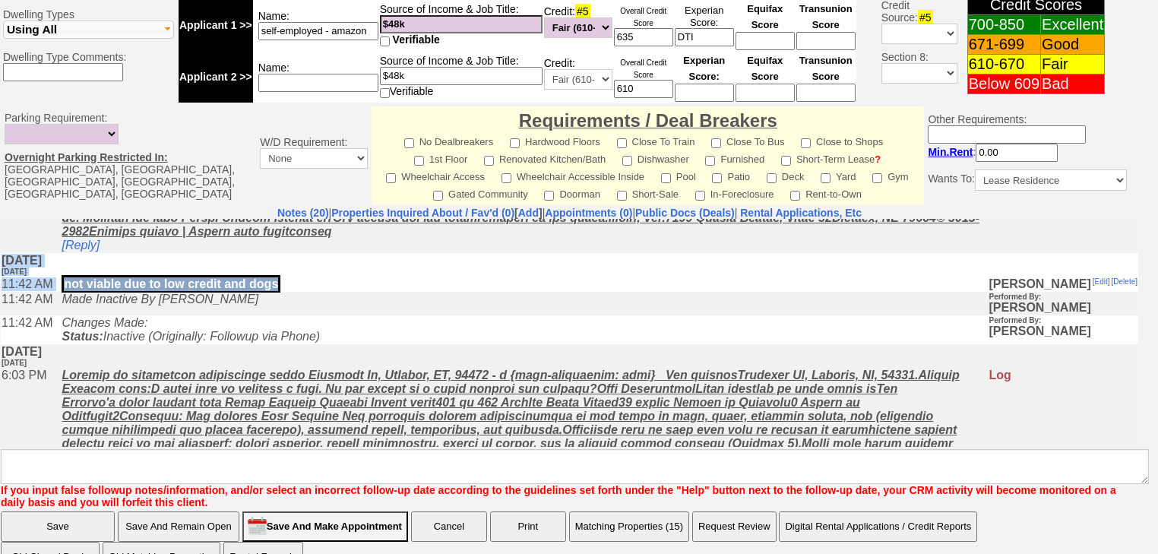
click at [293, 291] on td "not viable due to low credit and dogs" at bounding box center [521, 283] width 934 height 15
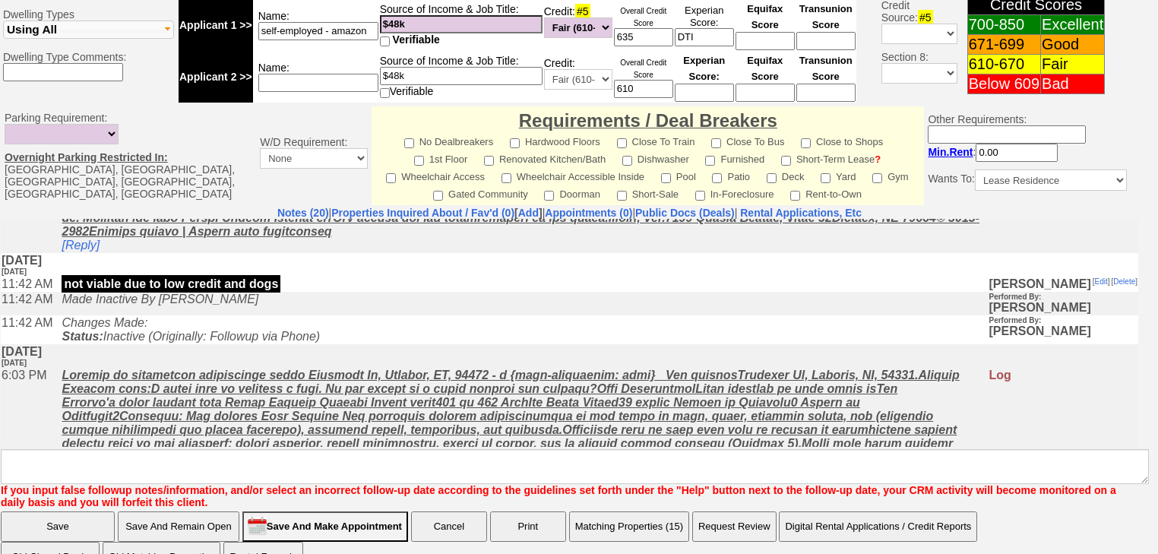
click at [270, 286] on p "not viable due to low credit and dogs" at bounding box center [171, 282] width 219 height 17
drag, startPoint x: 280, startPoint y: 286, endPoint x: 52, endPoint y: 284, distance: 227.3
click at [52, 284] on tr "11:42 AM not viable due to low credit and dogs Renata Staroselsky [ Edit ] [ De…" at bounding box center [570, 283] width 1138 height 15
click at [76, 284] on p "not viable due to low credit and dogs" at bounding box center [171, 282] width 219 height 17
drag, startPoint x: 71, startPoint y: 284, endPoint x: 295, endPoint y: 293, distance: 223.6
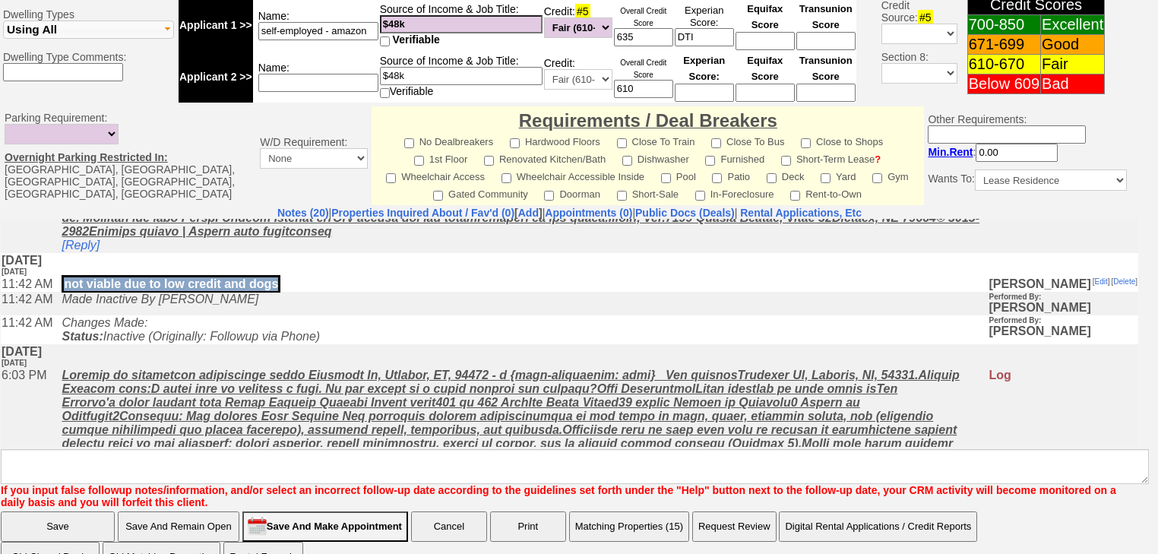
click at [295, 291] on td "not viable due to low credit and dogs" at bounding box center [521, 283] width 934 height 15
copy p "not viable due to low credit and dogs"
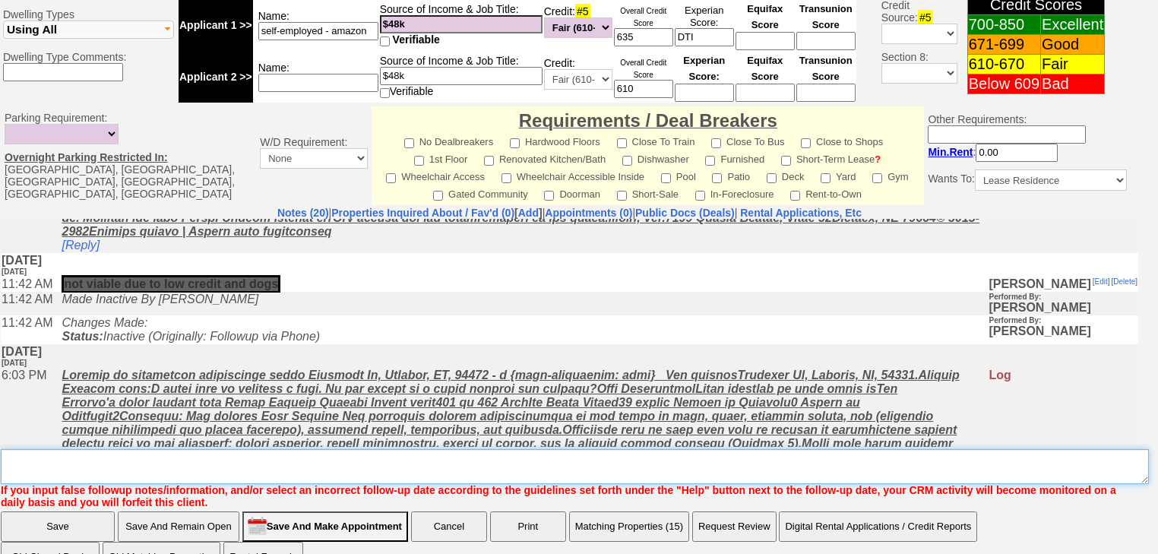
click at [210, 449] on textarea "Insert New Note Here" at bounding box center [575, 466] width 1149 height 35
paste textarea "not viable due to low credit and dogs"
type textarea "not viable due to low credit and dogs"
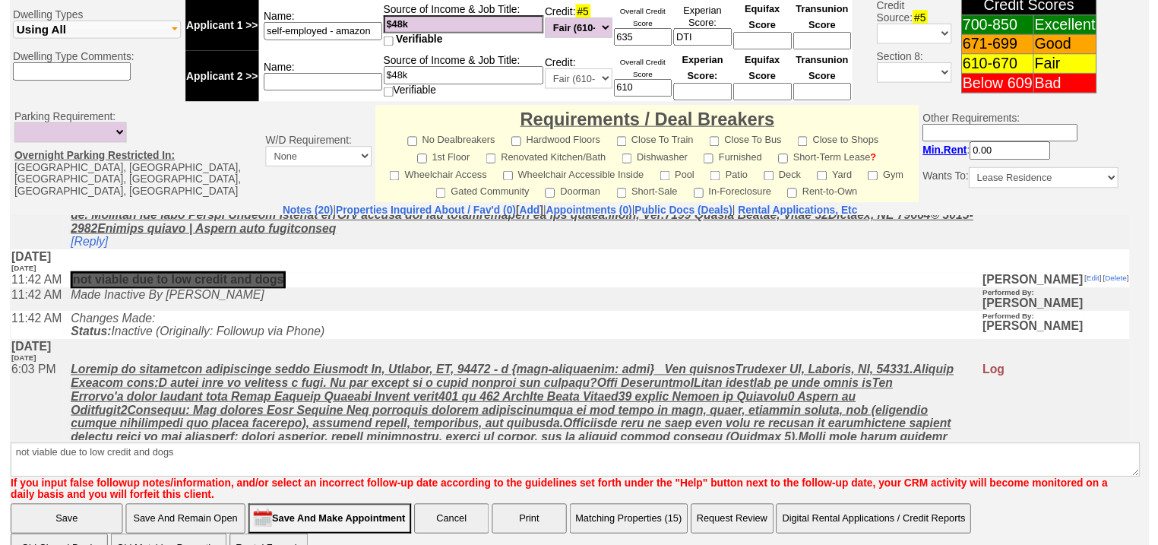
scroll to position [659, 0]
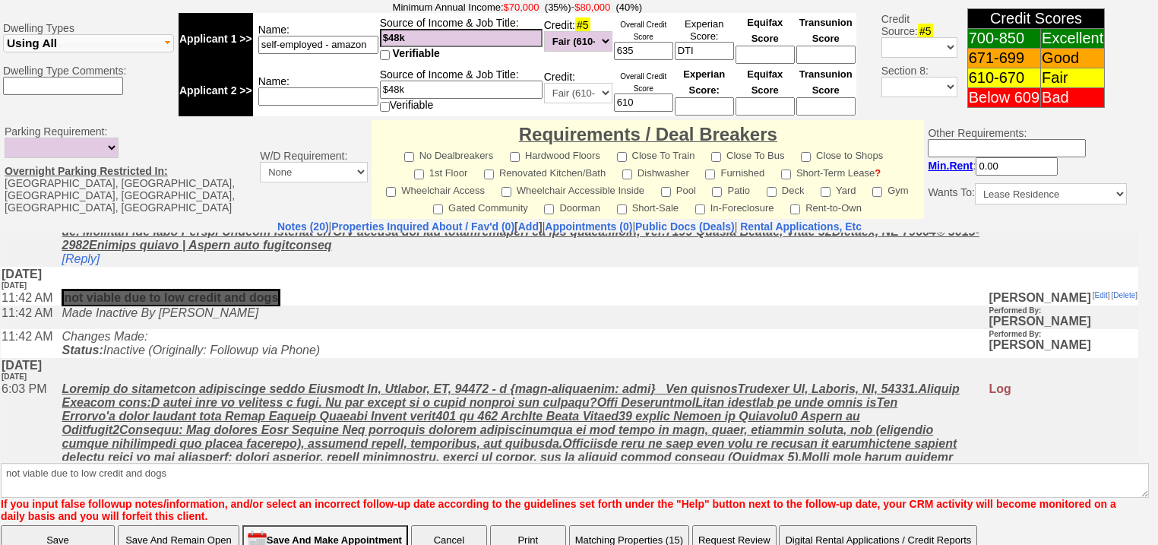
click at [71, 525] on input "Save" at bounding box center [58, 540] width 114 height 30
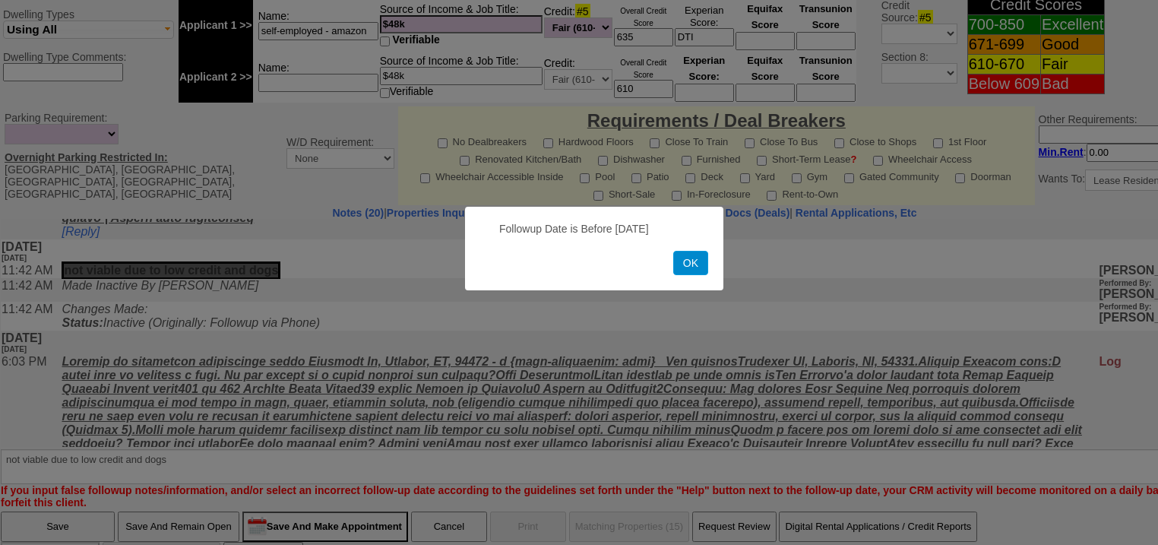
click at [690, 272] on button "OK" at bounding box center [691, 263] width 35 height 24
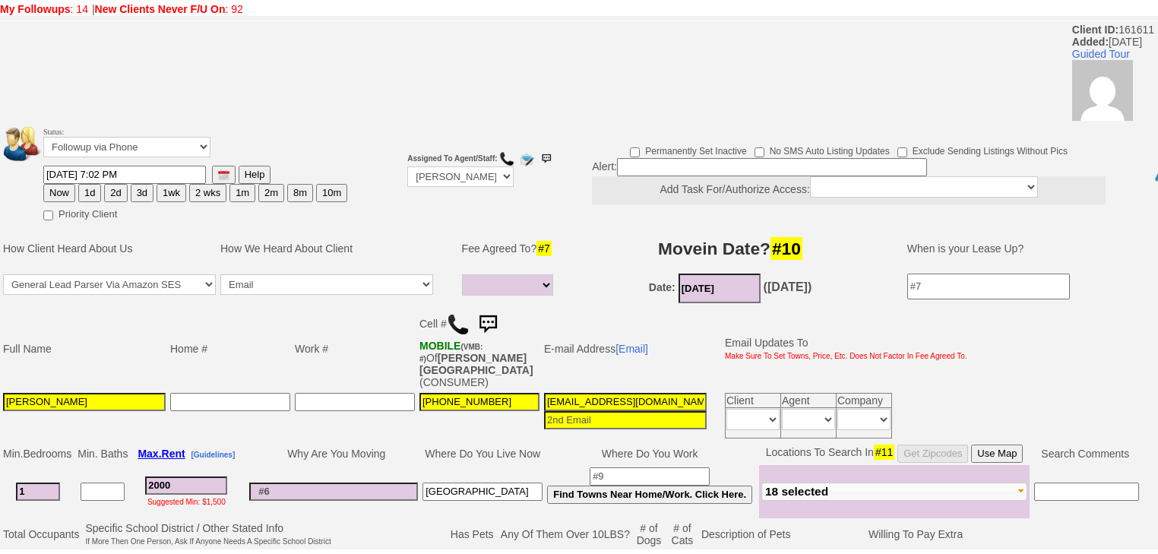
scroll to position [0, 0]
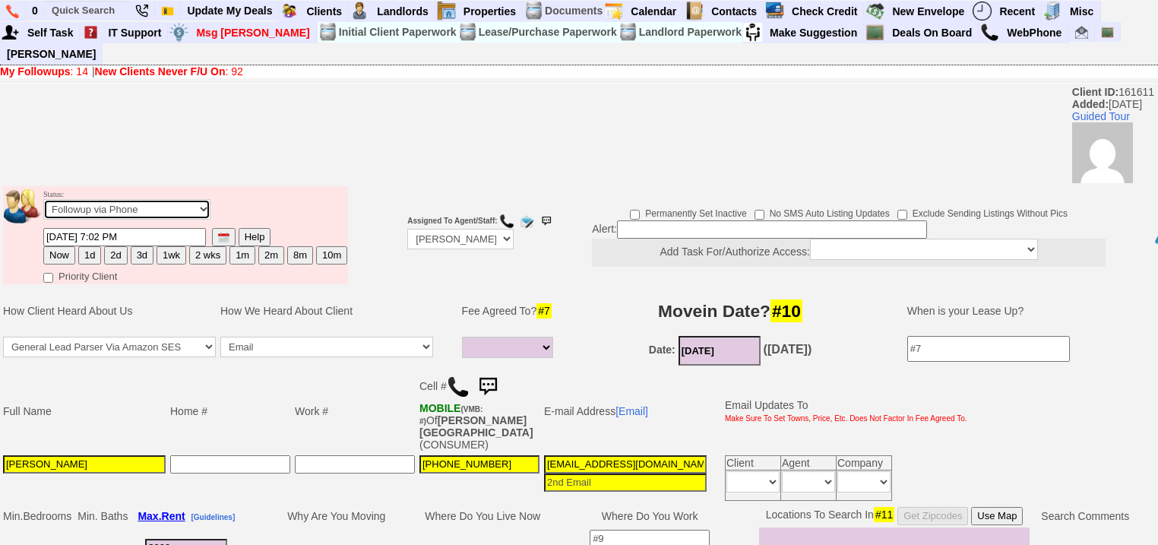
click at [56, 199] on select "Followup via Phone Followup via Email Followup When Section 8 Property Found De…" at bounding box center [126, 209] width 167 height 21
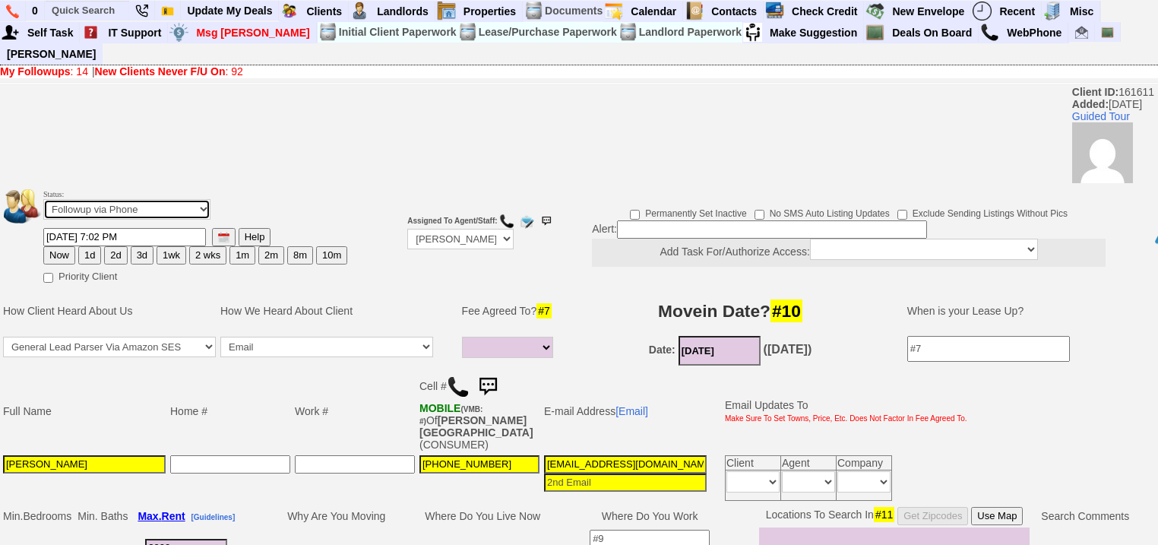
select select "Inactive"
click at [43, 199] on select "Followup via Phone Followup via Email Followup When Section 8 Property Found De…" at bounding box center [126, 209] width 167 height 21
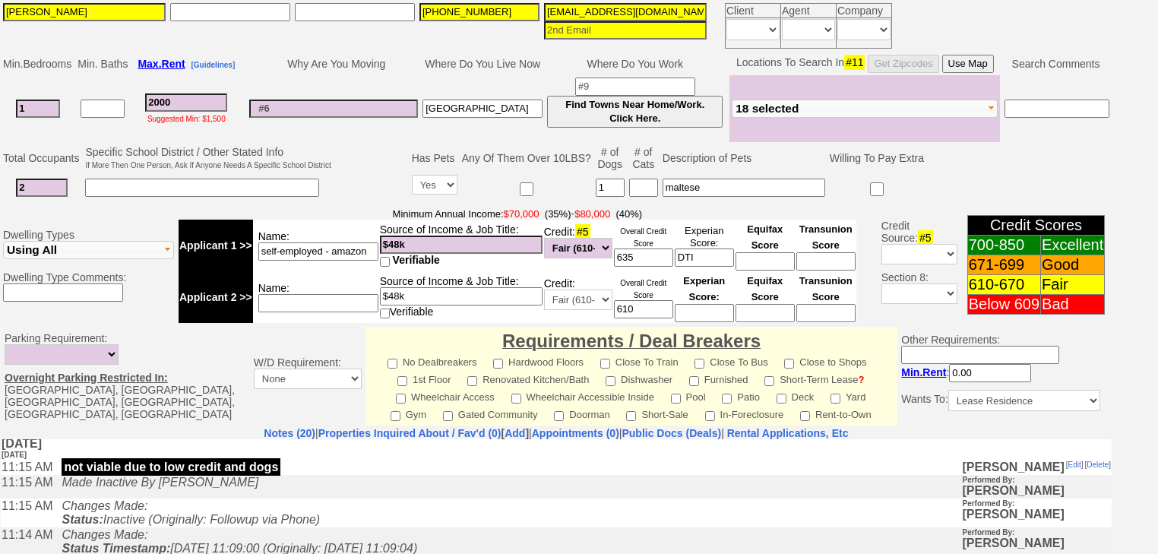
scroll to position [648, 0]
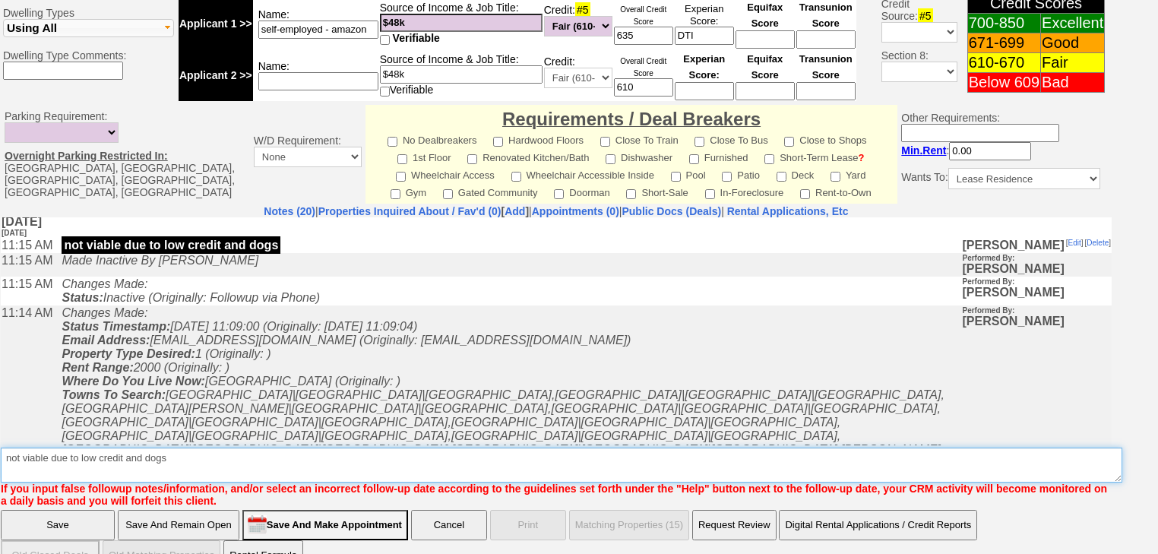
click at [77, 448] on textarea "Insert New Note Here" at bounding box center [562, 465] width 1122 height 35
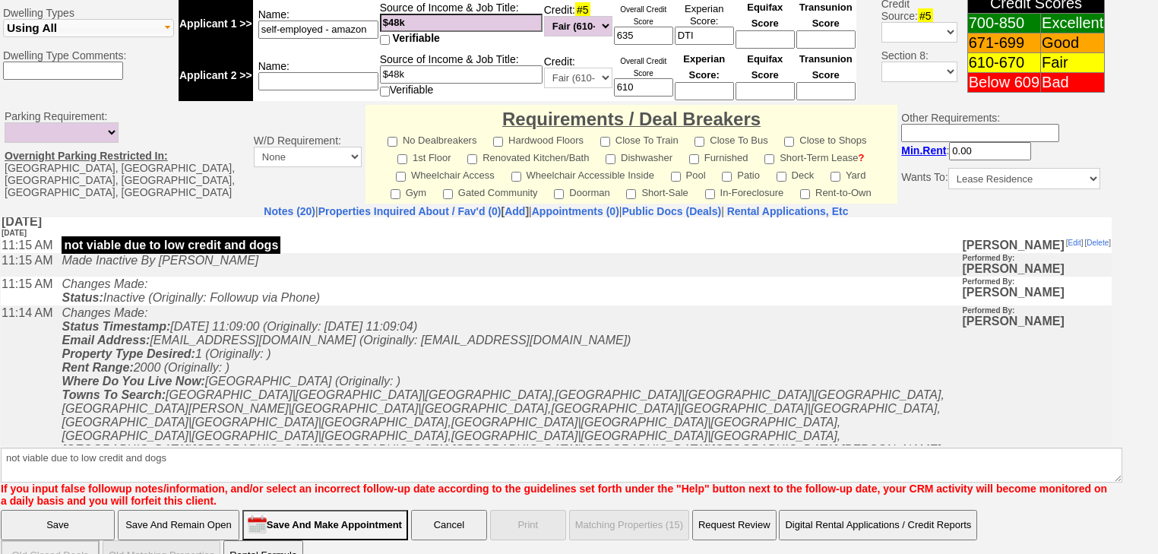
click at [66, 510] on input "Save" at bounding box center [58, 525] width 114 height 30
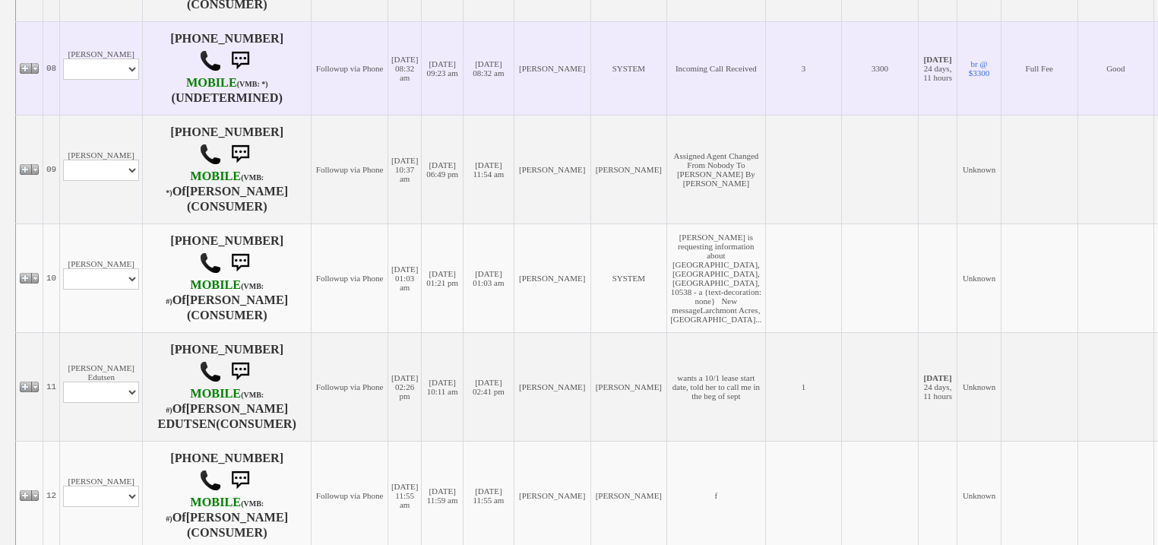
scroll to position [1095, 0]
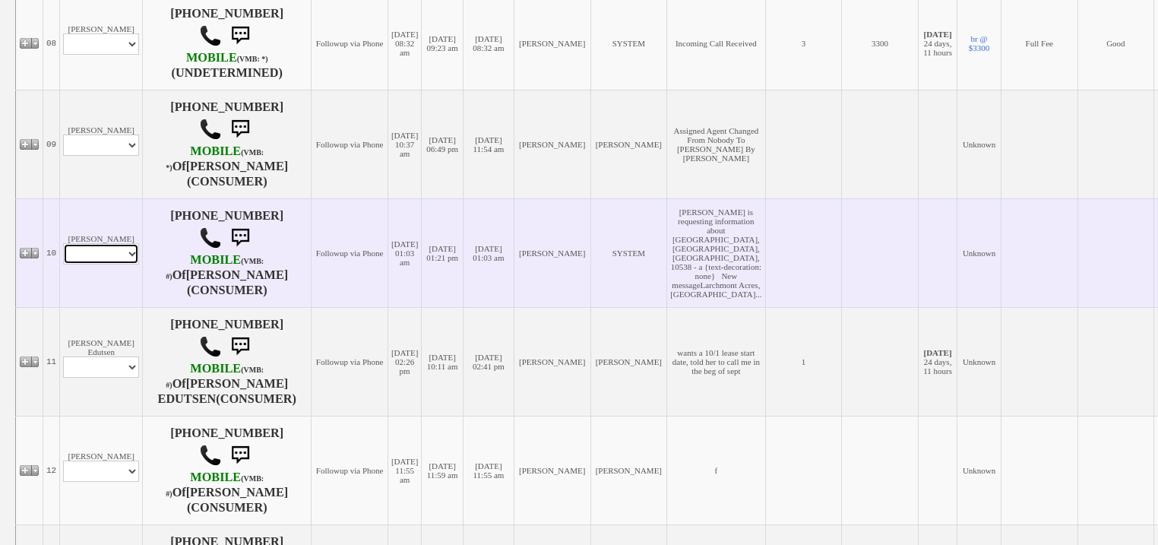
click at [120, 245] on select "Profile Edit Print Email Externally (Will Not Be Tracked In CRM) Closed Deals" at bounding box center [101, 253] width 76 height 21
select select "ChangeURL,/crm/custom/edit_client_form.php?redirect=%2Fcrm%2Fclients.php&id=167…"
click at [63, 243] on select "Profile Edit Print Email Externally (Will Not Be Tracked In CRM) Closed Deals" at bounding box center [101, 253] width 76 height 21
select select
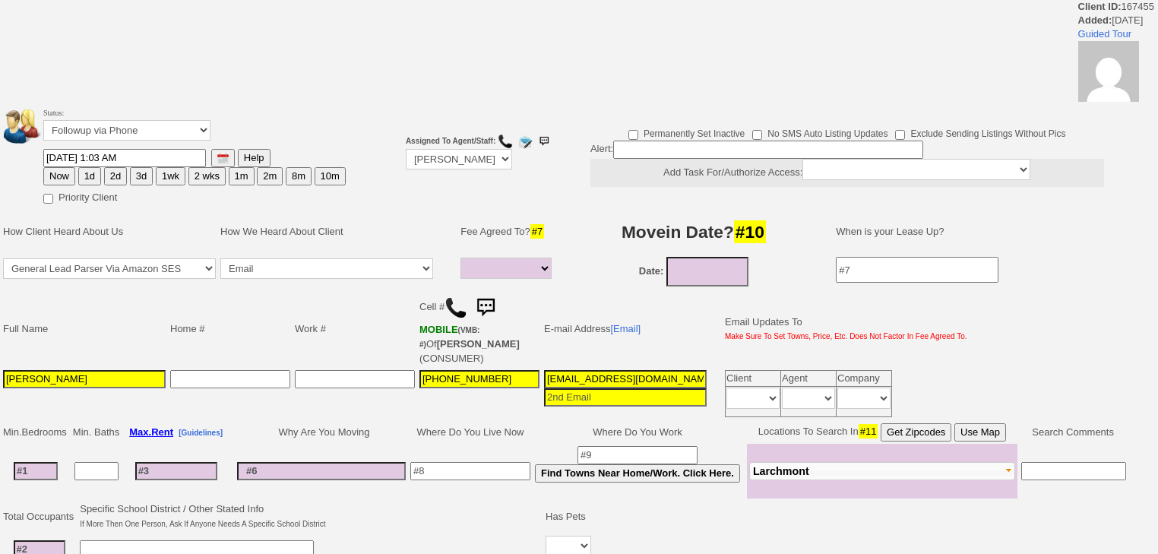
select select
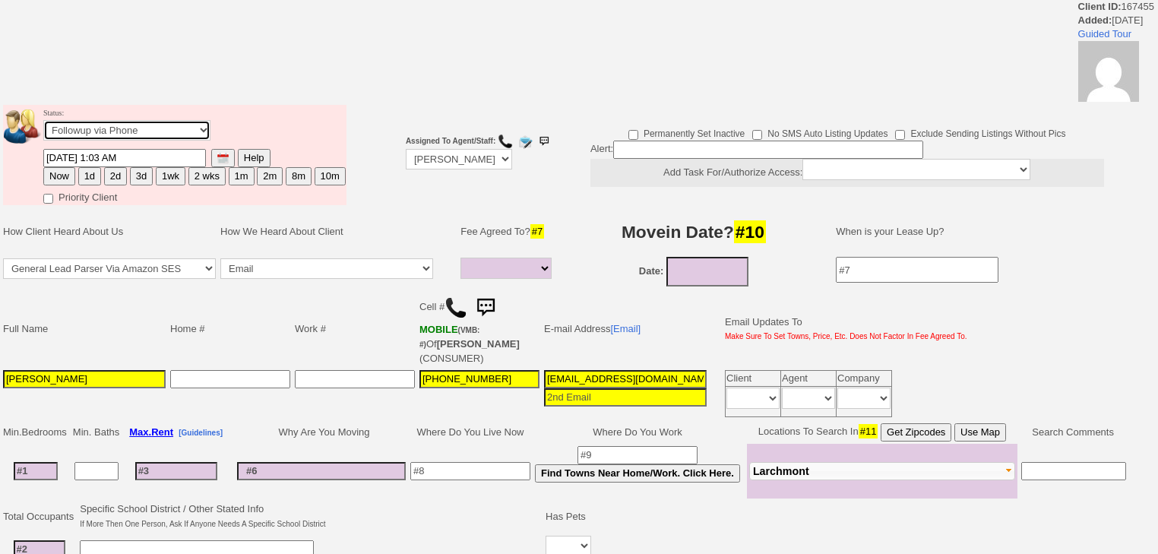
click at [128, 130] on select "Followup via Phone Followup via Email Followup When Section 8 Property Found De…" at bounding box center [126, 130] width 167 height 21
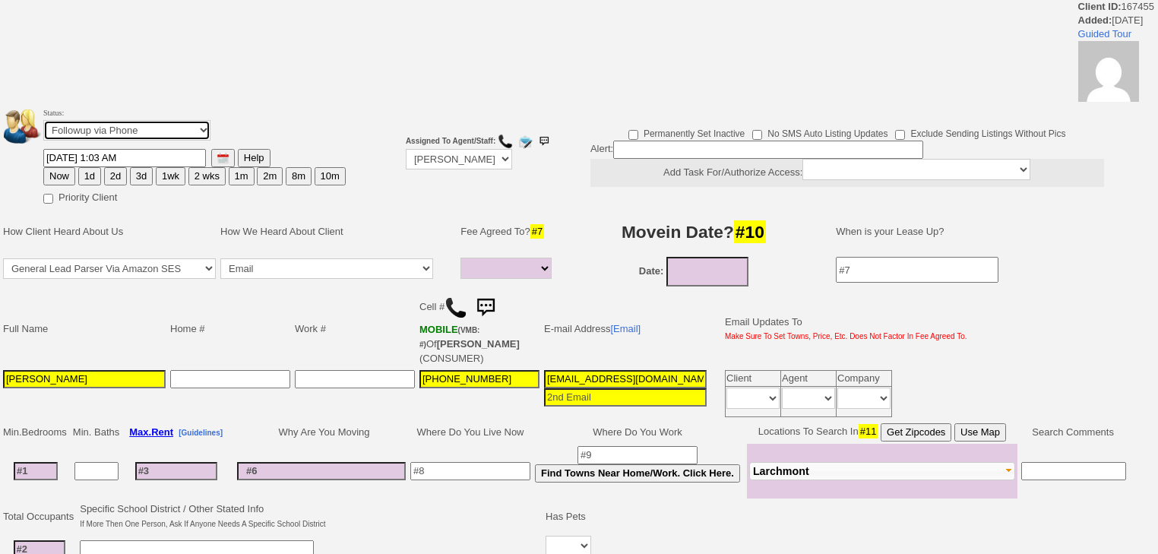
select select "Inactive"
click at [43, 125] on select "Followup via Phone Followup via Email Followup When Section 8 Property Found De…" at bounding box center [126, 130] width 167 height 21
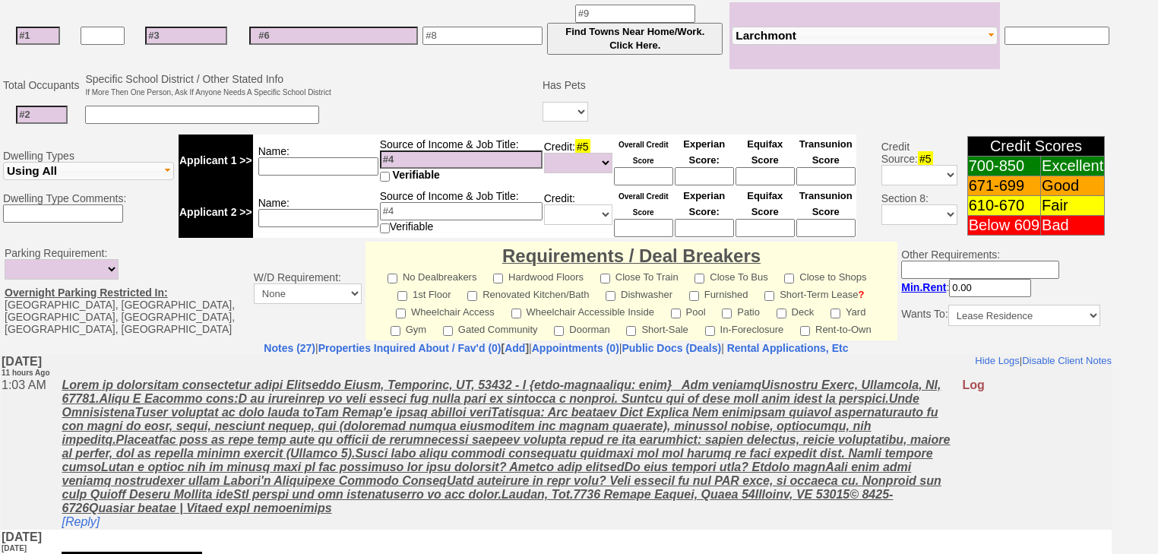
scroll to position [539, 0]
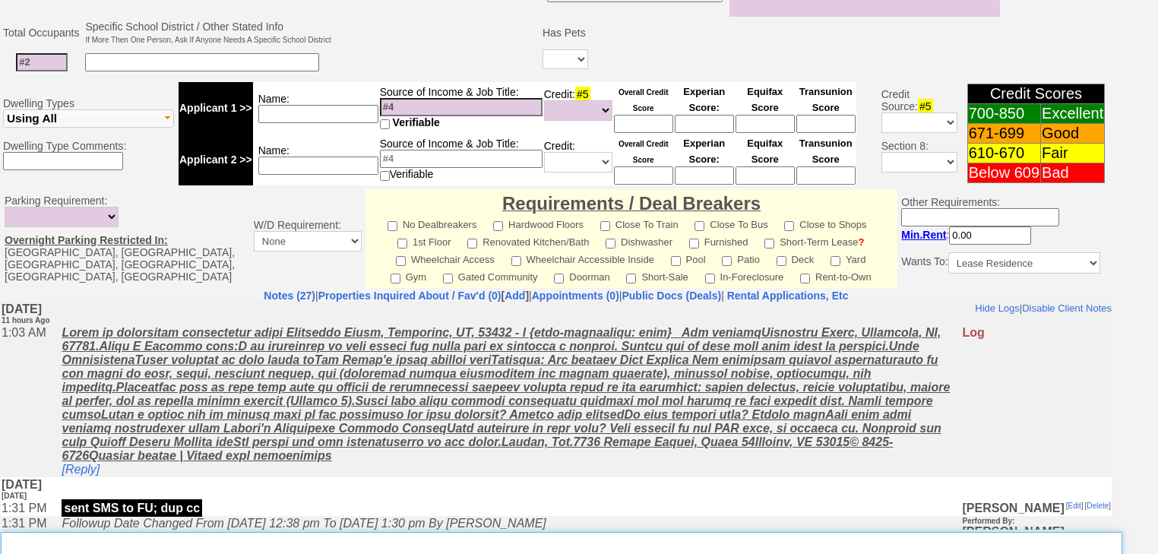
click at [125, 532] on textarea "Insert New Note Here" at bounding box center [562, 549] width 1122 height 35
paste textarea "not viable due to low credit and dogs"
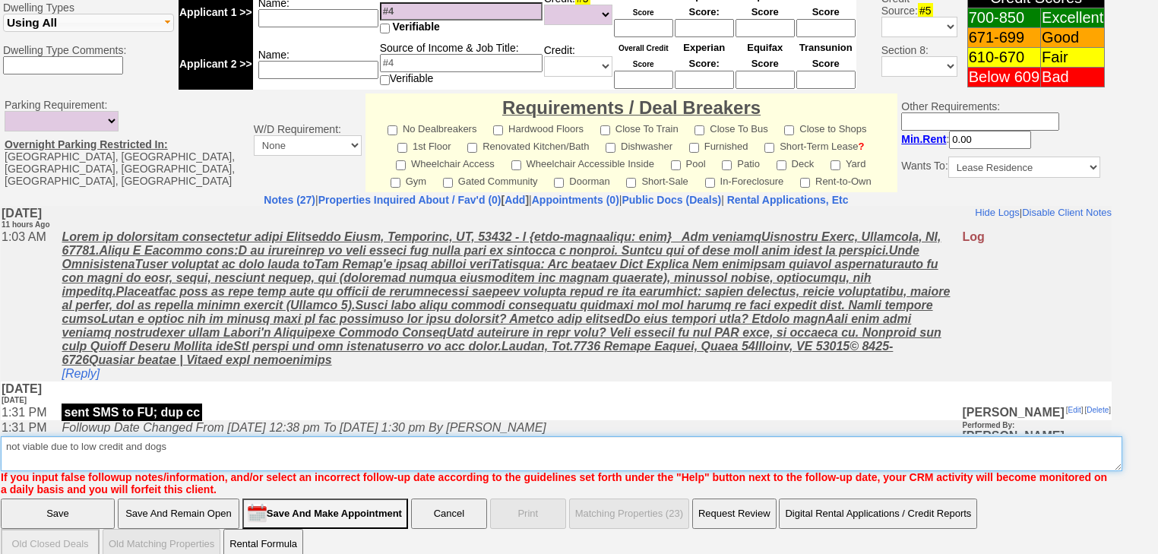
drag, startPoint x: 225, startPoint y: 443, endPoint x: 0, endPoint y: 408, distance: 227.7
click at [0, 408] on td "Notes (27) | Properties Inquired About / Fav'd (0) [ Add ] | Appointments (0) |…" at bounding box center [556, 344] width 1113 height 303
type textarea "several attempts"
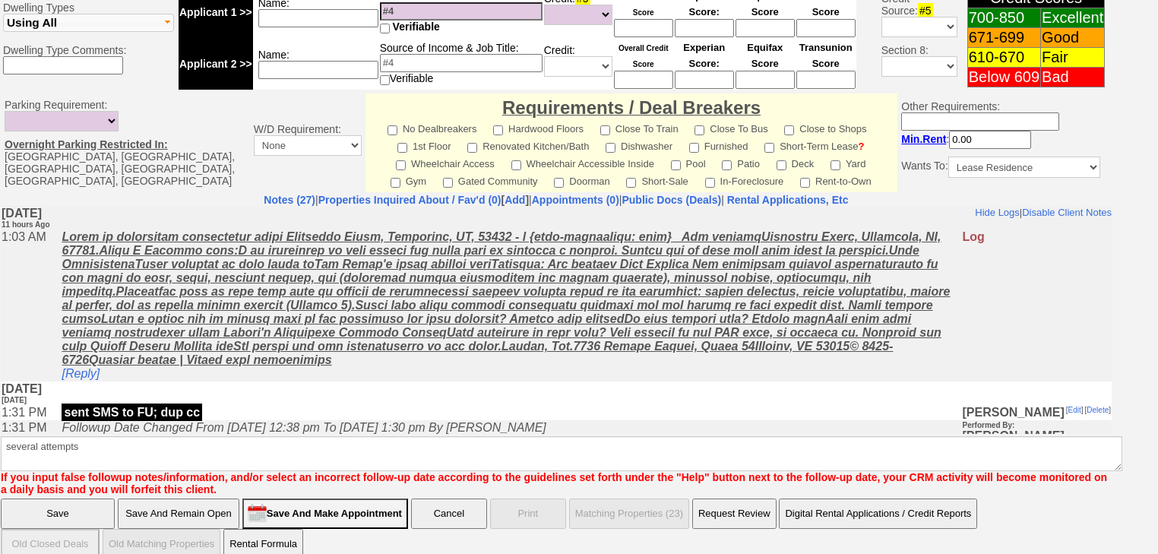
click at [79, 499] on input "Save" at bounding box center [58, 514] width 114 height 30
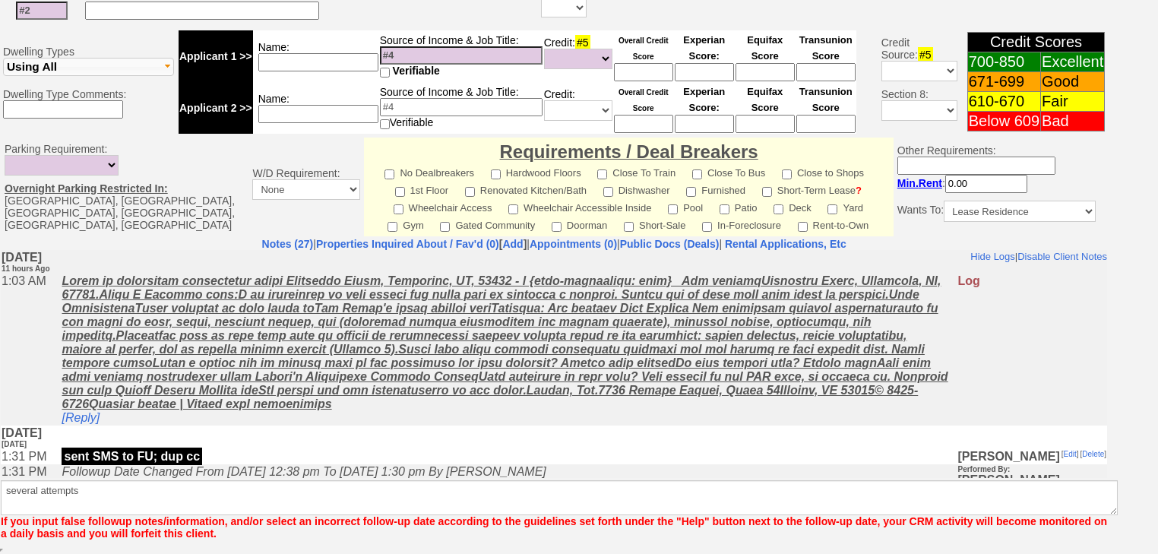
scroll to position [572, 0]
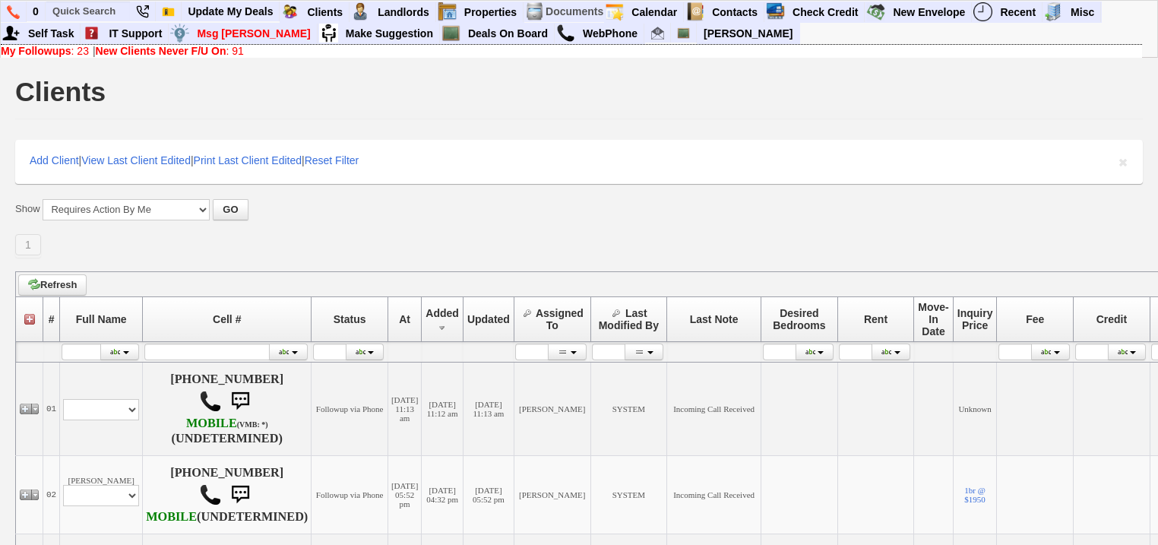
click at [137, 52] on b "New Clients Never F/U On" at bounding box center [161, 51] width 131 height 12
click at [84, 54] on link "My Followups : 23" at bounding box center [45, 51] width 88 height 12
click at [207, 50] on b "New Clients Never F/U On" at bounding box center [161, 51] width 131 height 12
